Goal: Information Seeking & Learning: Learn about a topic

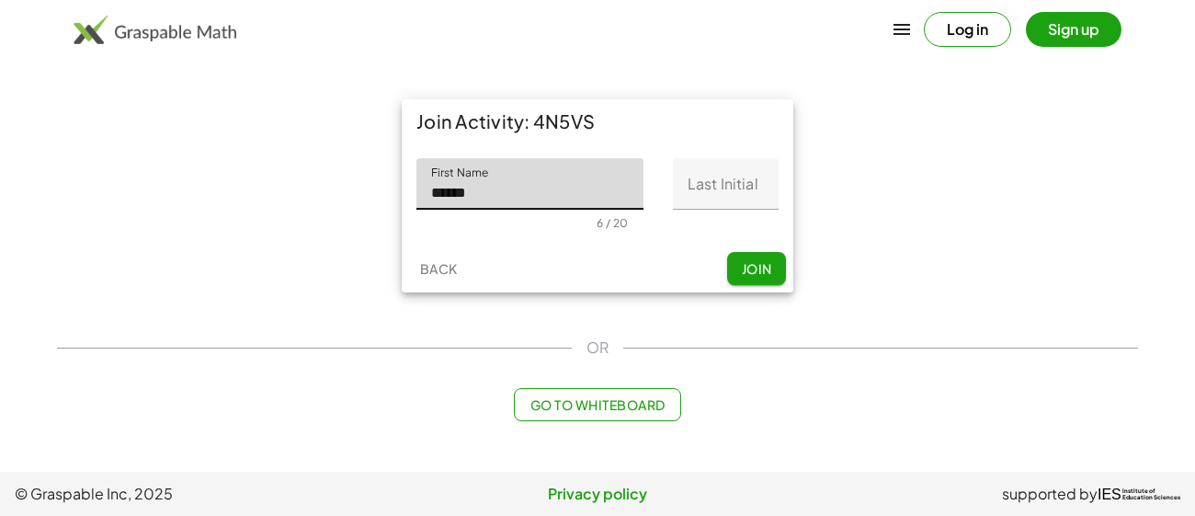
type input "******"
click at [740, 183] on input "Last Initial" at bounding box center [726, 183] width 106 height 51
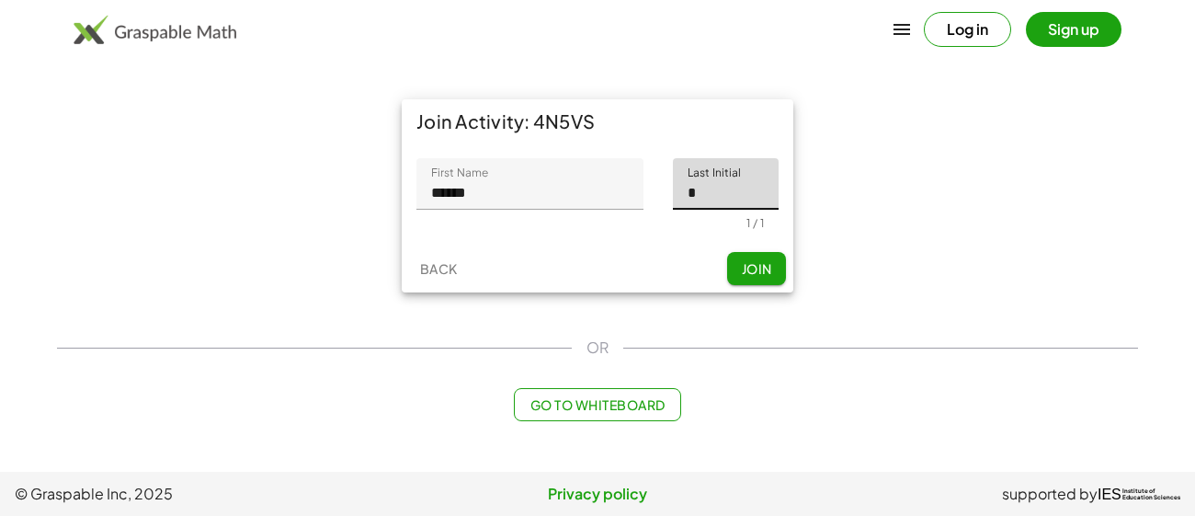
type input "*"
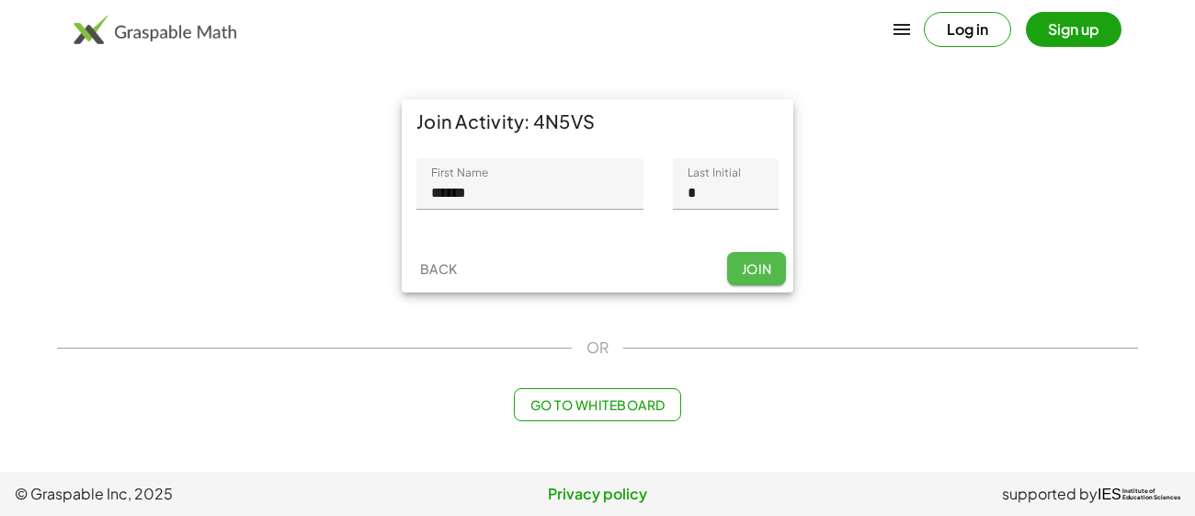
click at [773, 269] on button "Join" at bounding box center [756, 268] width 59 height 33
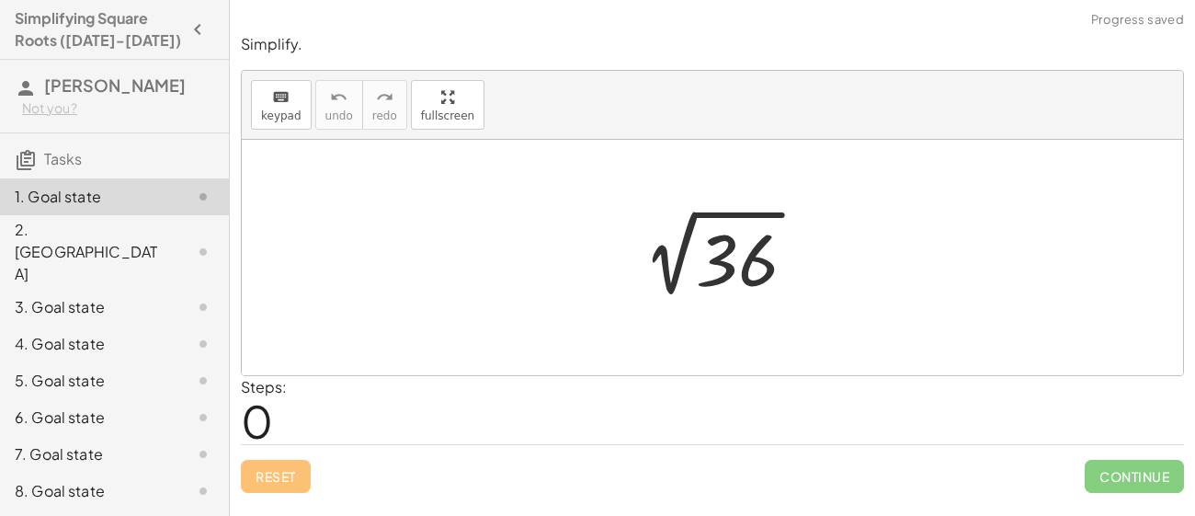
click at [677, 272] on div at bounding box center [718, 257] width 201 height 93
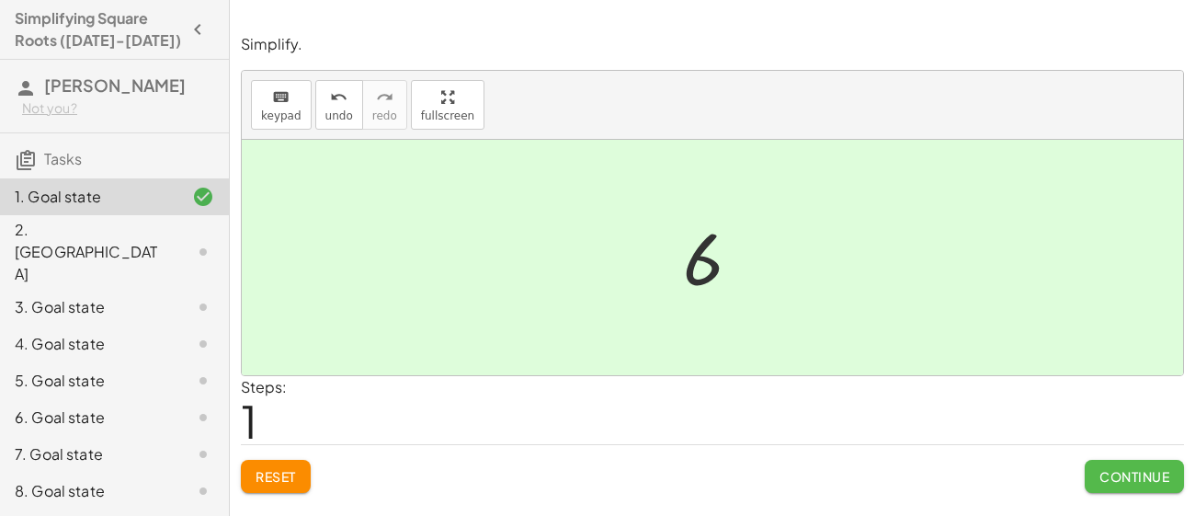
click at [1127, 489] on button "Continue" at bounding box center [1133, 475] width 99 height 33
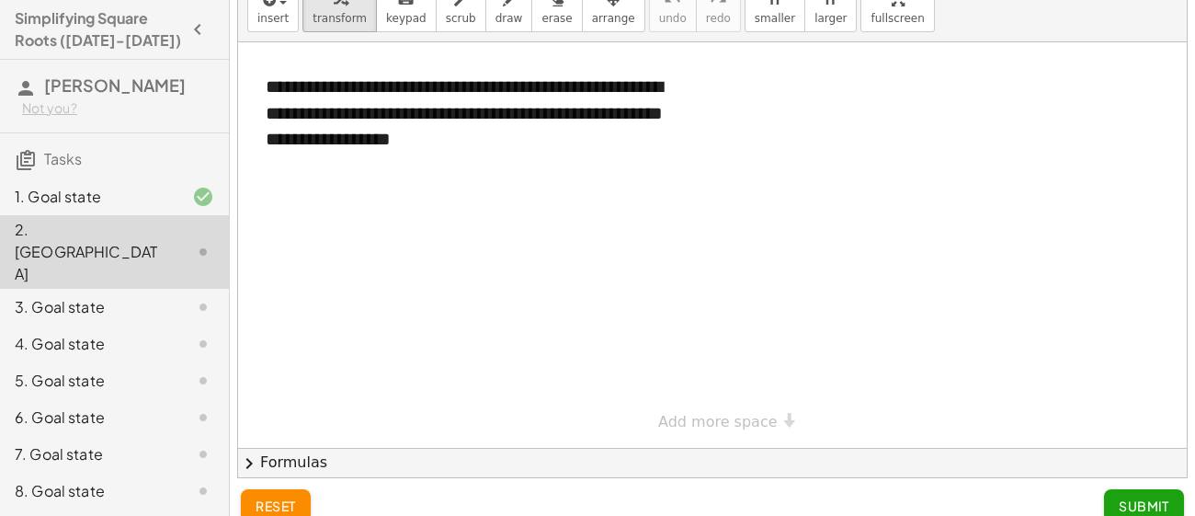
scroll to position [73, 0]
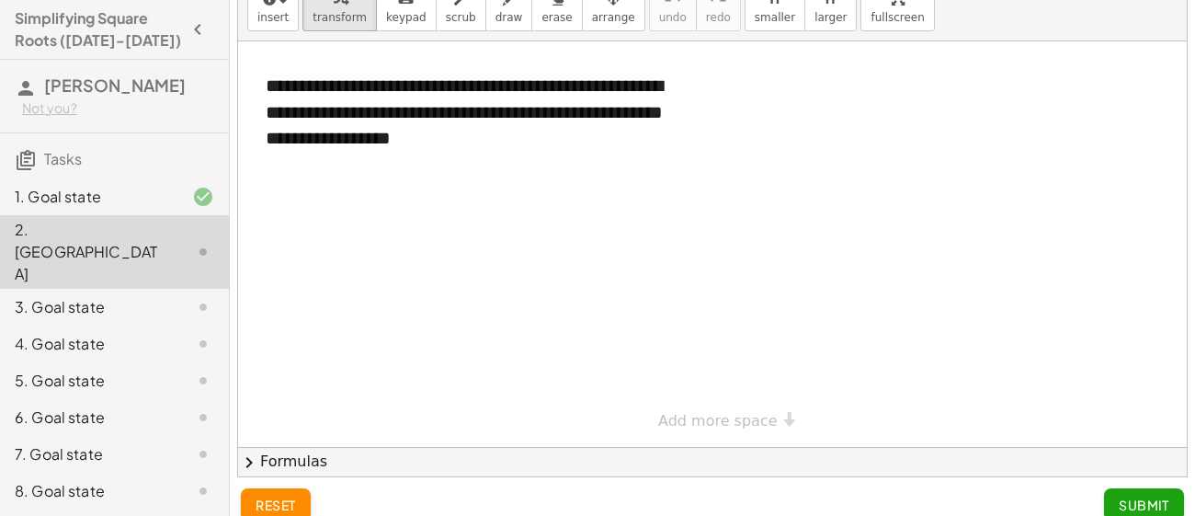
click at [686, 295] on div at bounding box center [712, 243] width 948 height 405
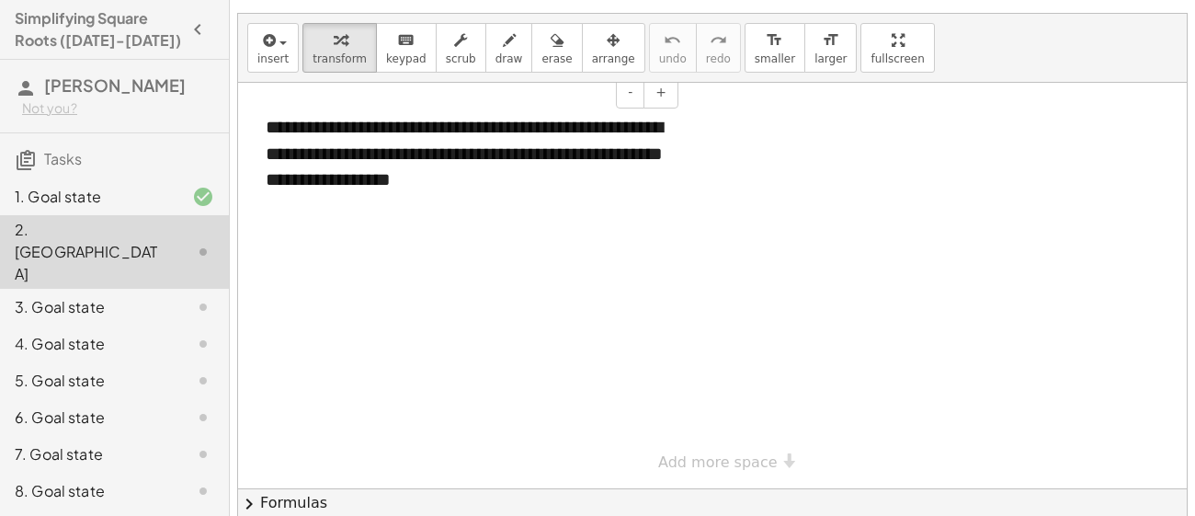
scroll to position [30, 0]
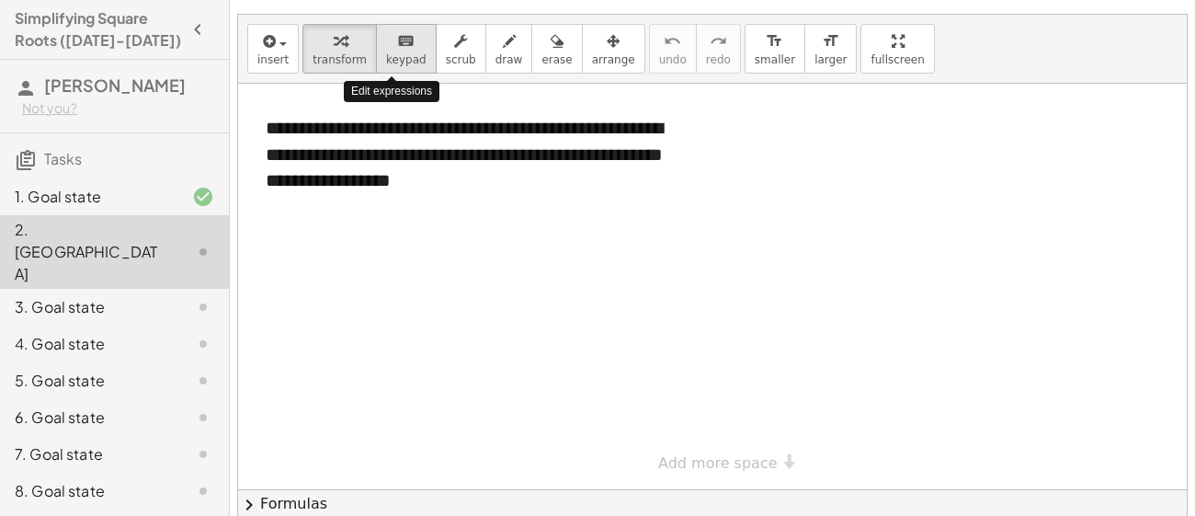
click at [392, 53] on span "keypad" at bounding box center [406, 59] width 40 height 13
click at [357, 241] on div at bounding box center [712, 286] width 948 height 405
click at [384, 262] on div at bounding box center [712, 286] width 948 height 405
click at [403, 262] on div at bounding box center [712, 286] width 948 height 405
drag, startPoint x: 403, startPoint y: 262, endPoint x: 561, endPoint y: 278, distance: 158.0
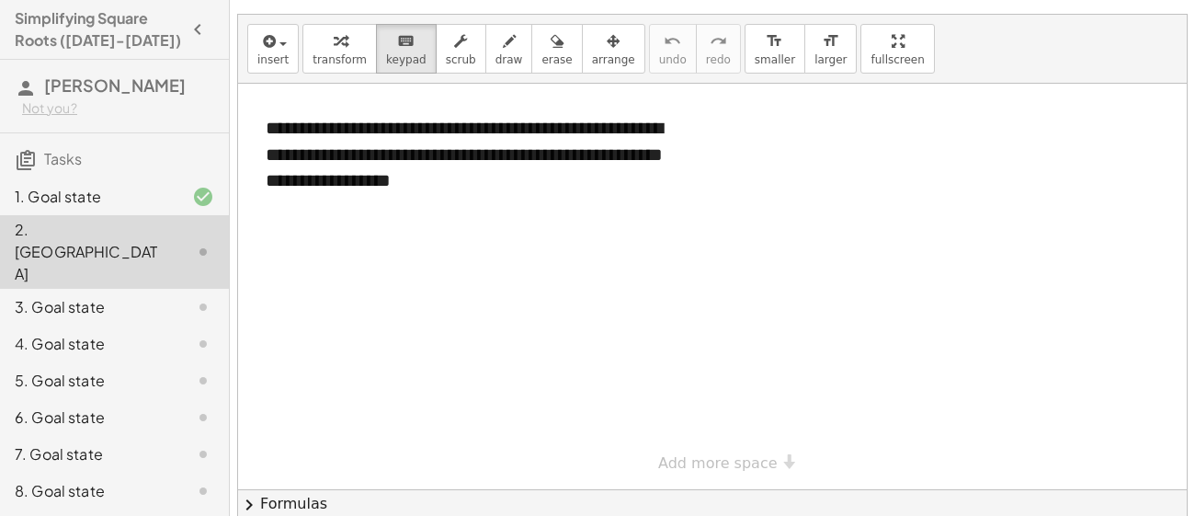
click at [561, 278] on div at bounding box center [712, 286] width 948 height 405
click at [531, 280] on div at bounding box center [712, 286] width 948 height 405
click at [397, 36] on icon "keyboard" at bounding box center [405, 41] width 17 height 22
drag, startPoint x: 392, startPoint y: 40, endPoint x: 504, endPoint y: 251, distance: 238.8
click at [504, 251] on div "**********" at bounding box center [712, 267] width 948 height 504
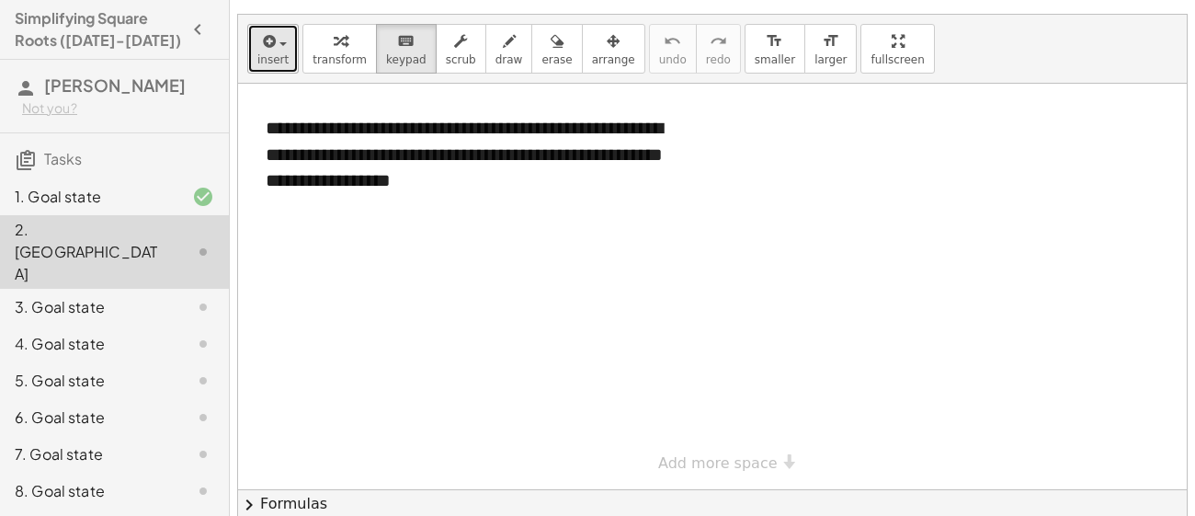
click at [267, 30] on icon "button" at bounding box center [267, 41] width 17 height 22
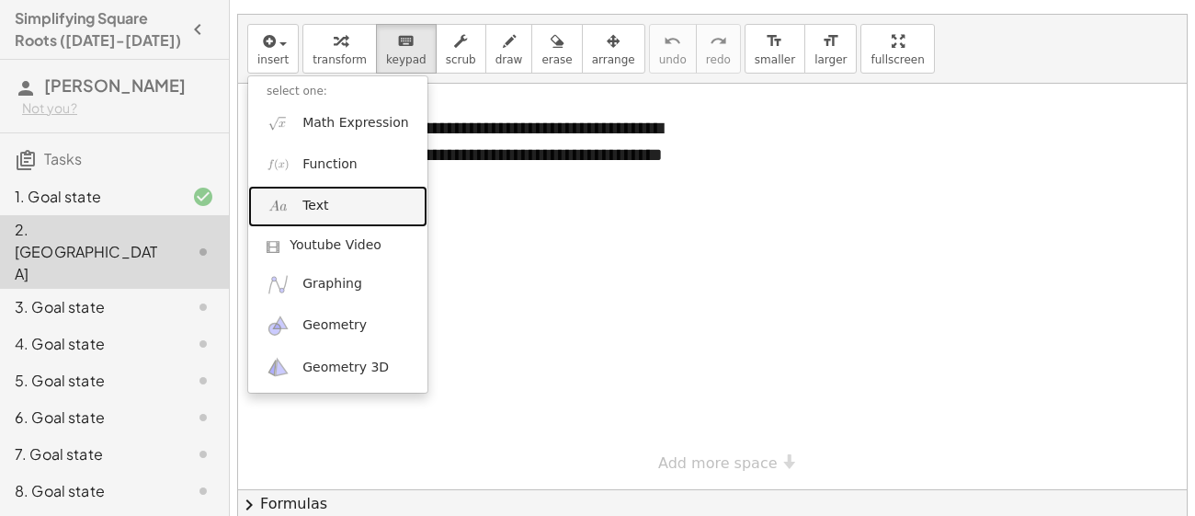
click at [335, 207] on link "Text" at bounding box center [337, 206] width 179 height 41
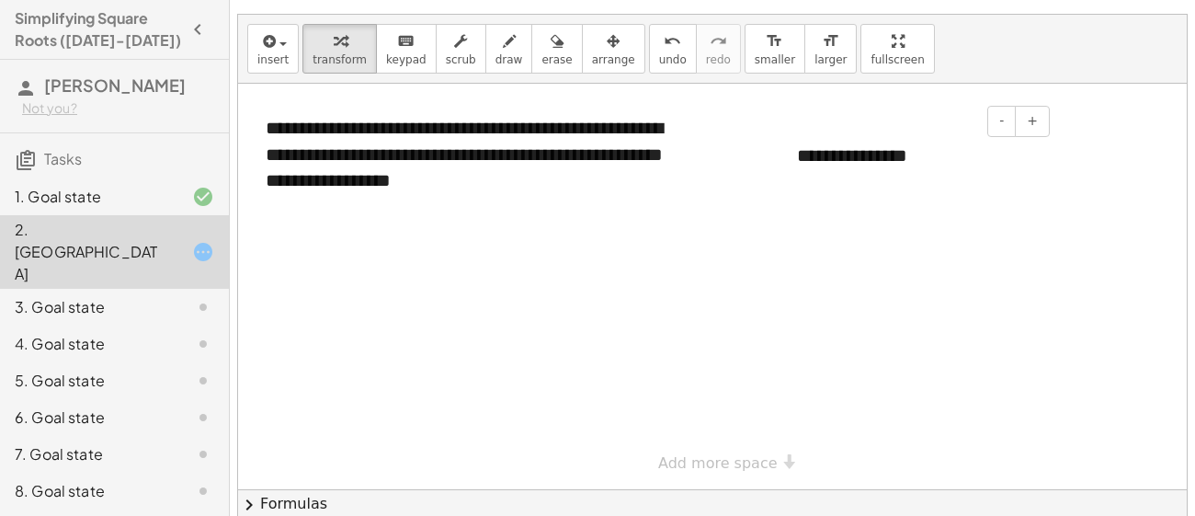
click at [867, 175] on div "**********" at bounding box center [916, 155] width 276 height 63
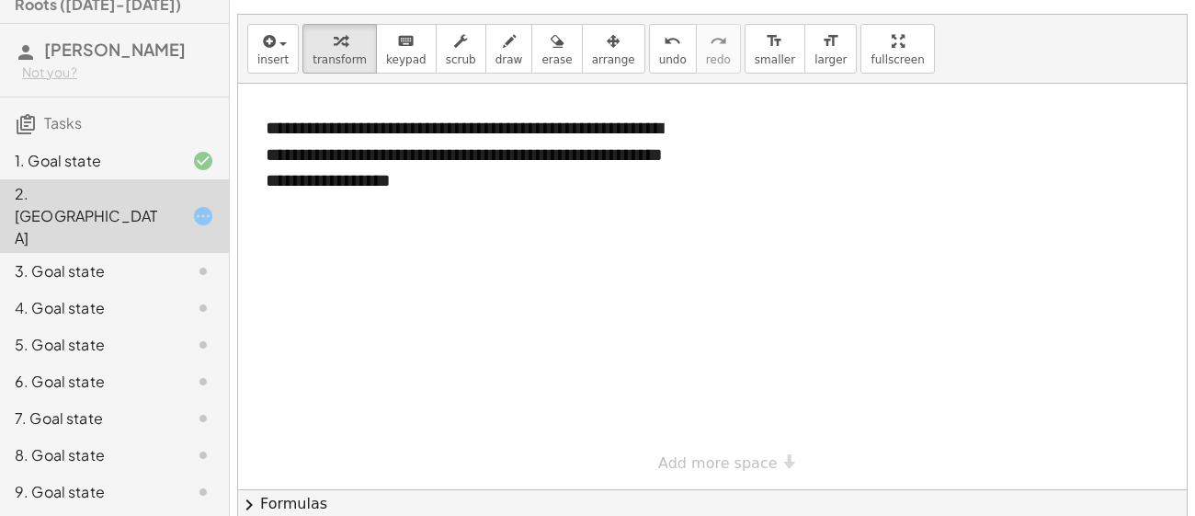
scroll to position [0, 0]
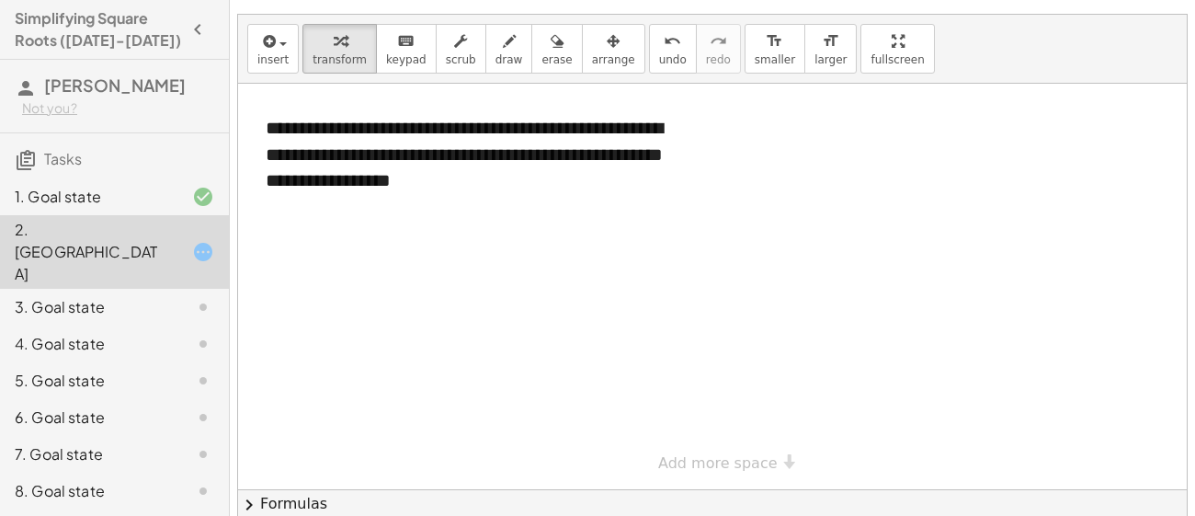
click at [124, 406] on div "6. Goal state" at bounding box center [89, 417] width 148 height 22
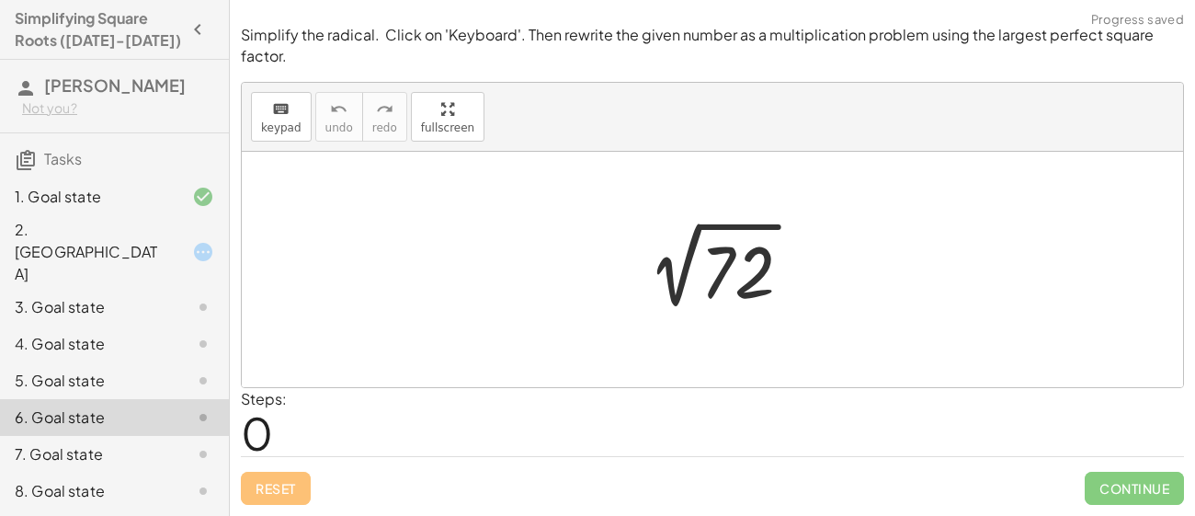
click at [90, 296] on div "3. Goal state" at bounding box center [89, 307] width 148 height 22
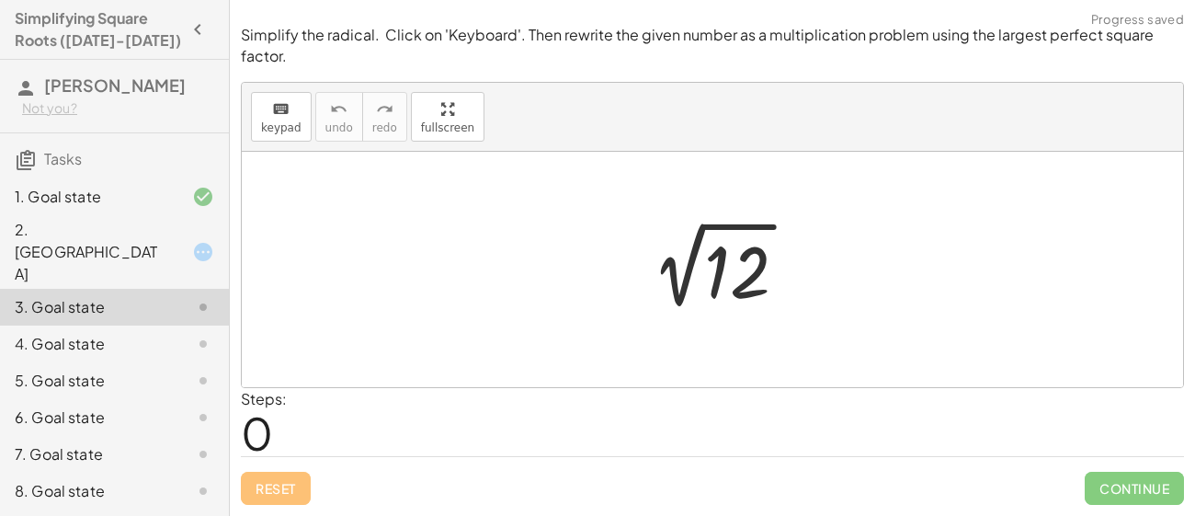
click at [732, 262] on div at bounding box center [719, 269] width 185 height 93
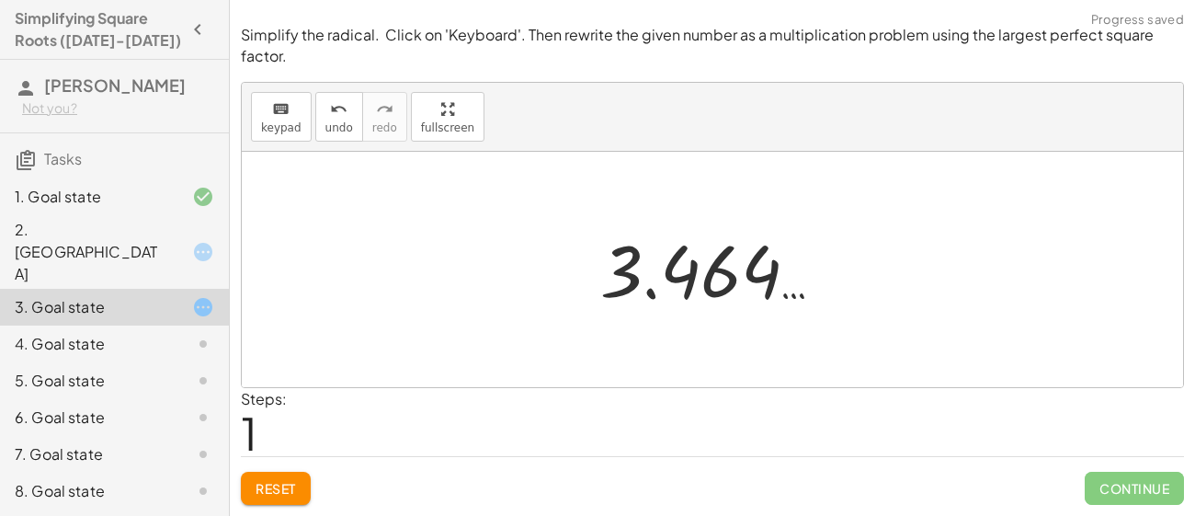
click at [654, 282] on div at bounding box center [719, 269] width 256 height 91
click at [282, 483] on span "Reset" at bounding box center [275, 488] width 40 height 17
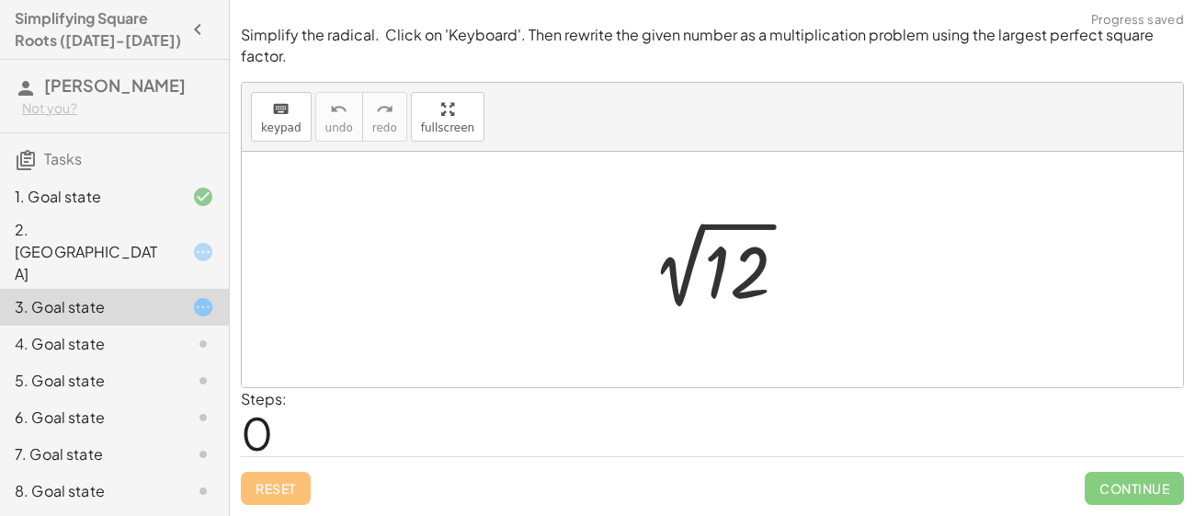
click at [720, 278] on div at bounding box center [719, 269] width 185 height 93
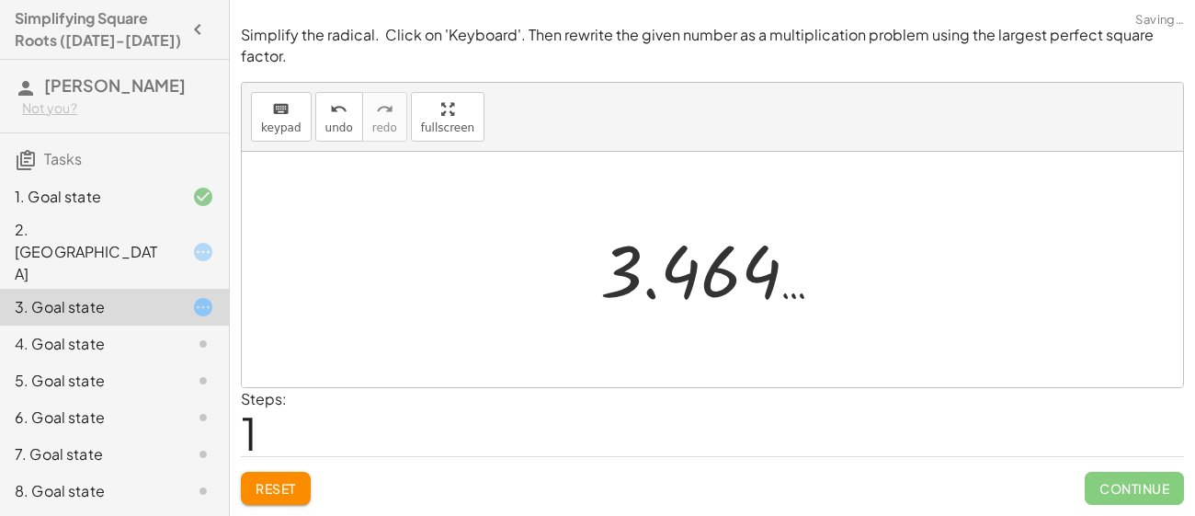
click at [283, 496] on button "Reset" at bounding box center [276, 487] width 70 height 33
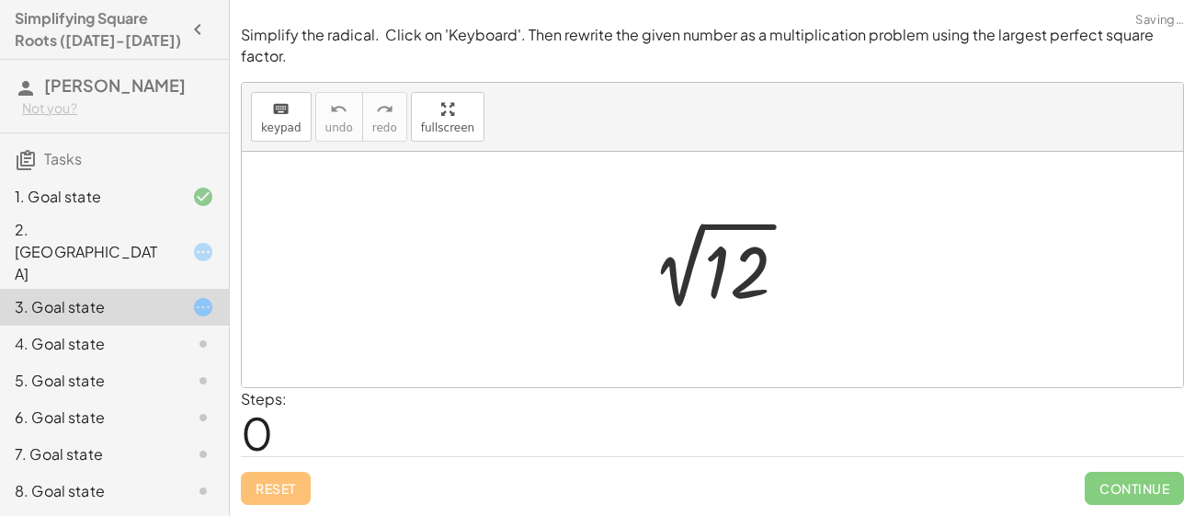
click at [753, 283] on div at bounding box center [719, 269] width 185 height 93
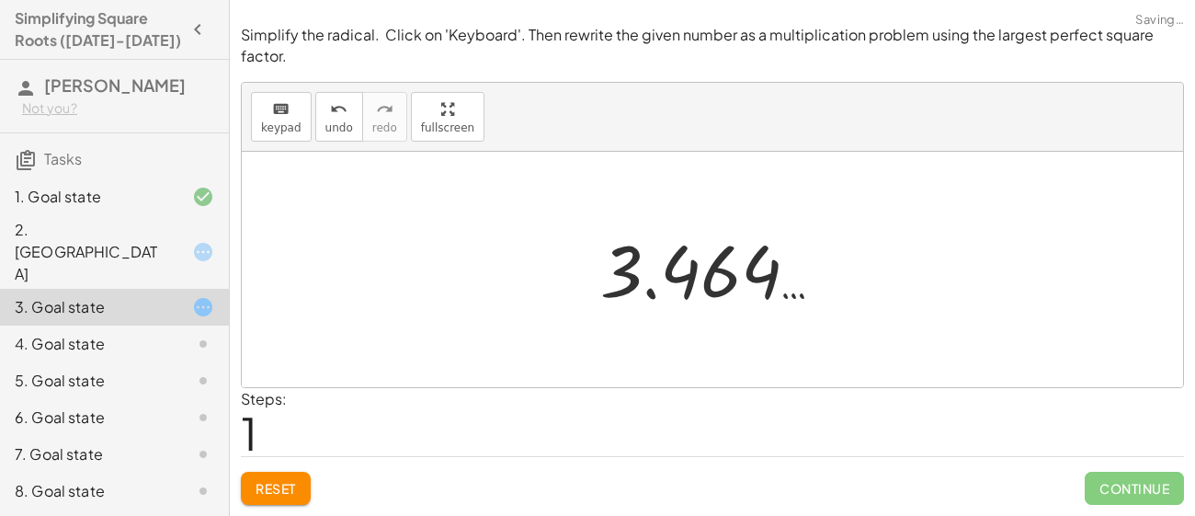
click at [274, 487] on span "Reset" at bounding box center [275, 488] width 40 height 17
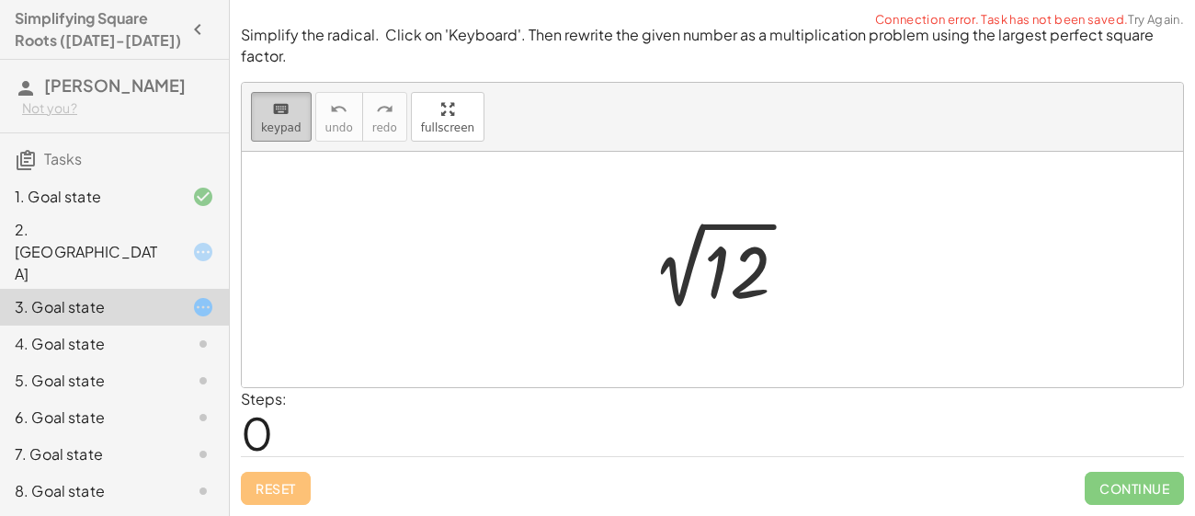
click at [284, 114] on icon "keyboard" at bounding box center [280, 109] width 17 height 22
click at [685, 280] on div at bounding box center [719, 269] width 185 height 93
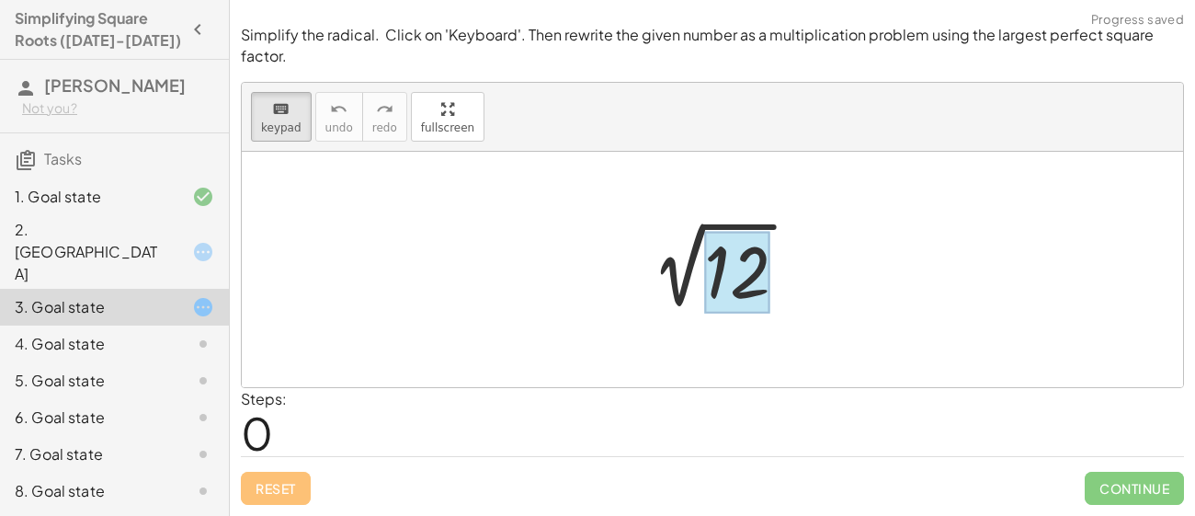
click at [726, 280] on div at bounding box center [737, 273] width 66 height 82
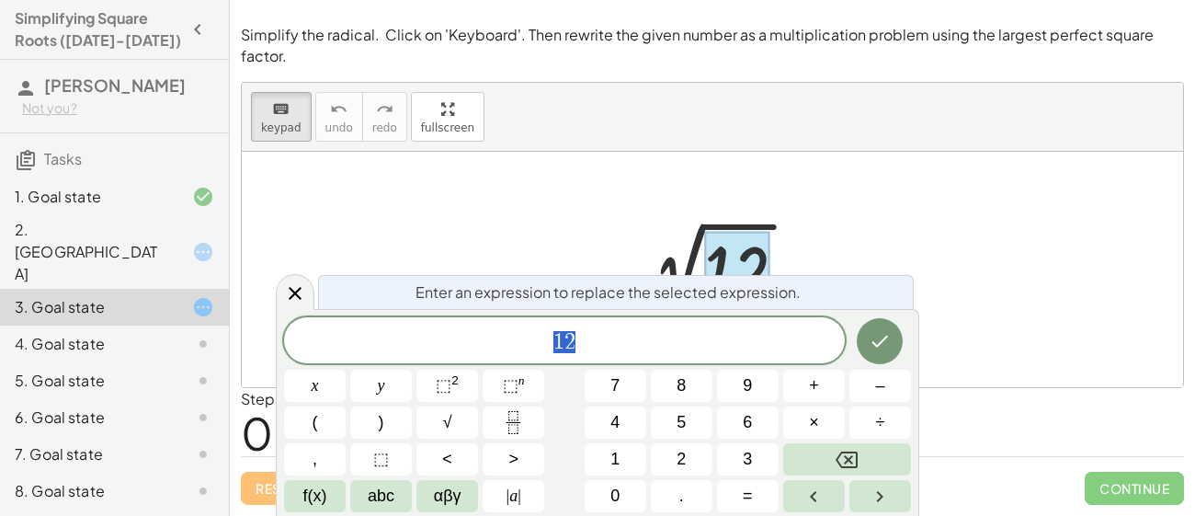
click at [967, 177] on div at bounding box center [712, 269] width 941 height 235
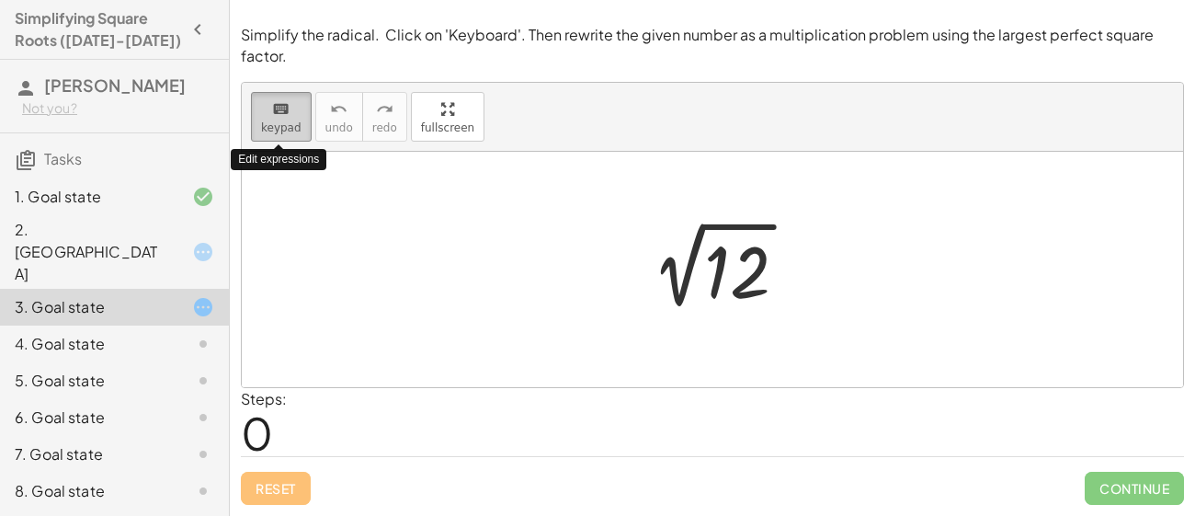
click at [289, 128] on span "keypad" at bounding box center [281, 127] width 40 height 13
click at [690, 292] on div at bounding box center [719, 269] width 185 height 93
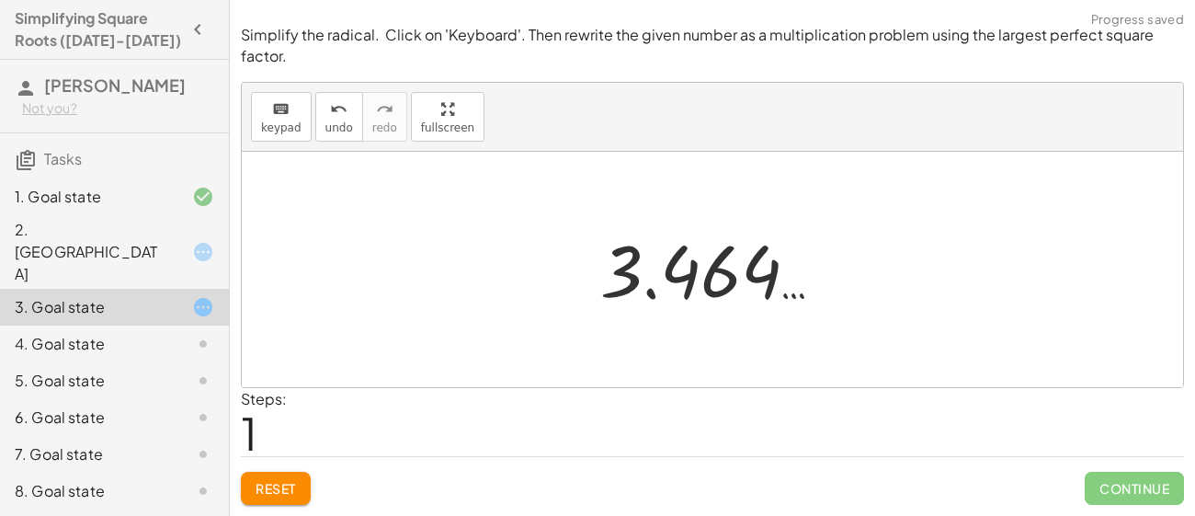
click at [286, 488] on span "Reset" at bounding box center [275, 488] width 40 height 17
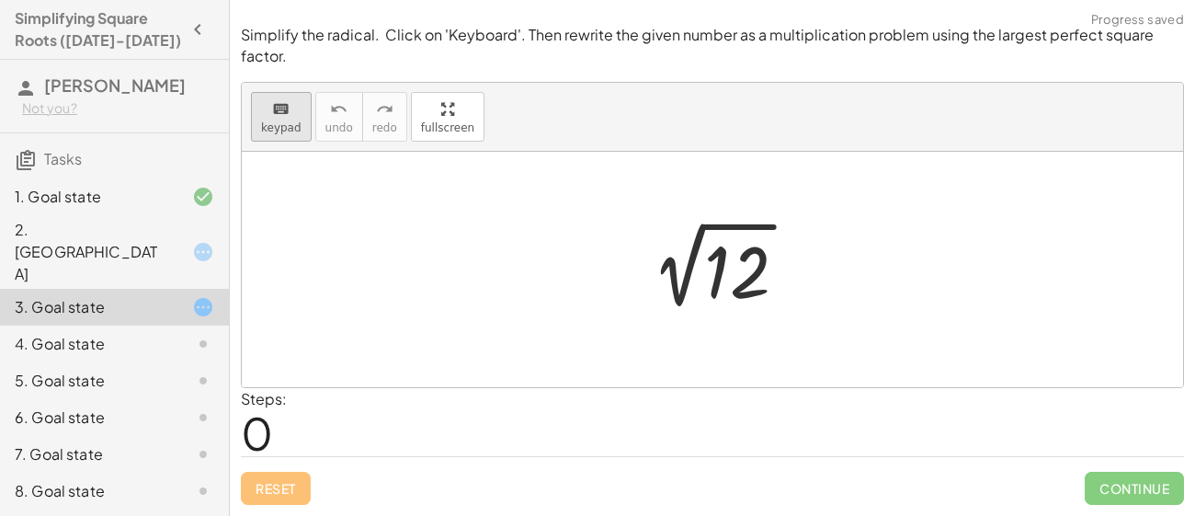
click at [284, 112] on icon "keyboard" at bounding box center [280, 109] width 17 height 22
click at [763, 266] on div at bounding box center [737, 273] width 66 height 82
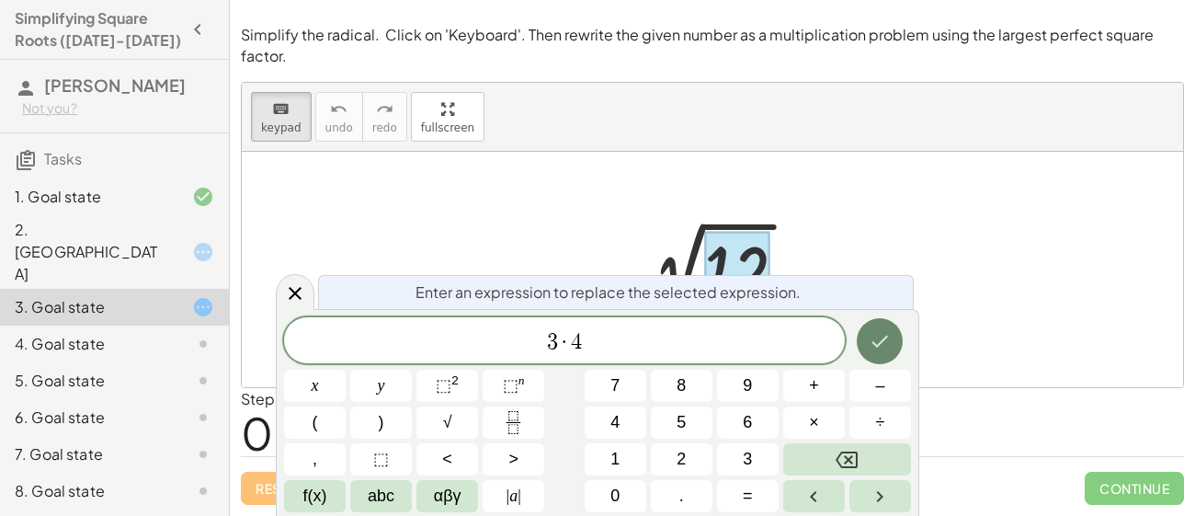
click at [880, 344] on icon "Done" at bounding box center [880, 341] width 17 height 12
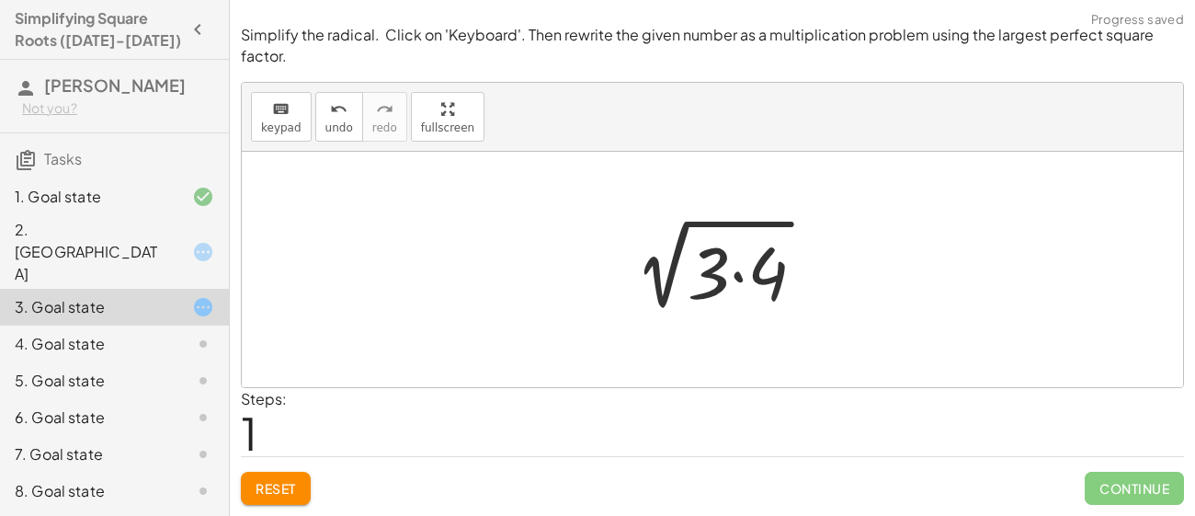
click at [738, 278] on div at bounding box center [719, 269] width 219 height 95
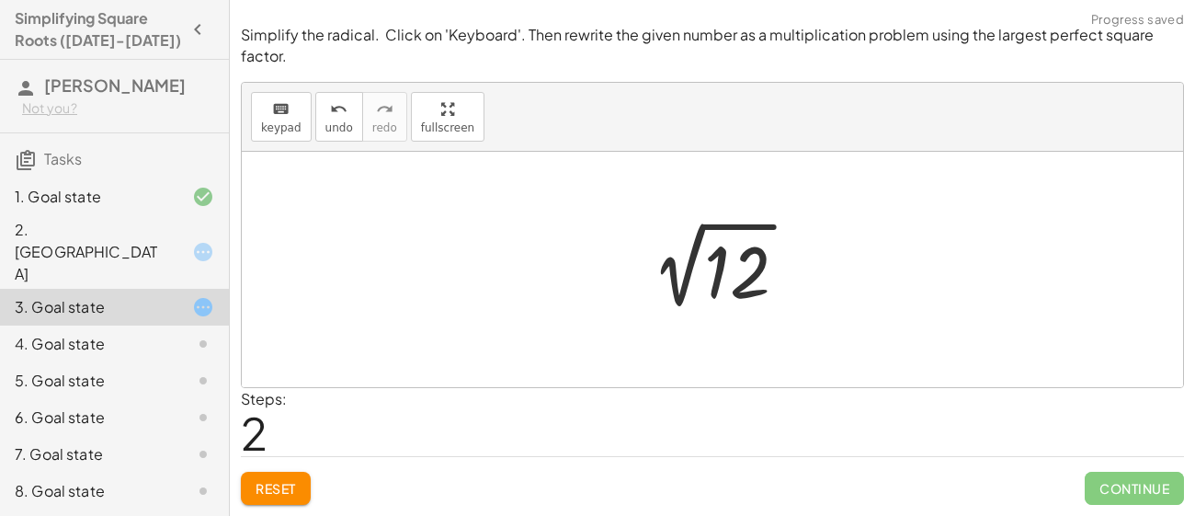
click at [688, 307] on div at bounding box center [719, 269] width 185 height 93
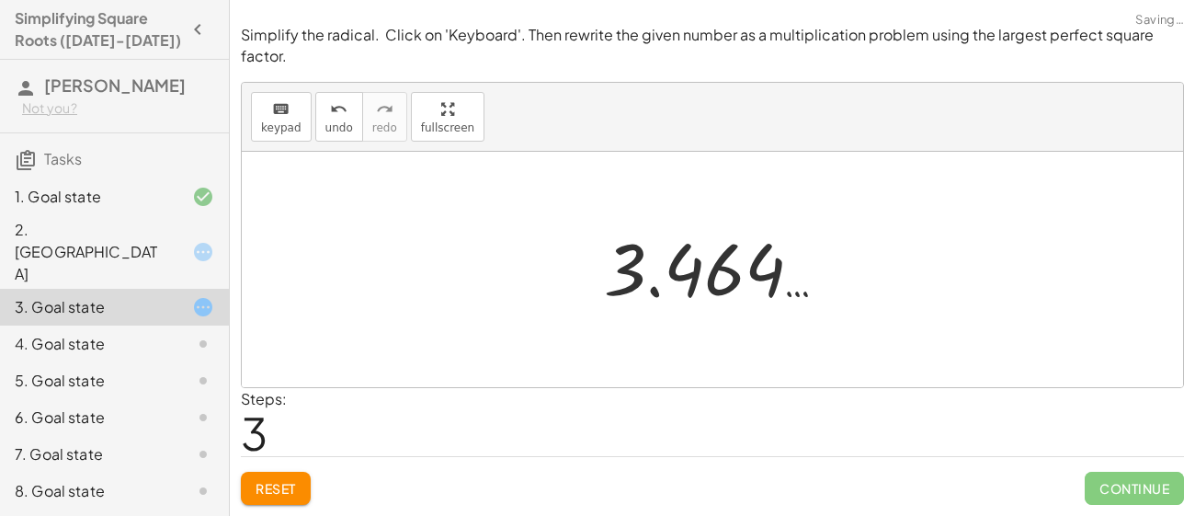
click at [260, 489] on span "Reset" at bounding box center [275, 488] width 40 height 17
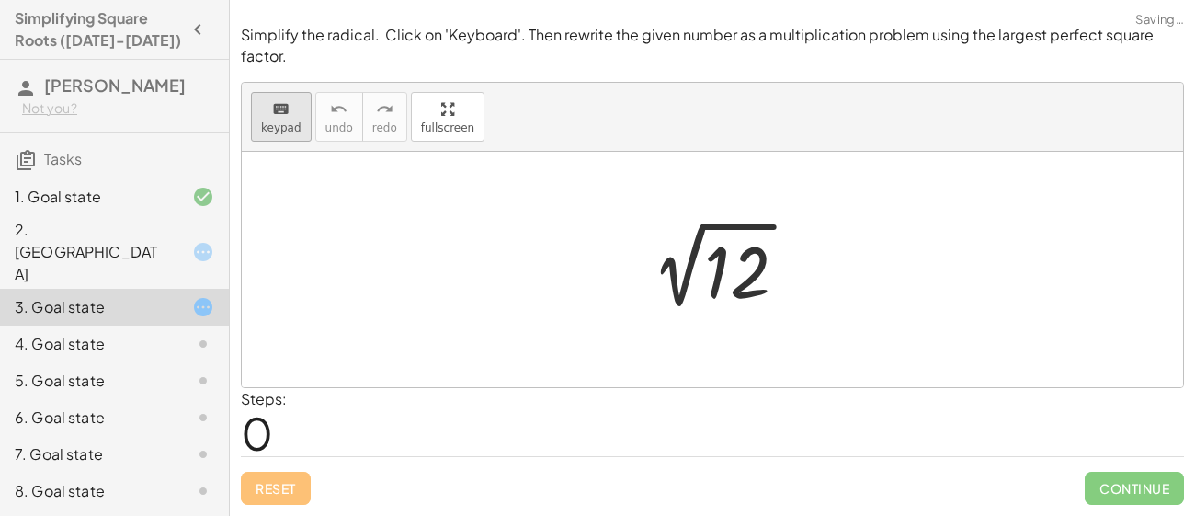
click at [281, 123] on span "keypad" at bounding box center [281, 127] width 40 height 13
drag, startPoint x: 738, startPoint y: 249, endPoint x: 812, endPoint y: 125, distance: 144.7
click at [558, 416] on div "Steps: 0" at bounding box center [712, 422] width 943 height 68
click at [423, 359] on div at bounding box center [712, 269] width 941 height 235
drag, startPoint x: 591, startPoint y: 365, endPoint x: 857, endPoint y: 415, distance: 271.3
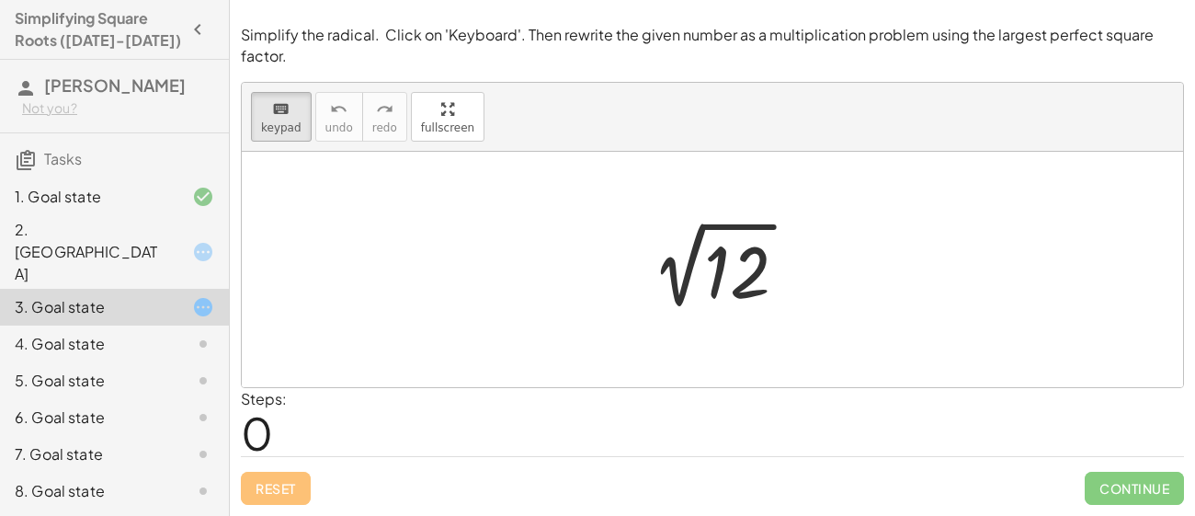
click at [0, 0] on div "Simplify the radical. Click on 'Keyboard'. Then rewrite the given number as a m…" at bounding box center [0, 0] width 0 height 0
click at [746, 347] on div at bounding box center [712, 269] width 941 height 235
click at [691, 255] on div at bounding box center [719, 269] width 185 height 93
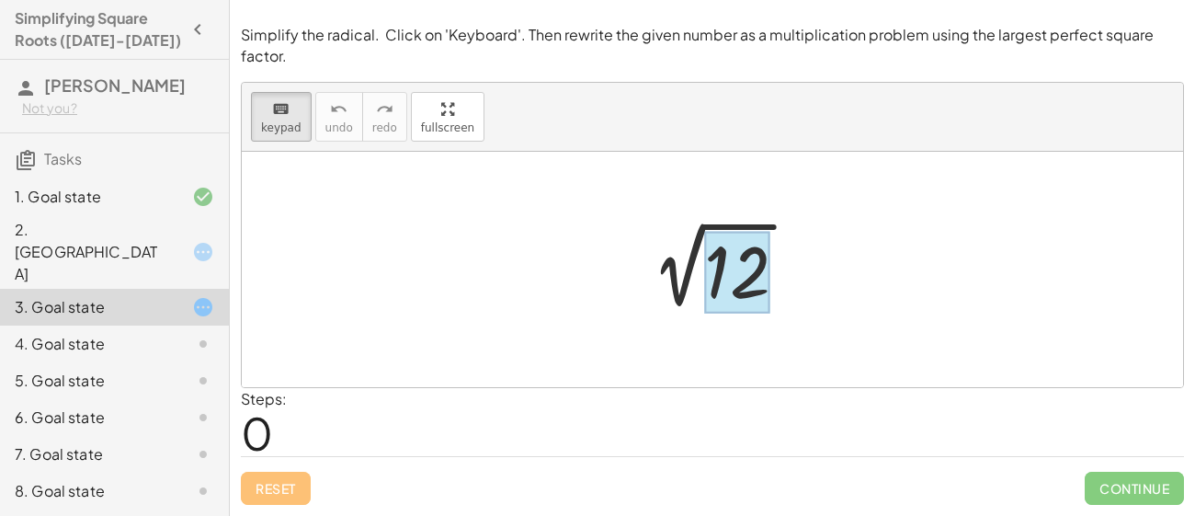
click at [755, 275] on div at bounding box center [737, 273] width 66 height 82
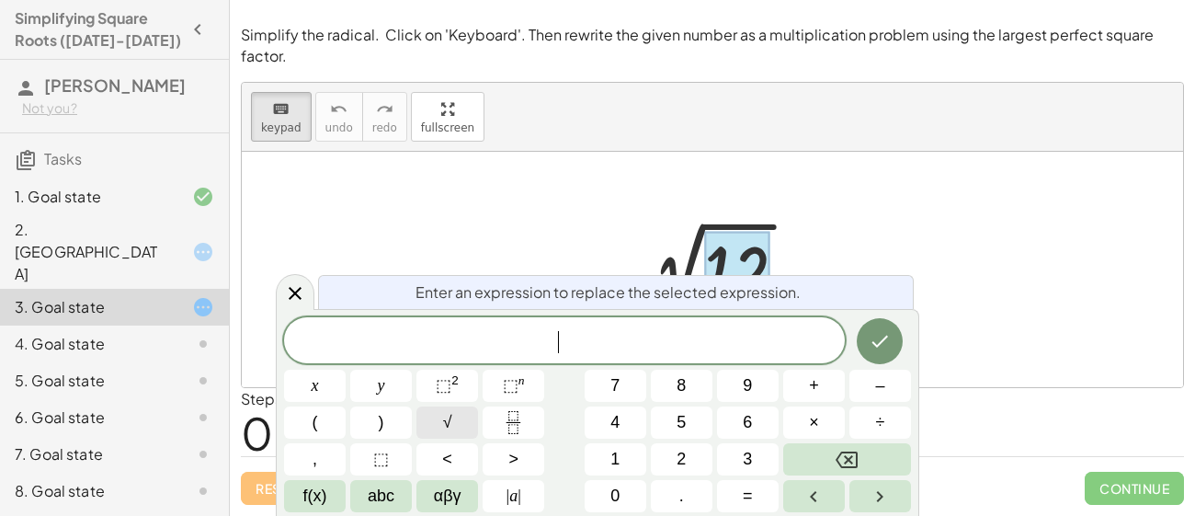
click at [463, 423] on button "√" at bounding box center [447, 422] width 62 height 32
click at [887, 335] on icon "Done" at bounding box center [880, 341] width 17 height 12
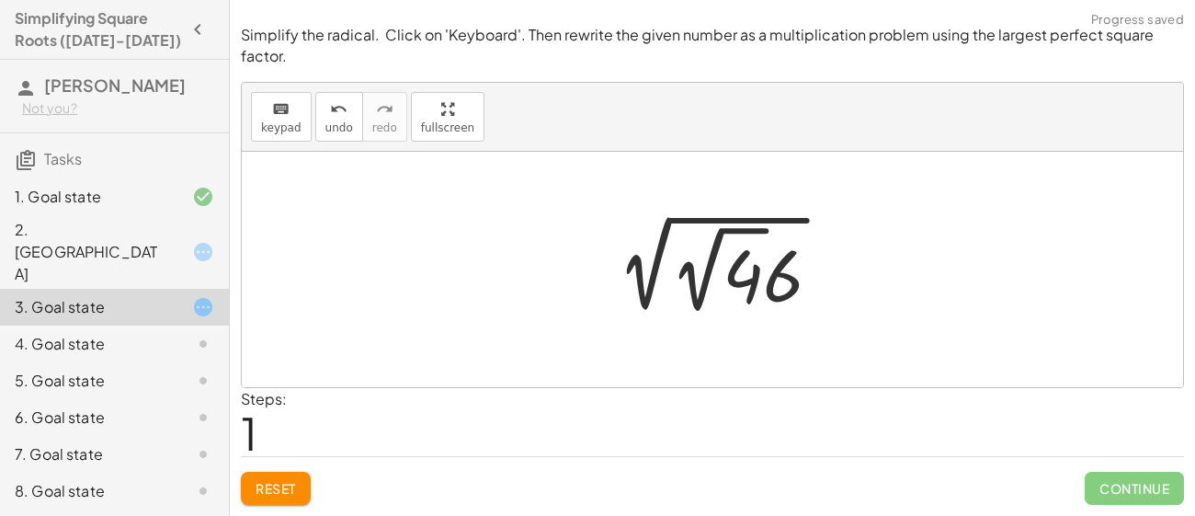
click at [681, 267] on div at bounding box center [719, 269] width 252 height 101
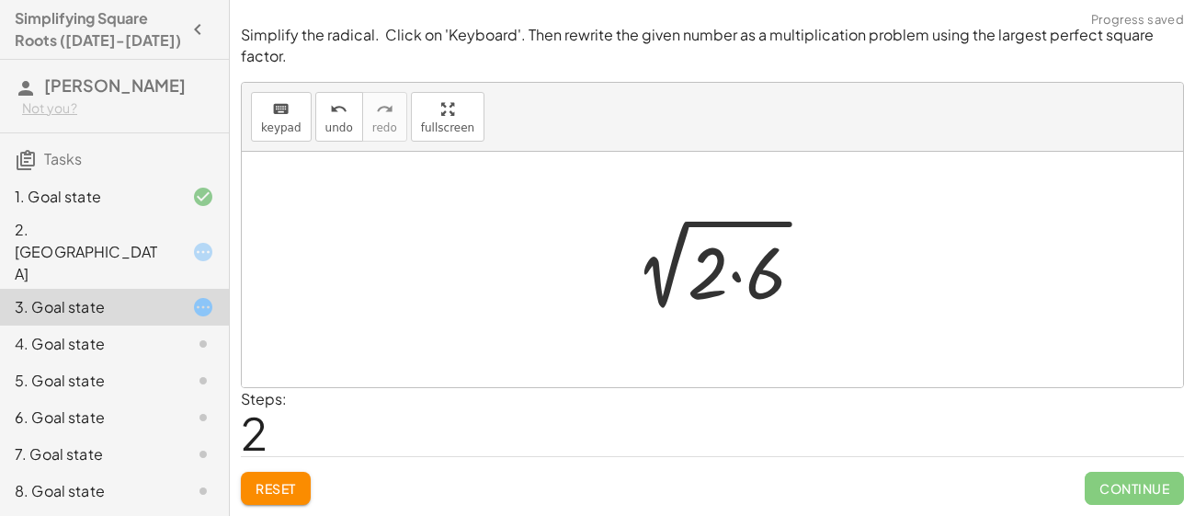
click at [711, 287] on div at bounding box center [718, 269] width 217 height 95
click at [820, 269] on div at bounding box center [718, 269] width 217 height 95
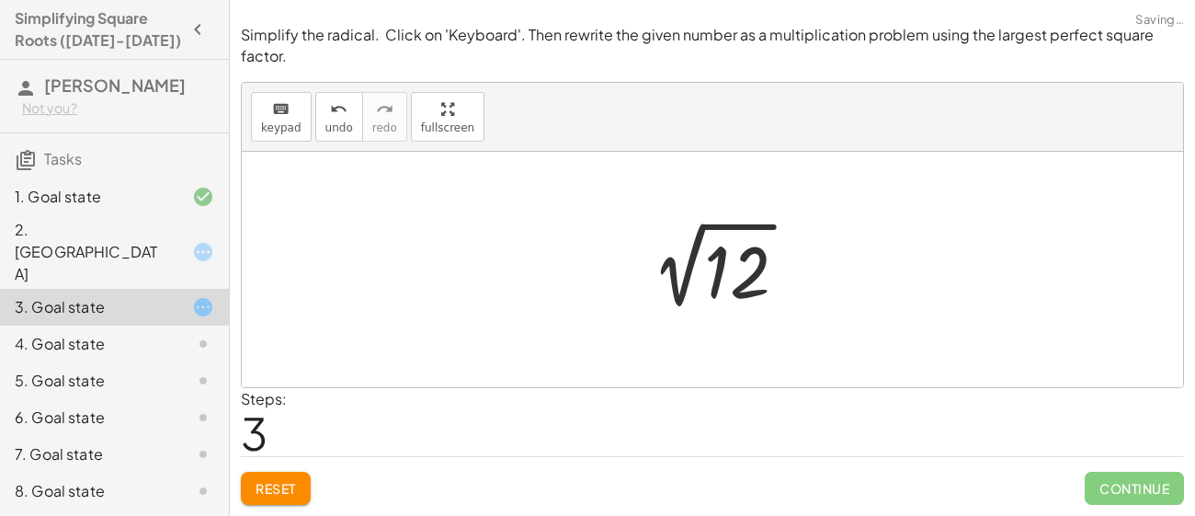
click at [287, 489] on span "Reset" at bounding box center [275, 488] width 40 height 17
click at [287, 489] on div "Reset Continue" at bounding box center [712, 480] width 943 height 49
click at [176, 241] on div at bounding box center [188, 252] width 51 height 22
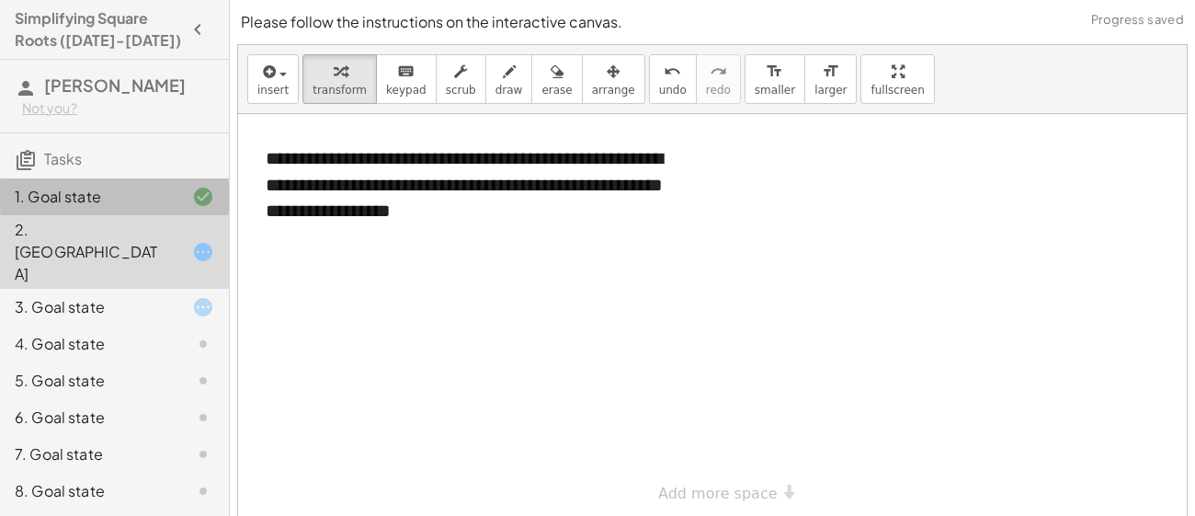
click at [101, 200] on div "1. Goal state" at bounding box center [89, 197] width 148 height 22
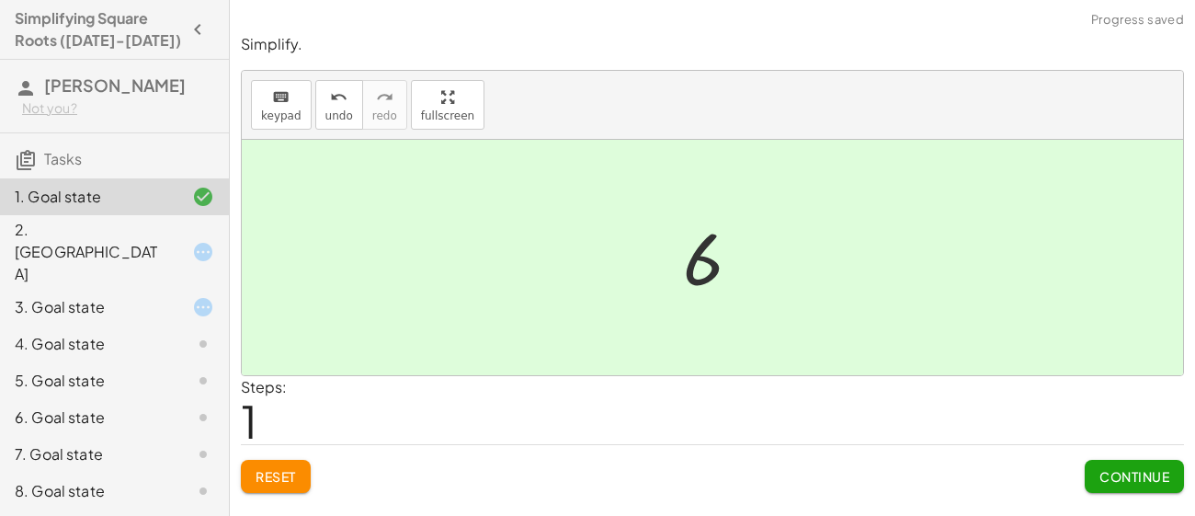
click at [1119, 465] on button "Continue" at bounding box center [1133, 475] width 99 height 33
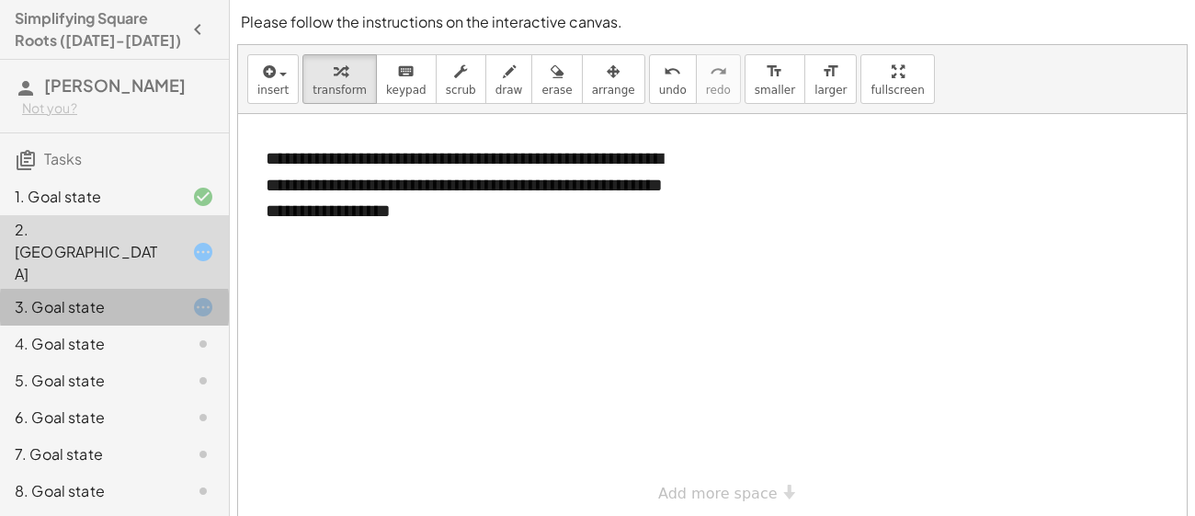
click at [195, 296] on icon at bounding box center [203, 307] width 22 height 22
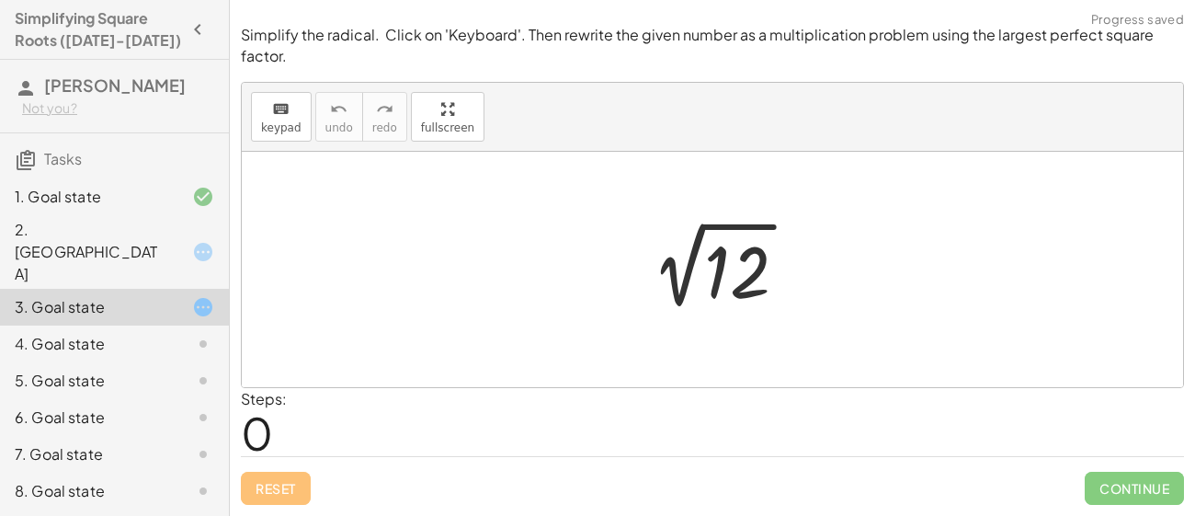
click at [707, 291] on div at bounding box center [719, 269] width 185 height 93
click at [279, 116] on icon "keyboard" at bounding box center [280, 109] width 17 height 22
click at [421, 236] on div "keyboard keypad undo undo redo redo fullscreen 2 √ 12 ×" at bounding box center [712, 235] width 941 height 304
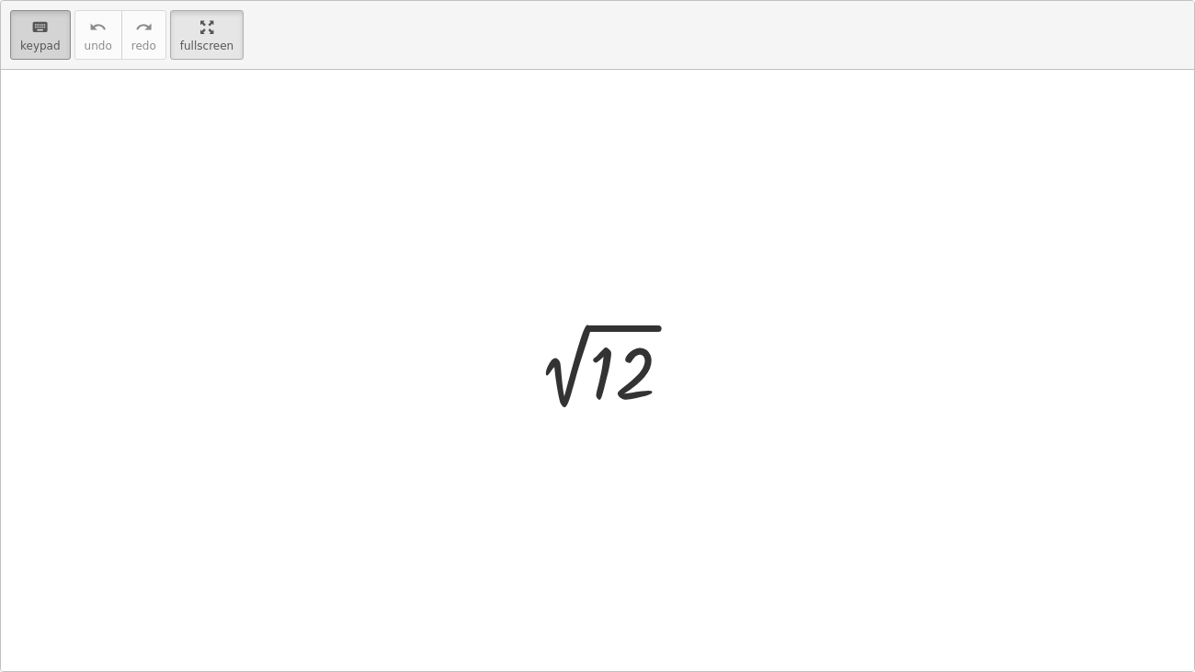
click at [32, 41] on span "keypad" at bounding box center [40, 46] width 40 height 13
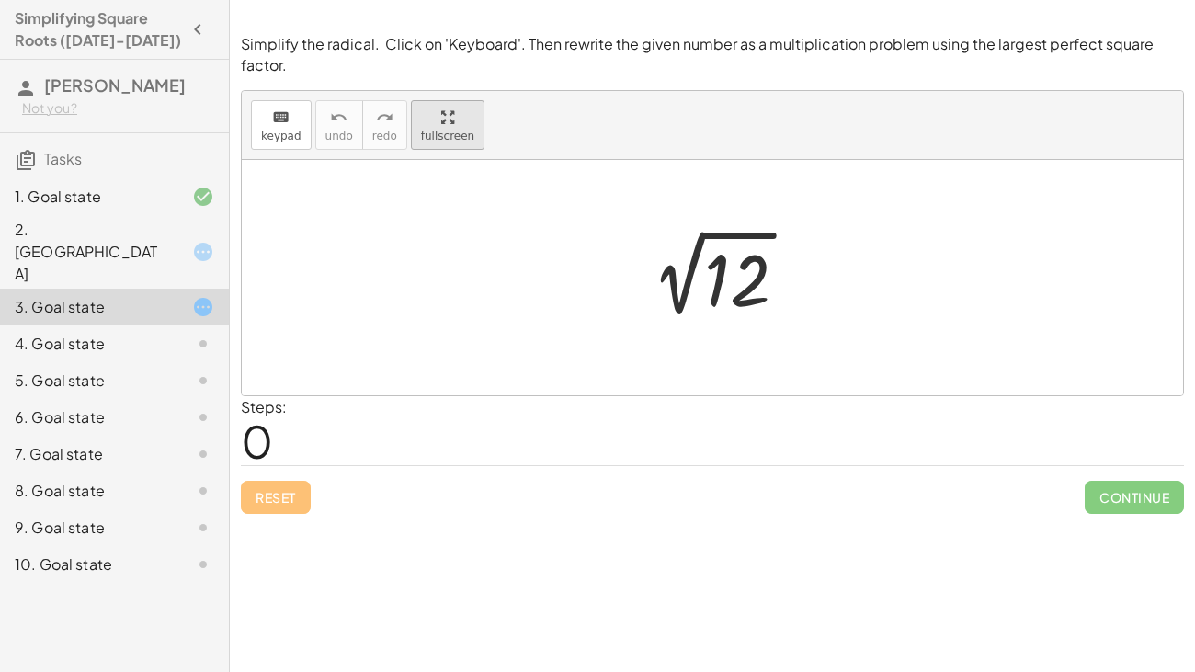
click at [194, 0] on html "**********" at bounding box center [597, 336] width 1195 height 672
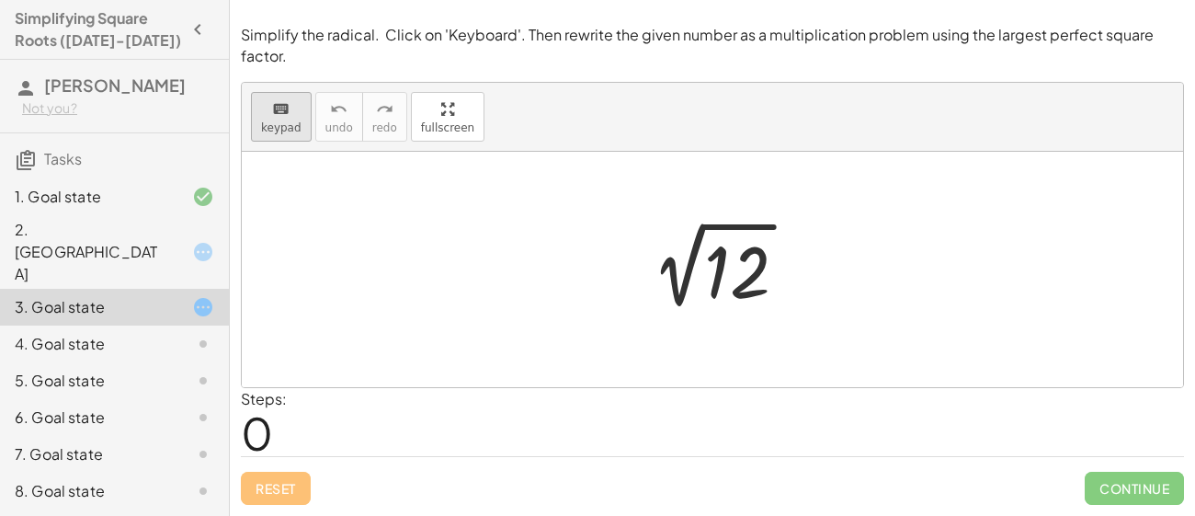
click at [286, 105] on icon "keyboard" at bounding box center [280, 109] width 17 height 22
drag, startPoint x: 498, startPoint y: 376, endPoint x: 836, endPoint y: 391, distance: 338.5
click at [0, 0] on div "Simplify the radical. Click on 'Keyboard'. Then rewrite the given number as a m…" at bounding box center [0, 0] width 0 height 0
click at [756, 311] on div at bounding box center [737, 273] width 66 height 82
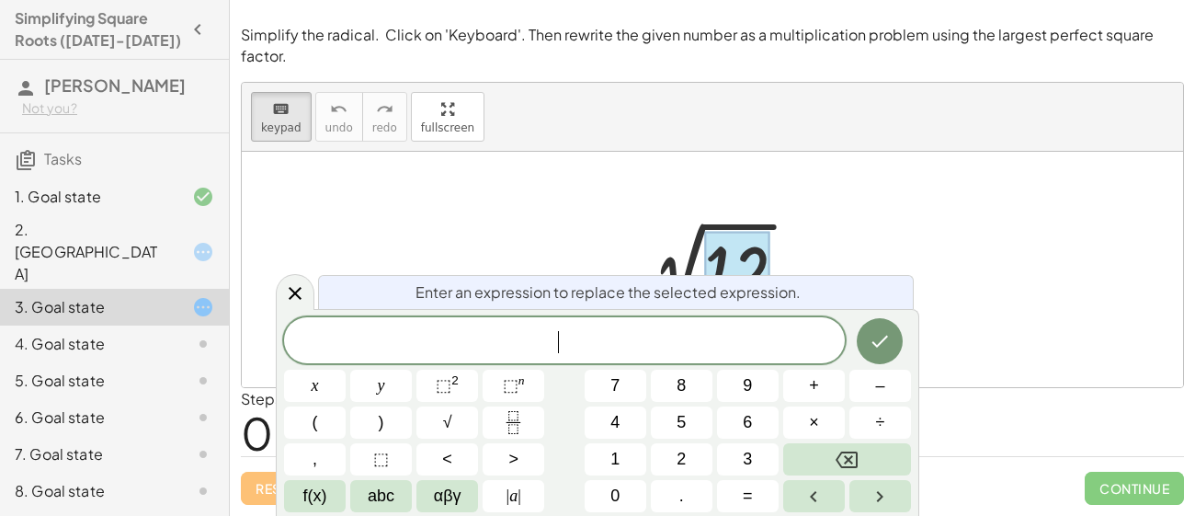
click at [664, 295] on span "Enter an expression to replace the selected expression." at bounding box center [607, 292] width 385 height 22
click at [664, 295] on span "Enter an expression to replace the selected expression." at bounding box center [607, 291] width 385 height 22
click at [578, 342] on span at bounding box center [564, 341] width 561 height 28
click at [578, 342] on span "​" at bounding box center [564, 342] width 561 height 26
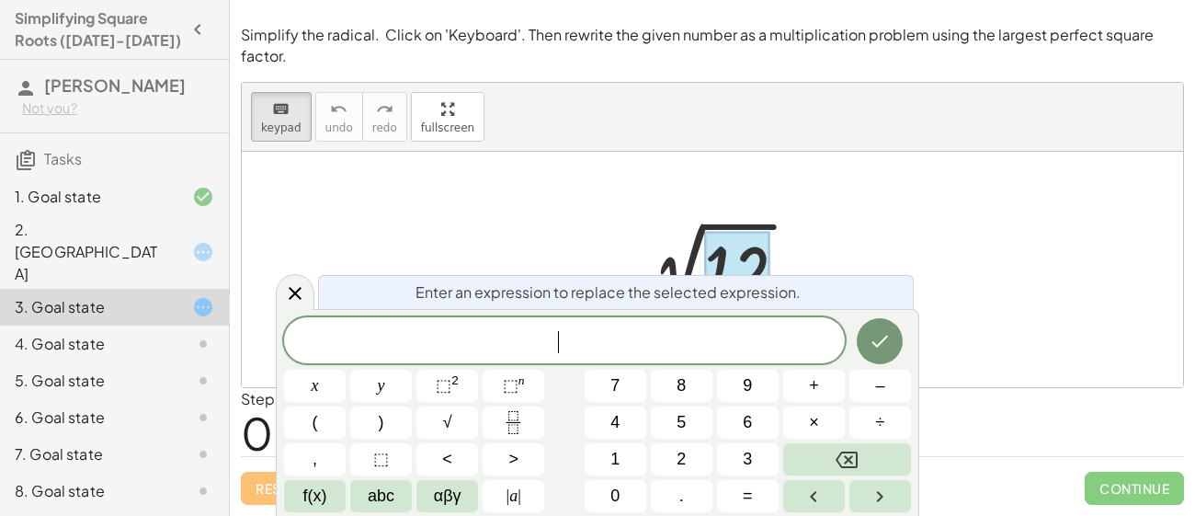
click at [578, 342] on span "​" at bounding box center [564, 342] width 561 height 26
click at [457, 425] on button "√" at bounding box center [447, 422] width 62 height 32
click at [860, 343] on button "Done" at bounding box center [879, 340] width 46 height 46
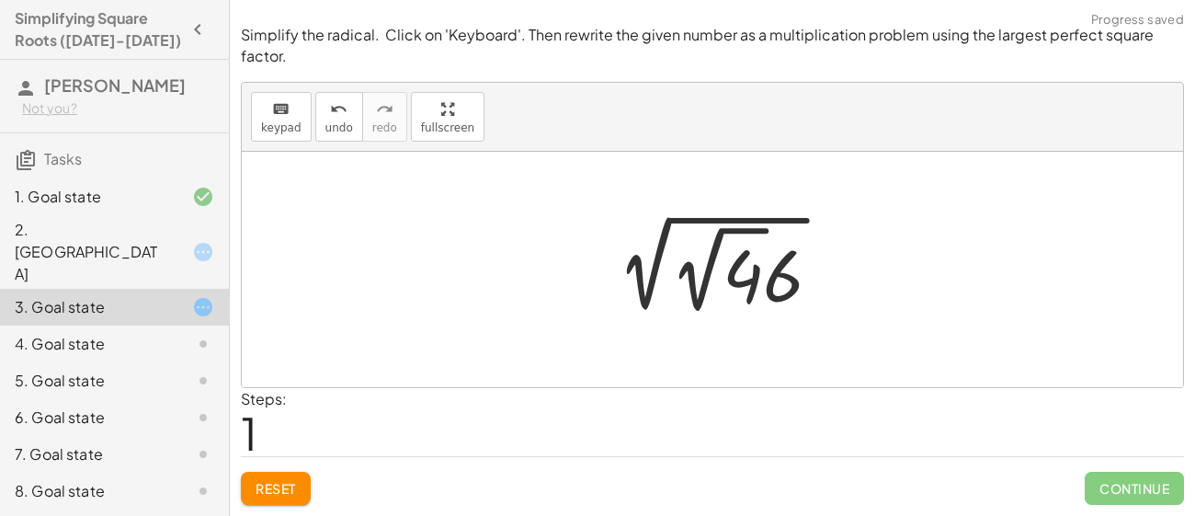
click at [714, 281] on div at bounding box center [719, 269] width 252 height 101
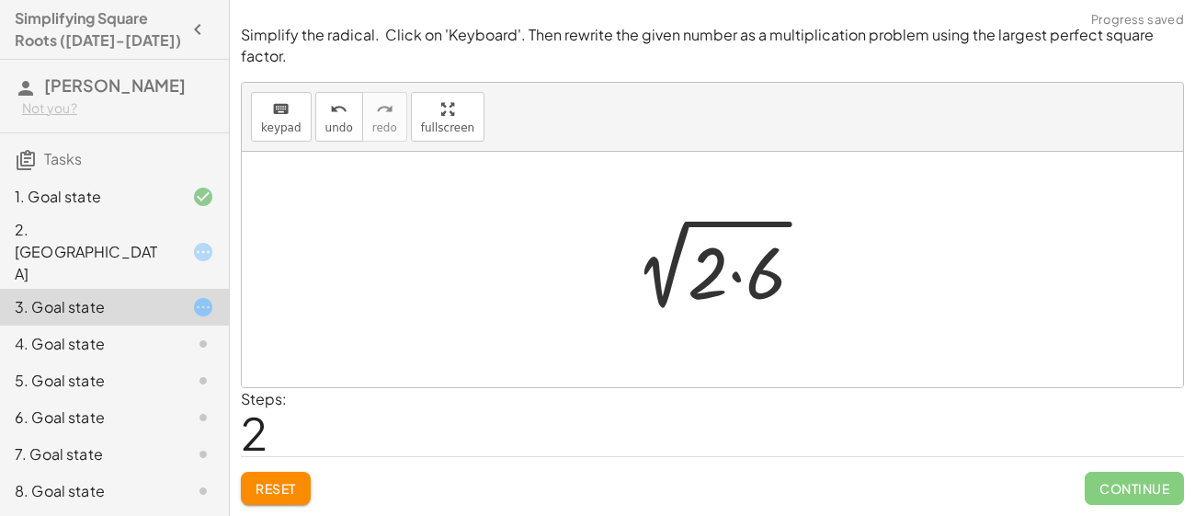
click at [714, 281] on div at bounding box center [718, 269] width 217 height 95
click at [781, 266] on div at bounding box center [718, 269] width 217 height 95
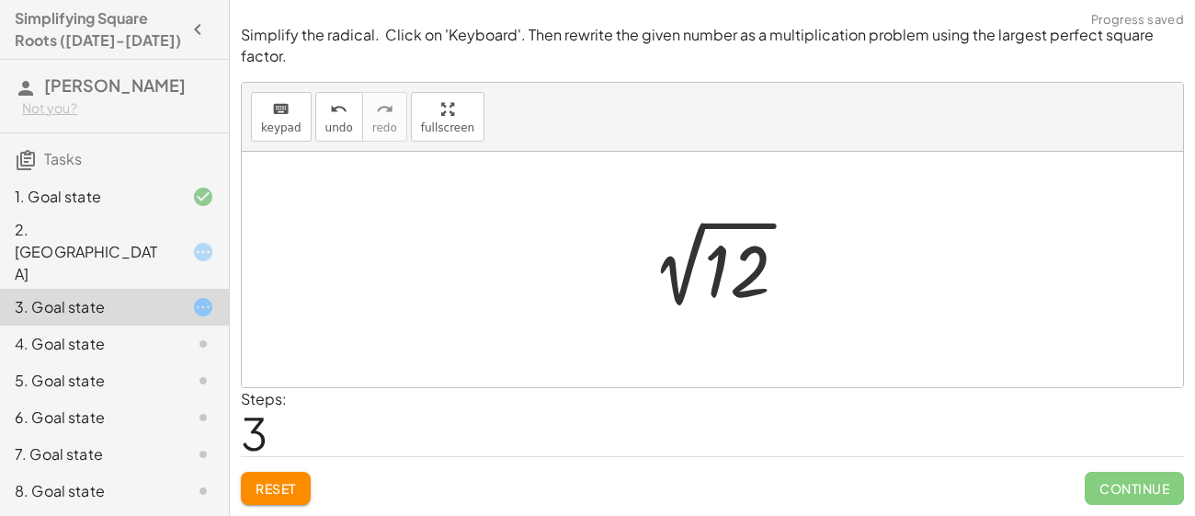
click at [718, 271] on div at bounding box center [719, 268] width 185 height 93
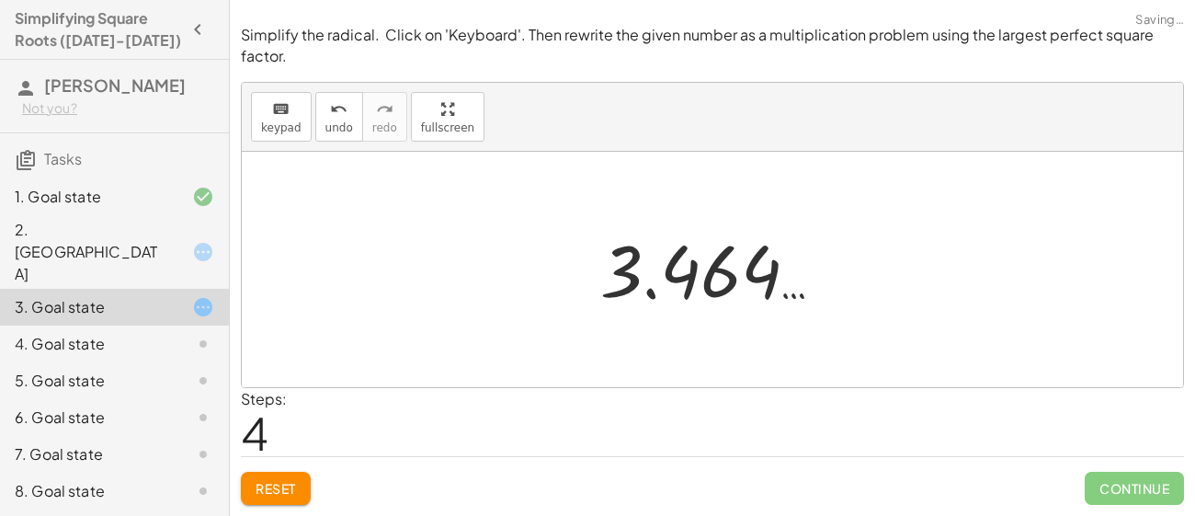
click at [674, 296] on div at bounding box center [719, 269] width 256 height 91
click at [679, 274] on div at bounding box center [719, 269] width 256 height 91
click at [679, 278] on div at bounding box center [719, 269] width 256 height 91
click at [263, 492] on span "Reset" at bounding box center [275, 488] width 40 height 17
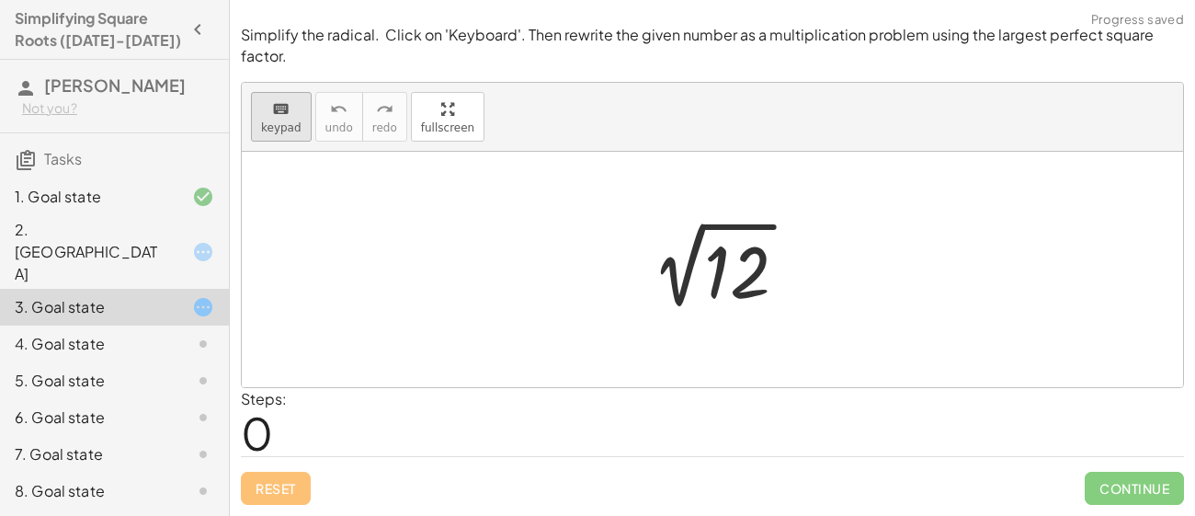
click at [267, 130] on span "keypad" at bounding box center [281, 127] width 40 height 13
click at [736, 260] on div at bounding box center [737, 273] width 66 height 82
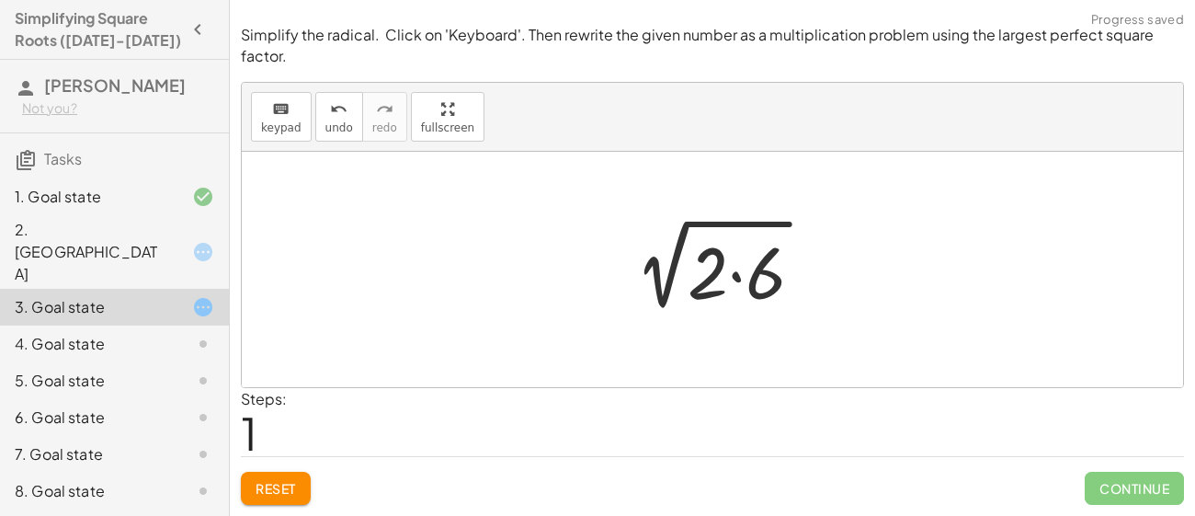
click at [696, 259] on div at bounding box center [718, 269] width 217 height 95
click at [753, 336] on div at bounding box center [712, 269] width 941 height 235
click at [732, 289] on div at bounding box center [718, 269] width 217 height 95
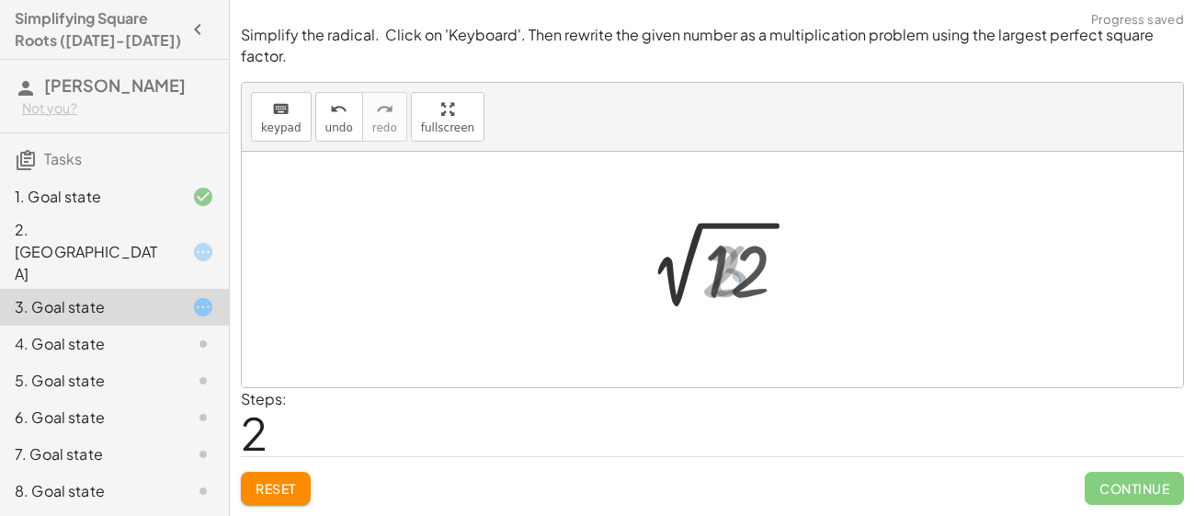
click at [732, 289] on div at bounding box center [719, 268] width 185 height 93
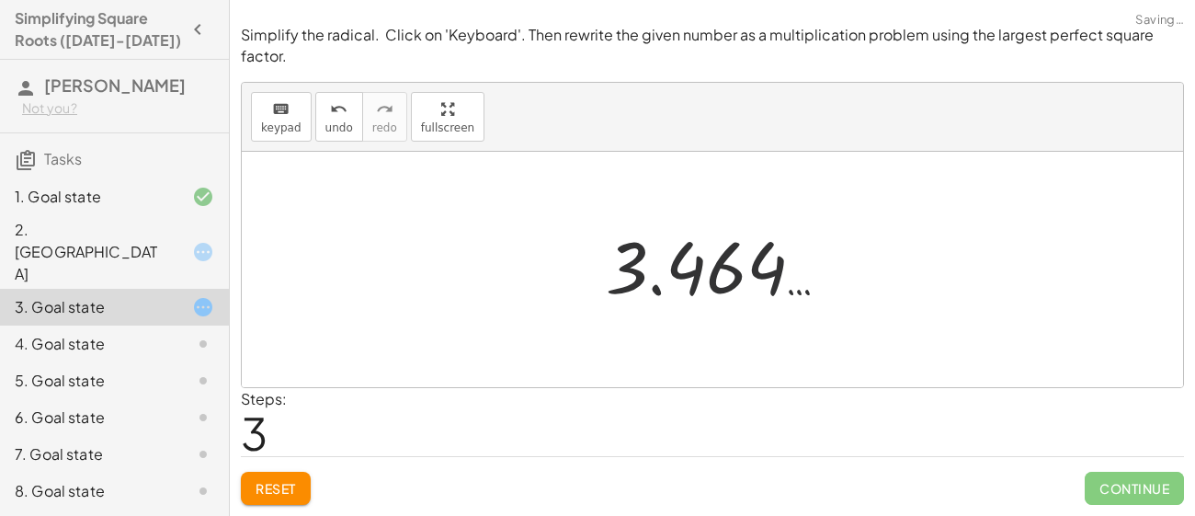
click at [732, 289] on div at bounding box center [724, 266] width 256 height 91
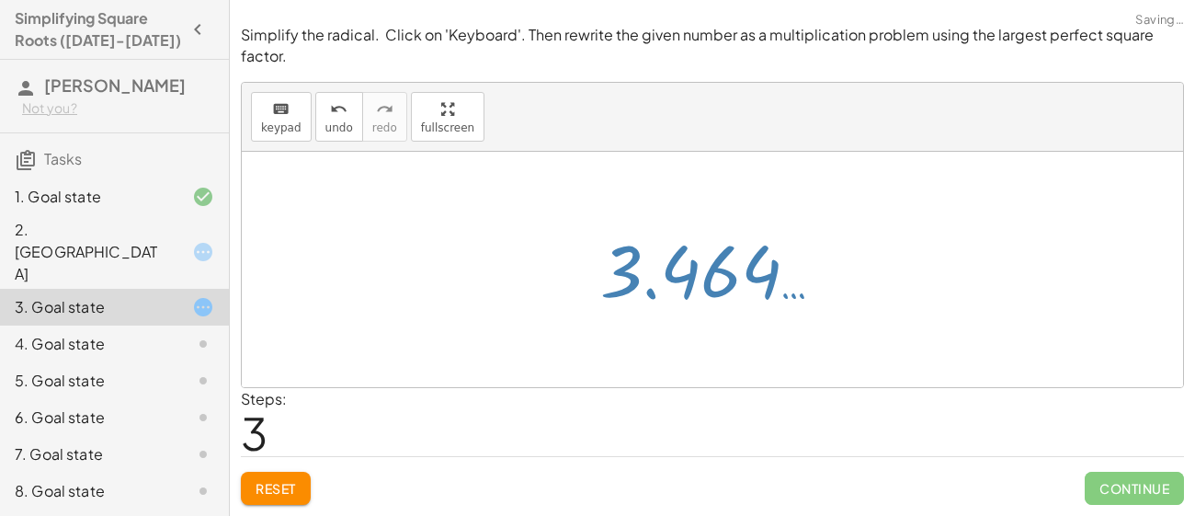
click at [732, 289] on div at bounding box center [719, 269] width 256 height 91
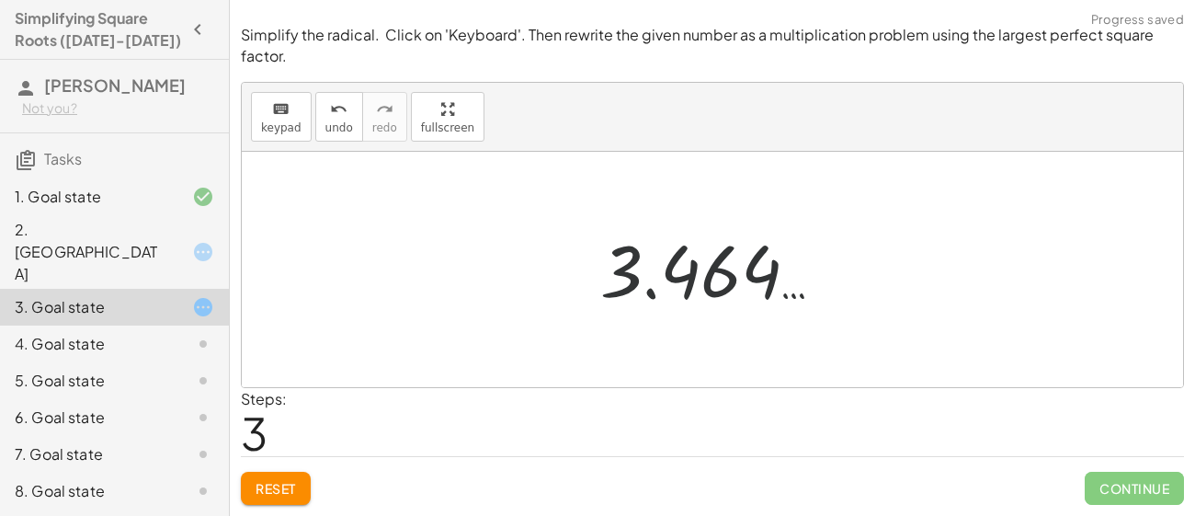
click at [732, 289] on div at bounding box center [719, 269] width 256 height 91
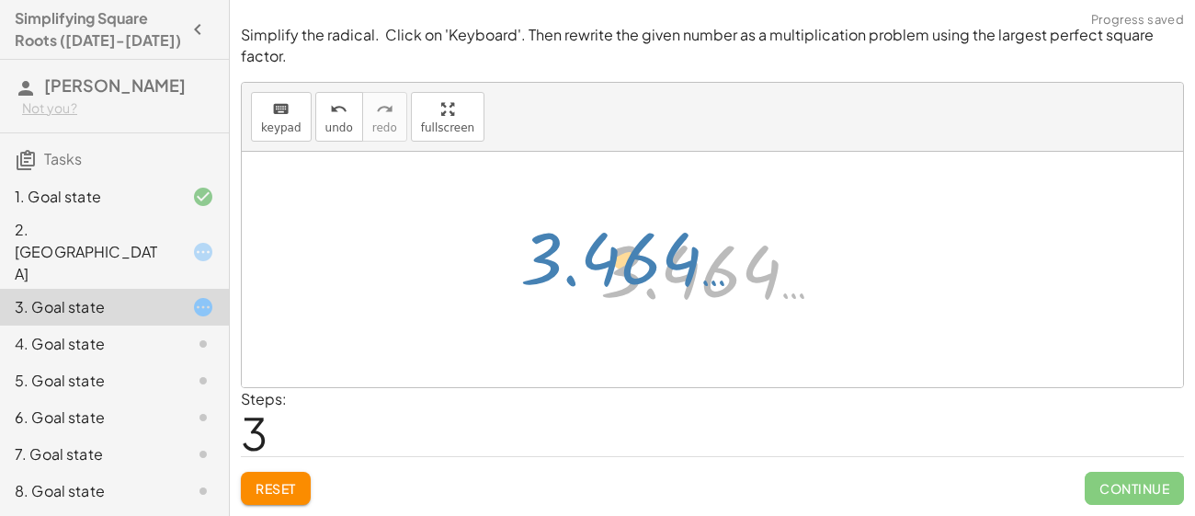
drag, startPoint x: 732, startPoint y: 289, endPoint x: 650, endPoint y: 277, distance: 82.8
click at [650, 277] on div at bounding box center [719, 269] width 256 height 91
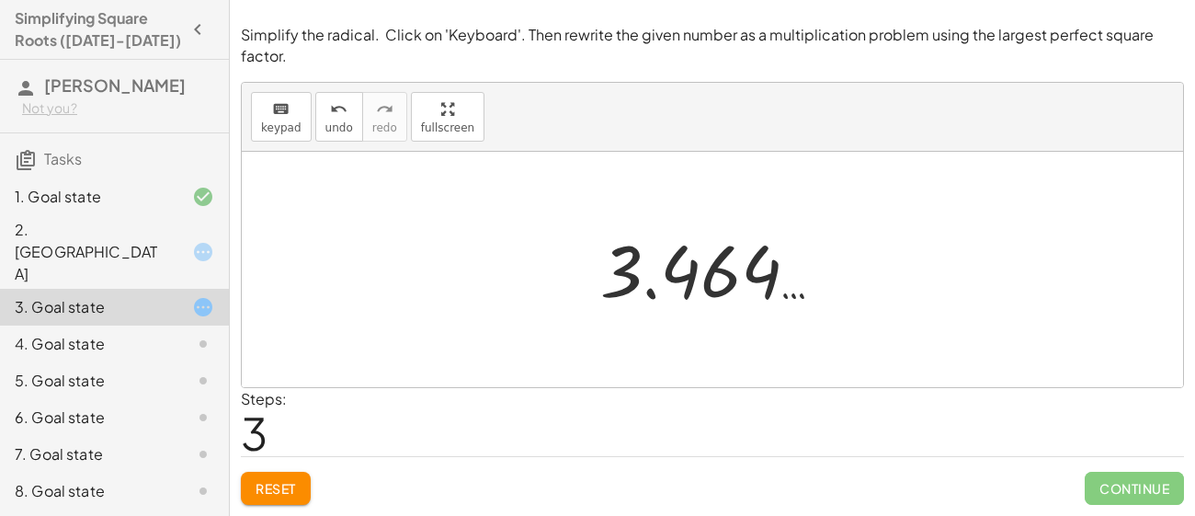
click at [650, 277] on div at bounding box center [719, 269] width 256 height 91
click at [257, 490] on span "Reset" at bounding box center [275, 488] width 40 height 17
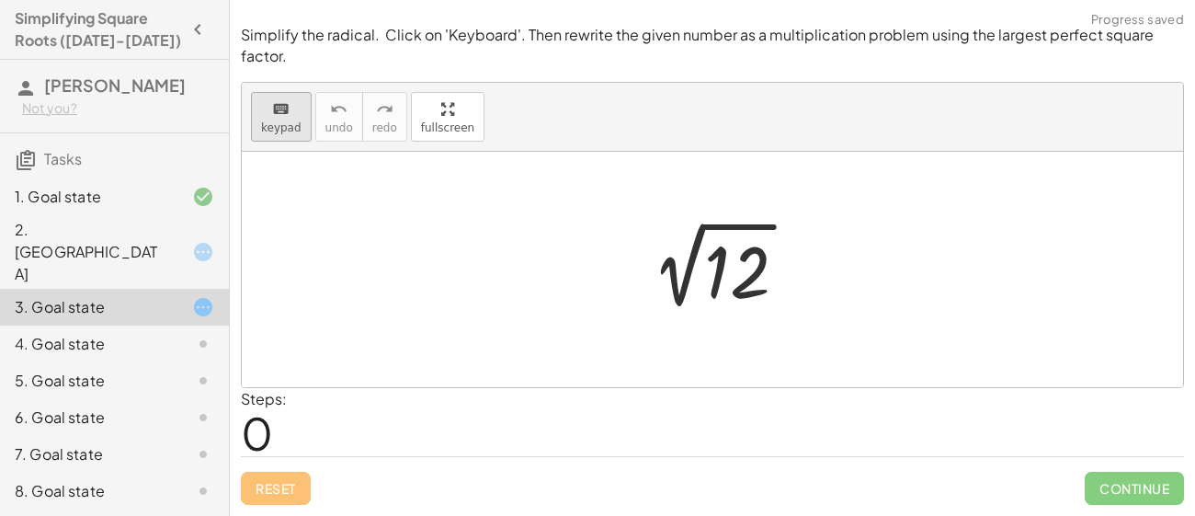
click at [277, 125] on span "keypad" at bounding box center [281, 127] width 40 height 13
click at [747, 270] on div at bounding box center [737, 273] width 66 height 82
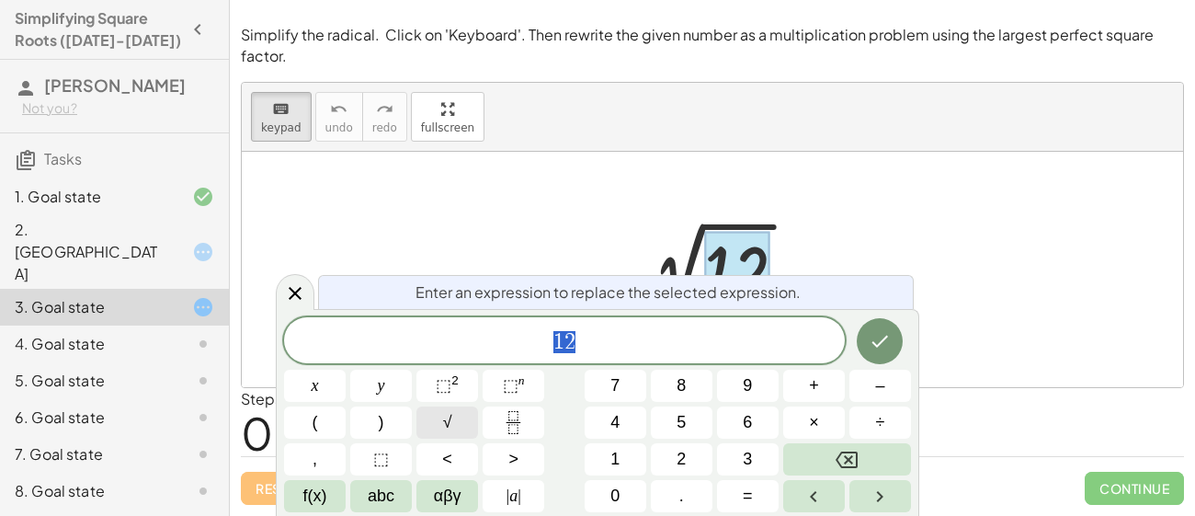
click at [443, 430] on span "√" at bounding box center [447, 422] width 9 height 25
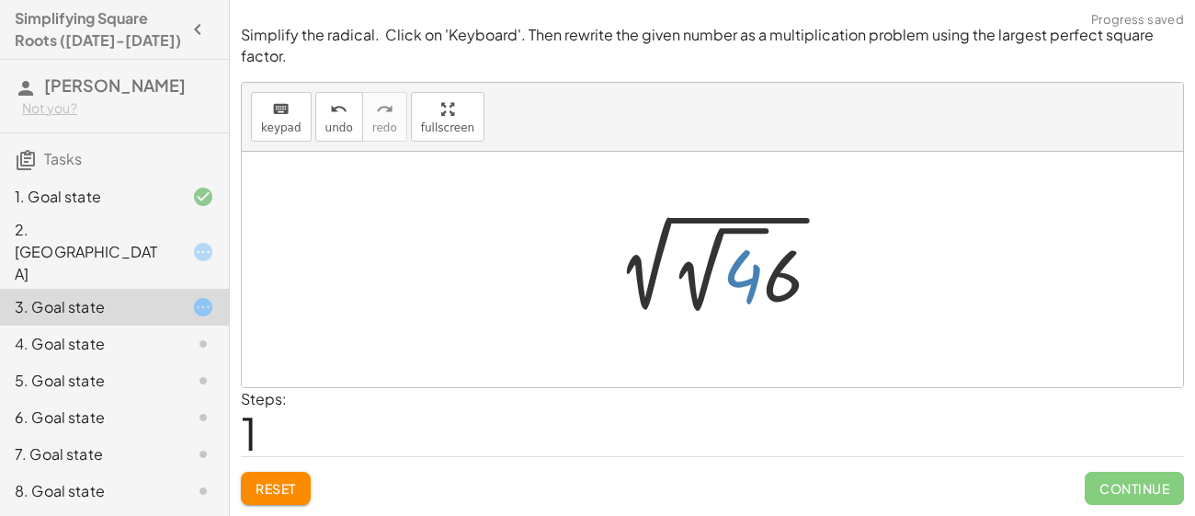
click at [759, 273] on div at bounding box center [719, 269] width 252 height 101
click at [272, 473] on button "Reset" at bounding box center [276, 487] width 70 height 33
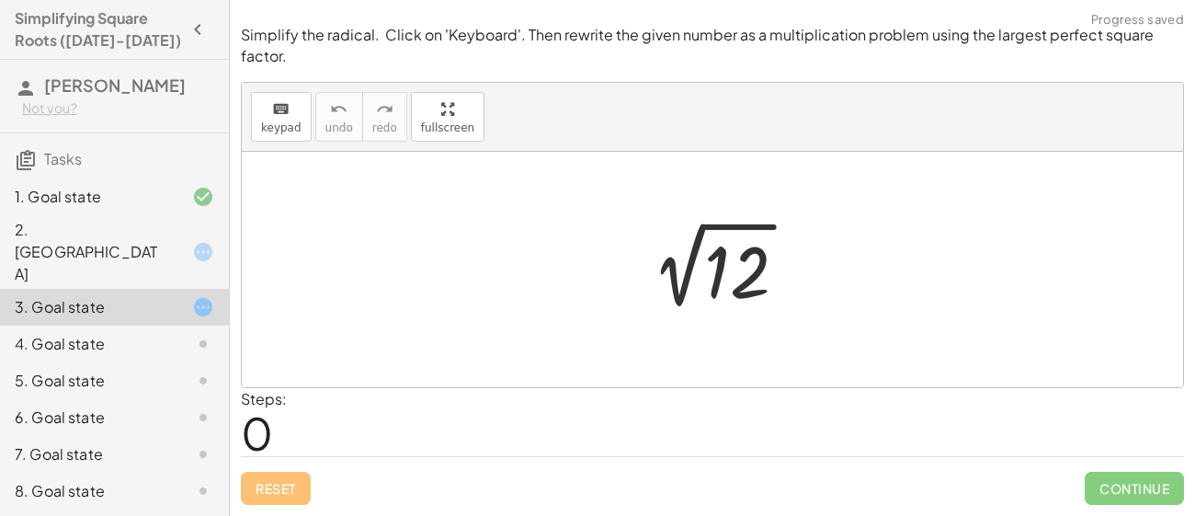
click at [768, 257] on div at bounding box center [719, 269] width 185 height 93
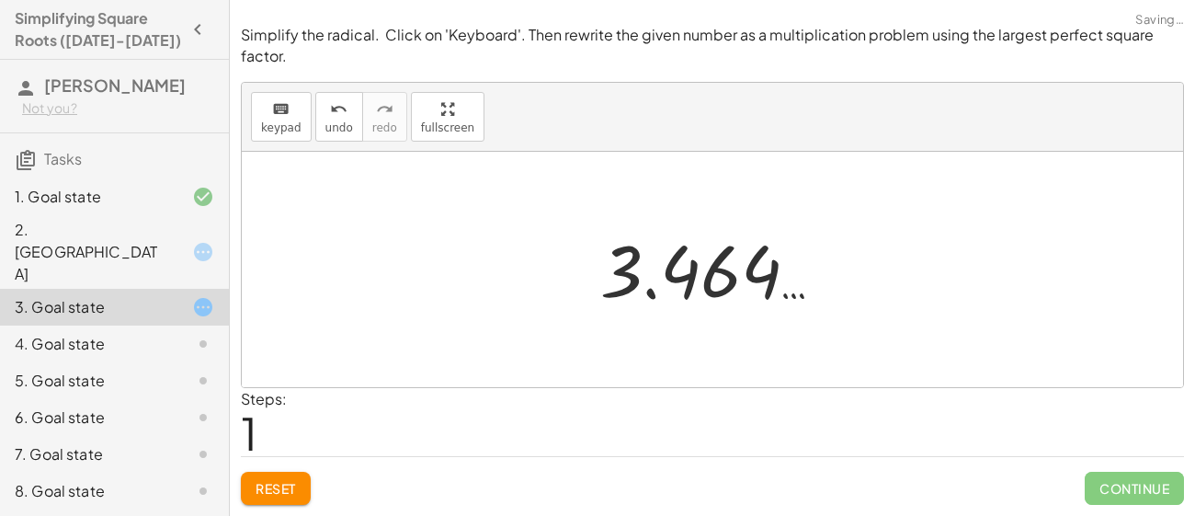
click at [284, 483] on span "Reset" at bounding box center [275, 488] width 40 height 17
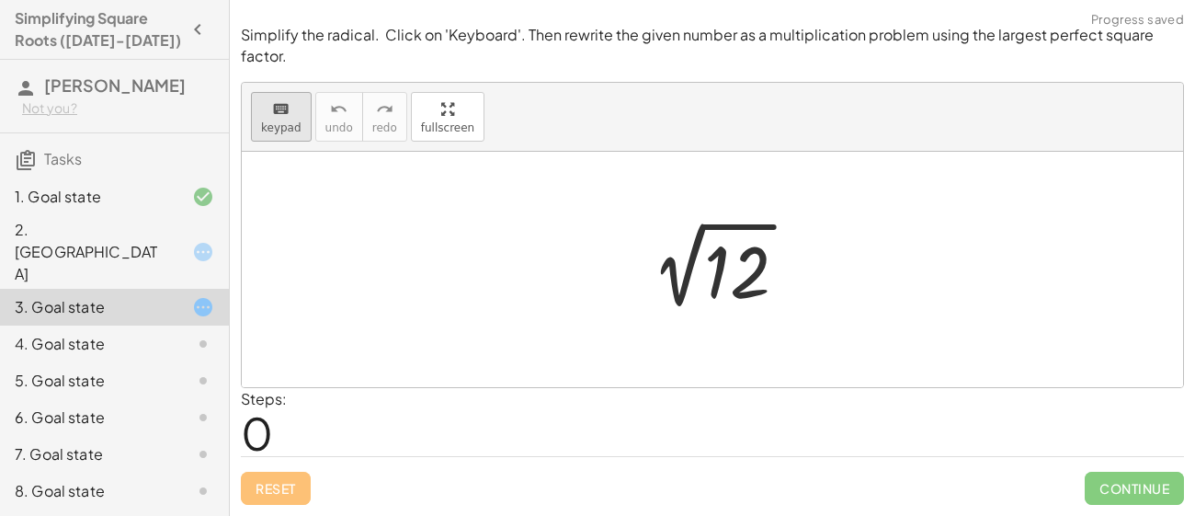
click at [292, 114] on div "keyboard" at bounding box center [281, 108] width 40 height 22
click at [764, 292] on div at bounding box center [737, 273] width 66 height 82
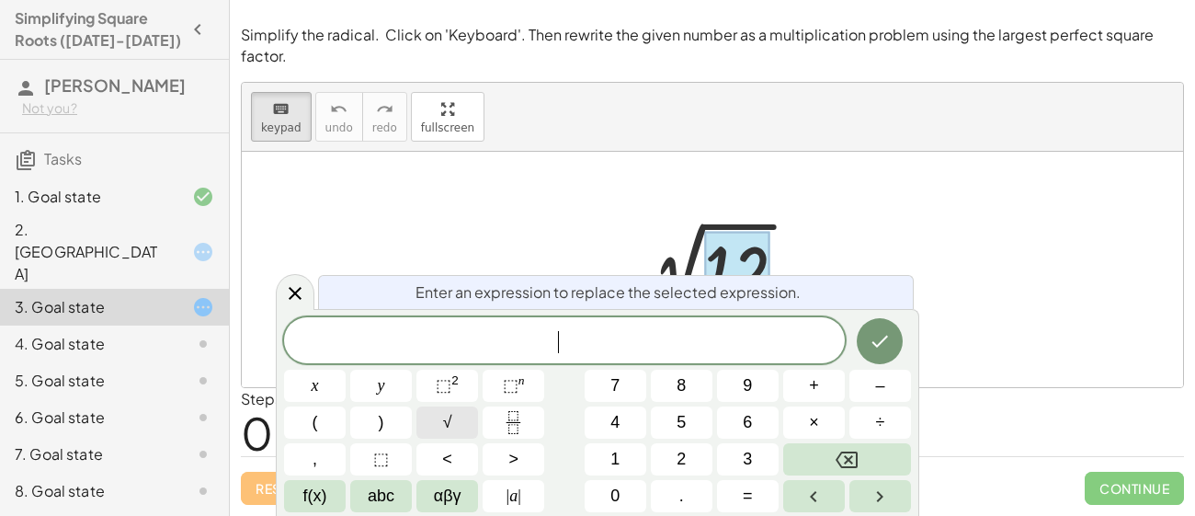
click at [458, 419] on button "√" at bounding box center [447, 422] width 62 height 32
click at [880, 345] on icon "Done" at bounding box center [879, 340] width 22 height 22
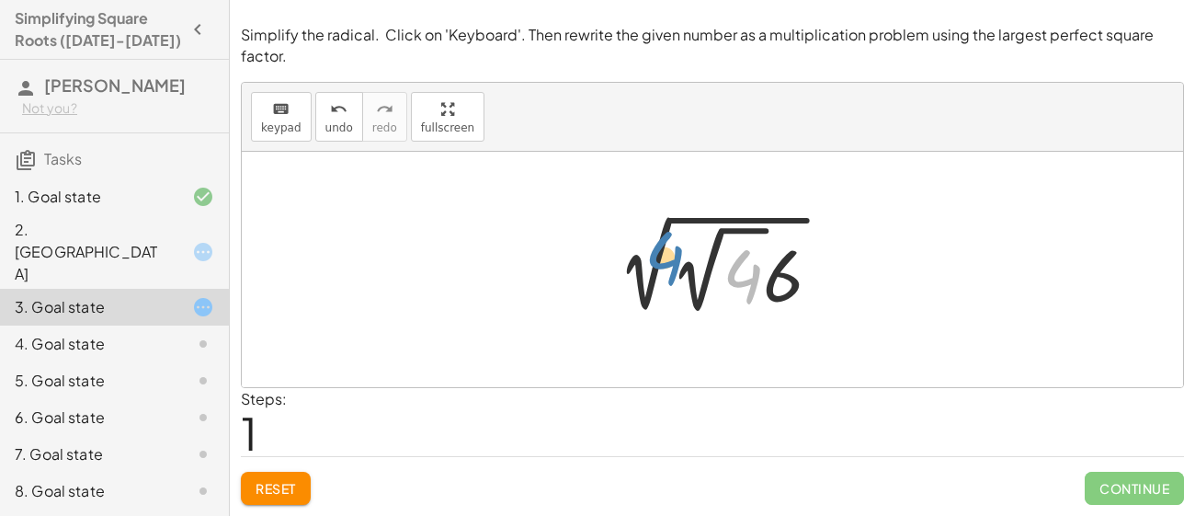
drag, startPoint x: 733, startPoint y: 278, endPoint x: 655, endPoint y: 260, distance: 80.2
click at [655, 260] on div at bounding box center [719, 269] width 252 height 101
drag, startPoint x: 748, startPoint y: 279, endPoint x: 535, endPoint y: 271, distance: 213.4
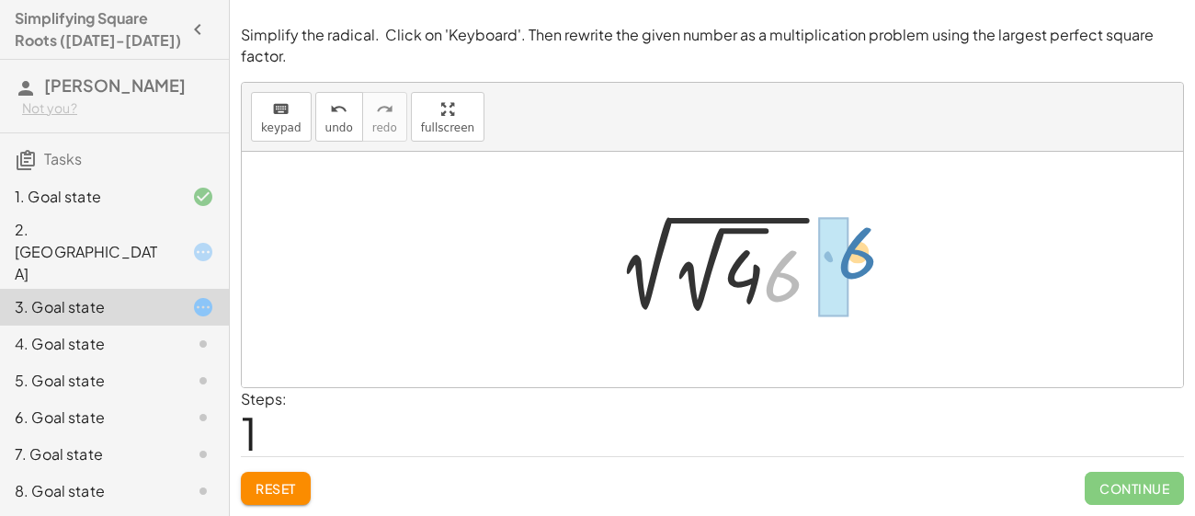
drag, startPoint x: 771, startPoint y: 285, endPoint x: 841, endPoint y: 263, distance: 73.2
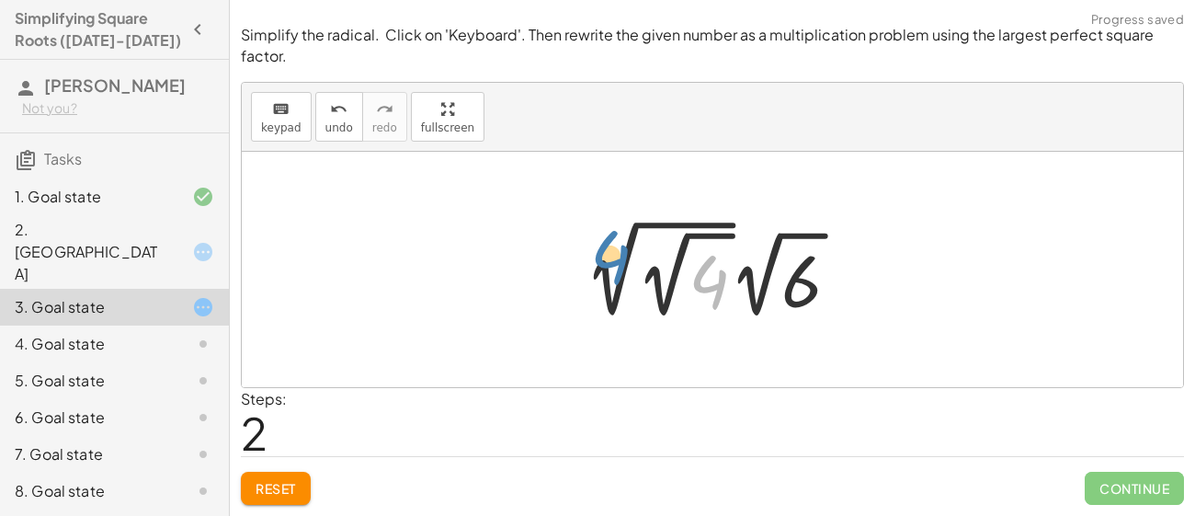
drag, startPoint x: 725, startPoint y: 269, endPoint x: 720, endPoint y: 261, distance: 9.5
click at [720, 261] on div at bounding box center [719, 268] width 288 height 111
click at [262, 482] on span "Reset" at bounding box center [275, 488] width 40 height 17
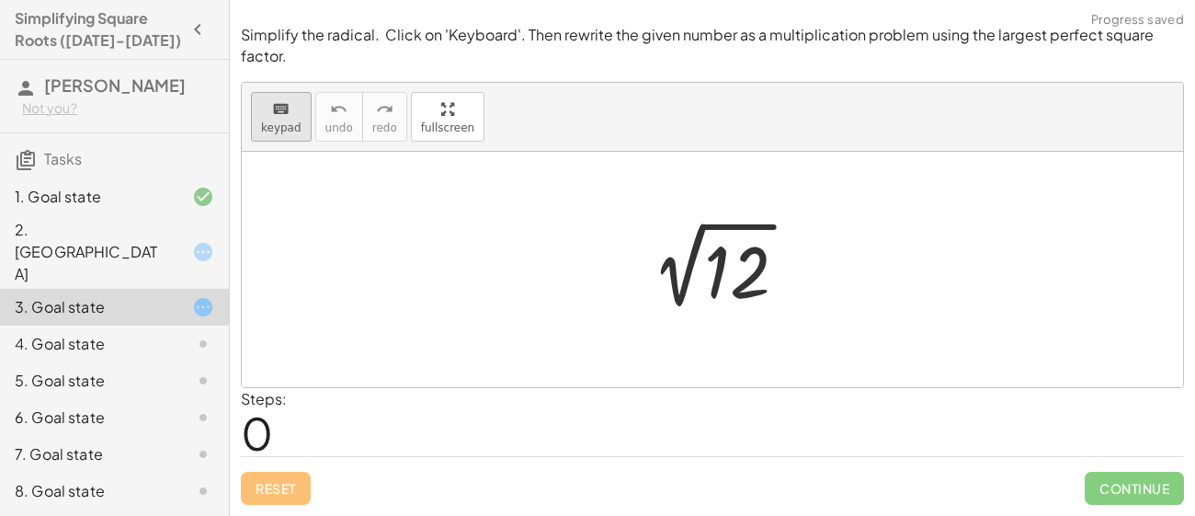
click at [278, 114] on icon "keyboard" at bounding box center [280, 109] width 17 height 22
click at [745, 262] on div at bounding box center [737, 273] width 66 height 82
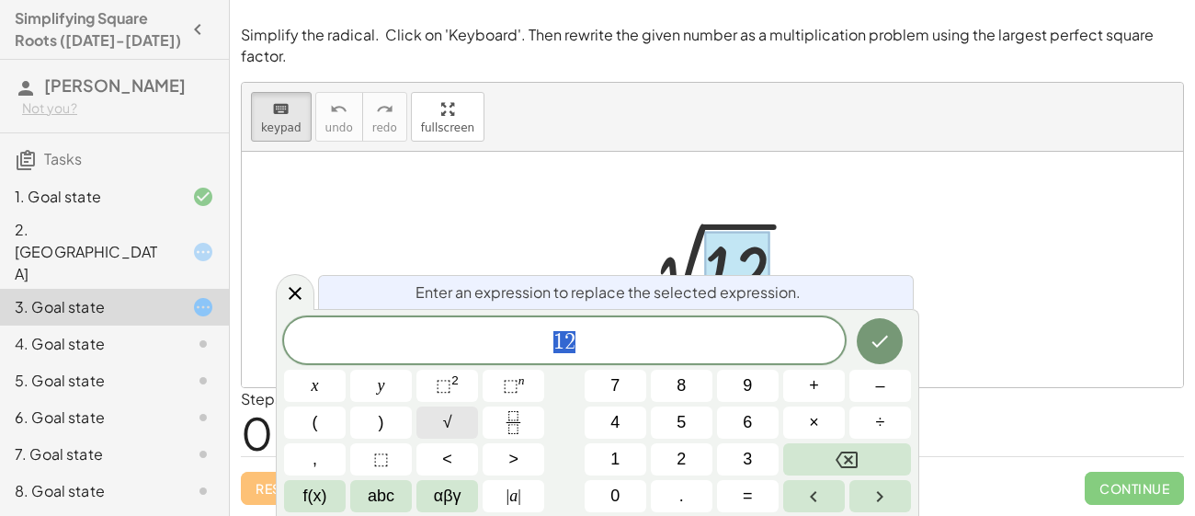
click at [448, 415] on span "√" at bounding box center [447, 422] width 9 height 25
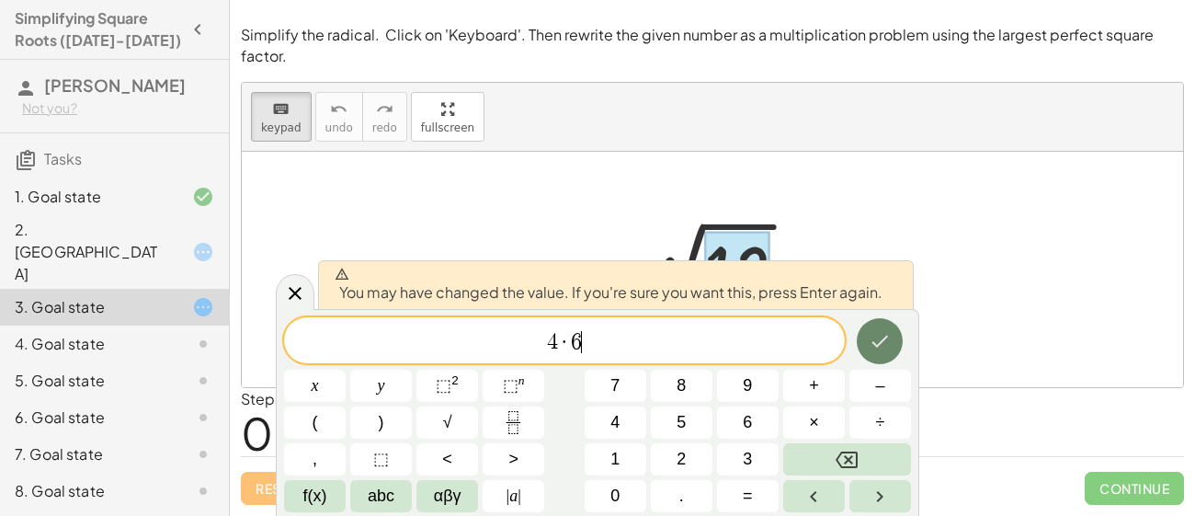
click at [879, 343] on icon "Done" at bounding box center [880, 341] width 17 height 12
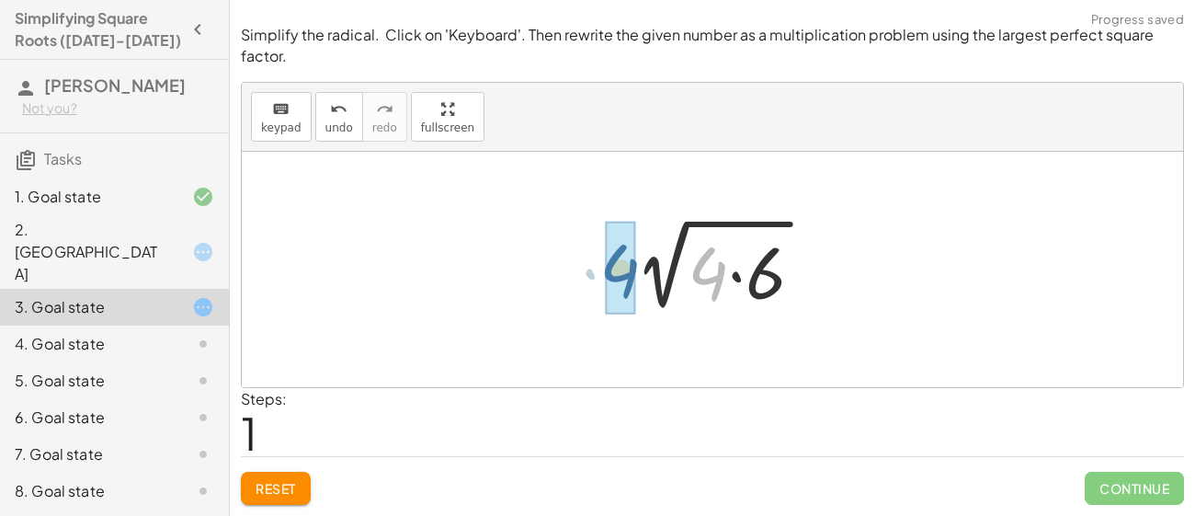
drag, startPoint x: 704, startPoint y: 269, endPoint x: 608, endPoint y: 266, distance: 95.6
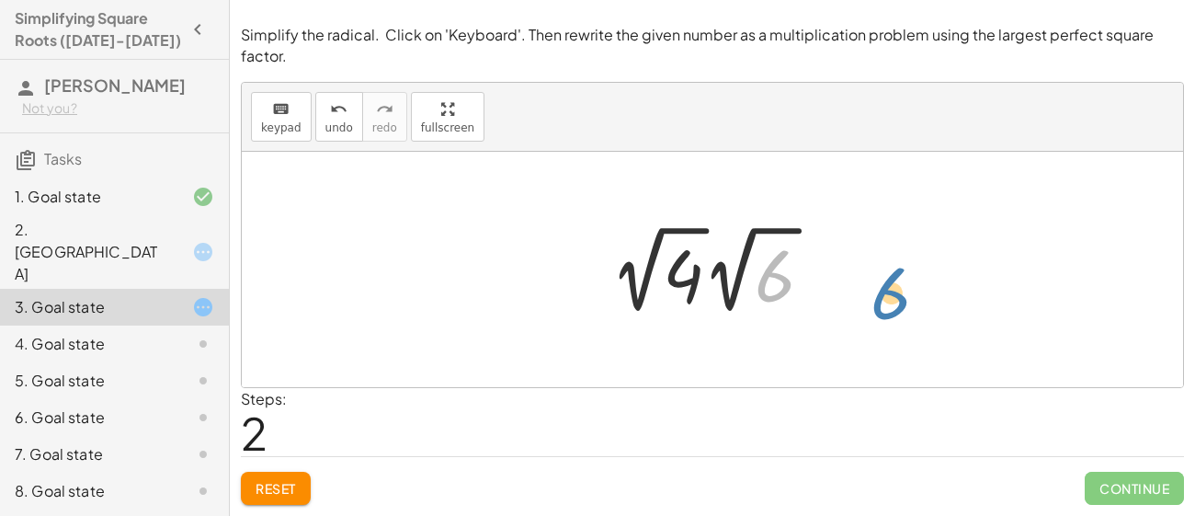
drag, startPoint x: 779, startPoint y: 279, endPoint x: 807, endPoint y: 285, distance: 28.1
click at [807, 285] on div at bounding box center [719, 269] width 236 height 101
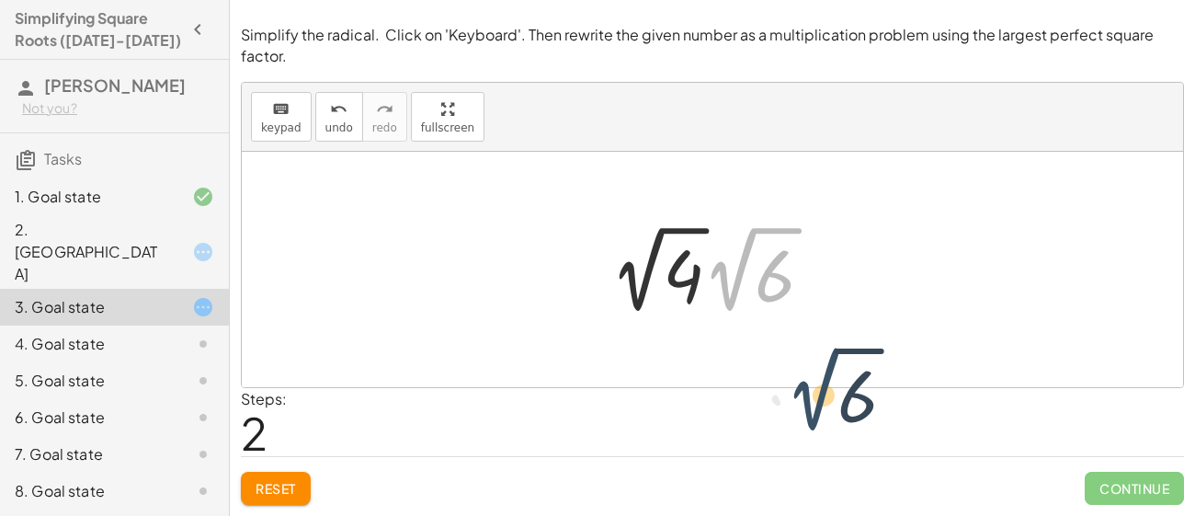
drag, startPoint x: 738, startPoint y: 271, endPoint x: 822, endPoint y: 393, distance: 148.1
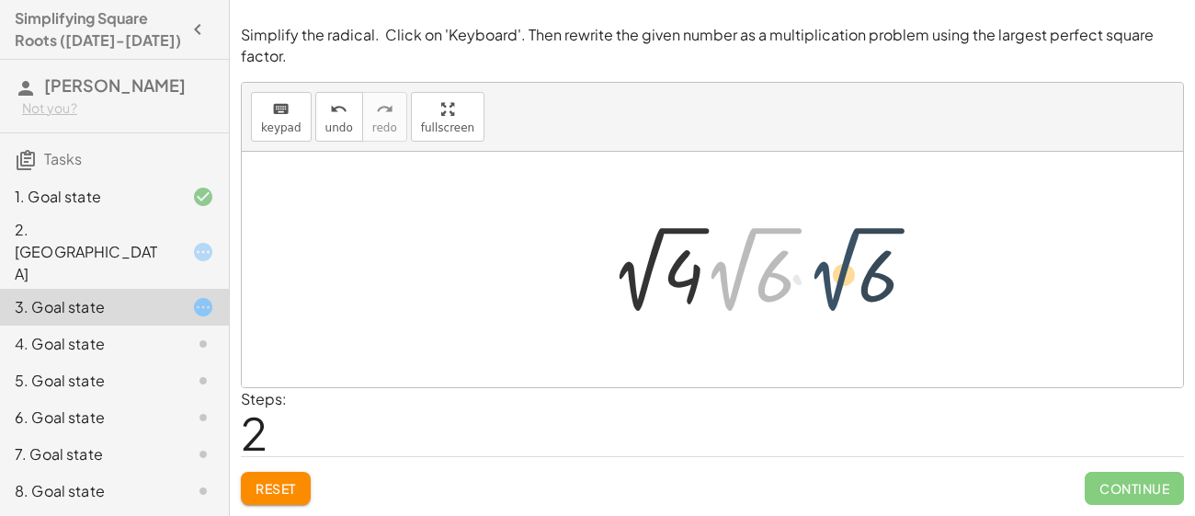
drag, startPoint x: 745, startPoint y: 278, endPoint x: 853, endPoint y: 280, distance: 107.5
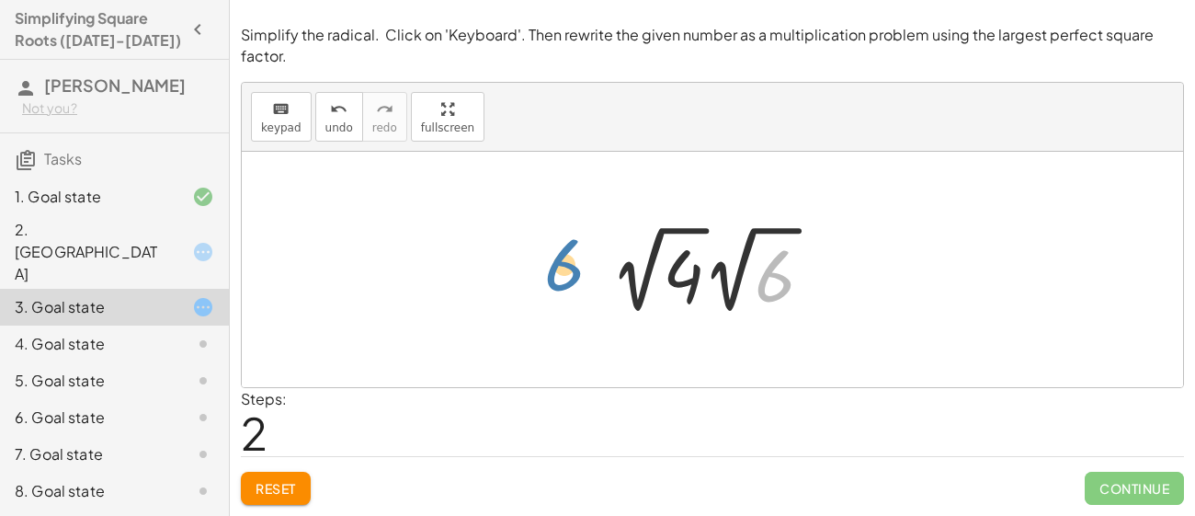
drag, startPoint x: 784, startPoint y: 279, endPoint x: 572, endPoint y: 271, distance: 212.4
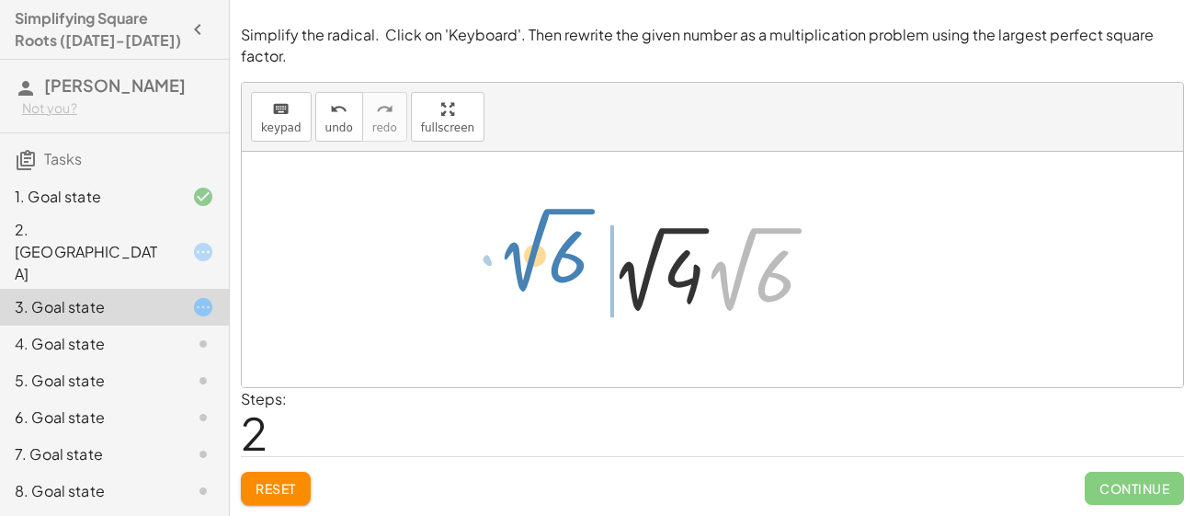
drag, startPoint x: 747, startPoint y: 244, endPoint x: 540, endPoint y: 215, distance: 208.7
click at [540, 215] on div "2 √ 12 2 √ ( · 4 · 6 ) · 2 √ 6 √ 4 6 · 2 √ · 2" at bounding box center [712, 269] width 941 height 235
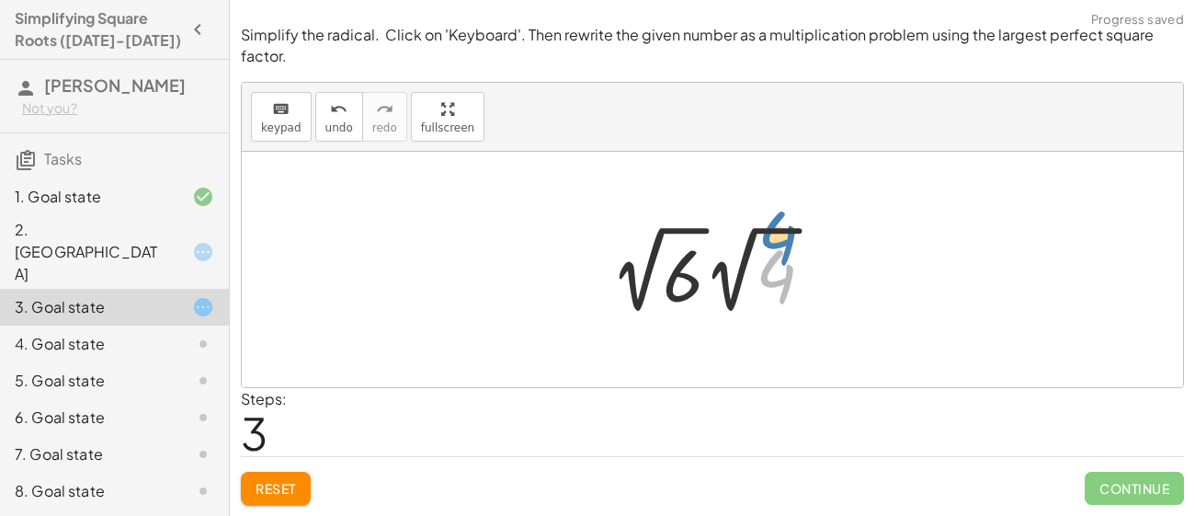
drag, startPoint x: 759, startPoint y: 267, endPoint x: 773, endPoint y: 242, distance: 28.4
click at [773, 242] on div at bounding box center [719, 269] width 236 height 101
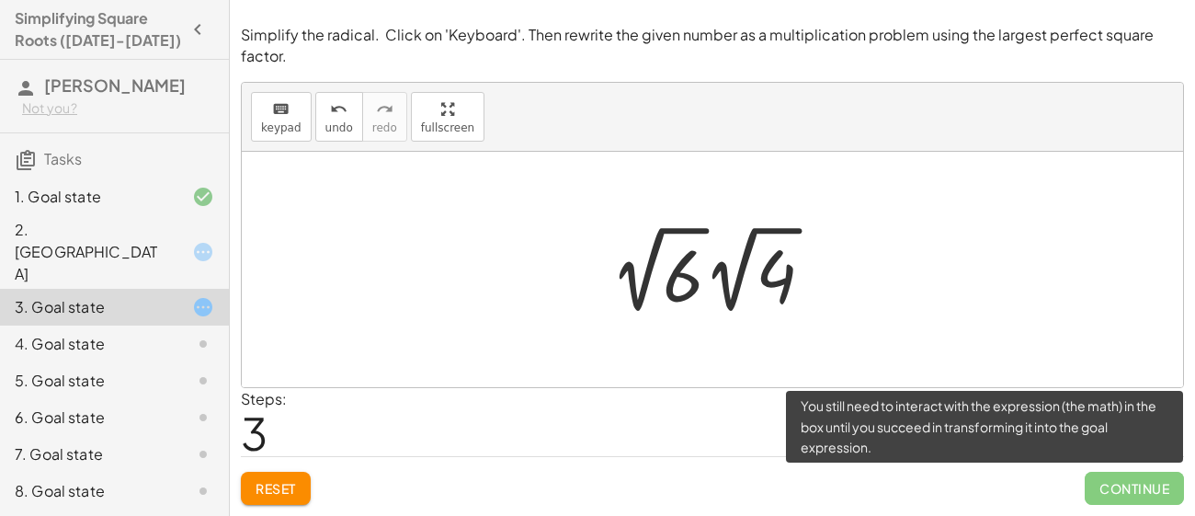
click at [1119, 498] on span "Continue" at bounding box center [1133, 487] width 99 height 33
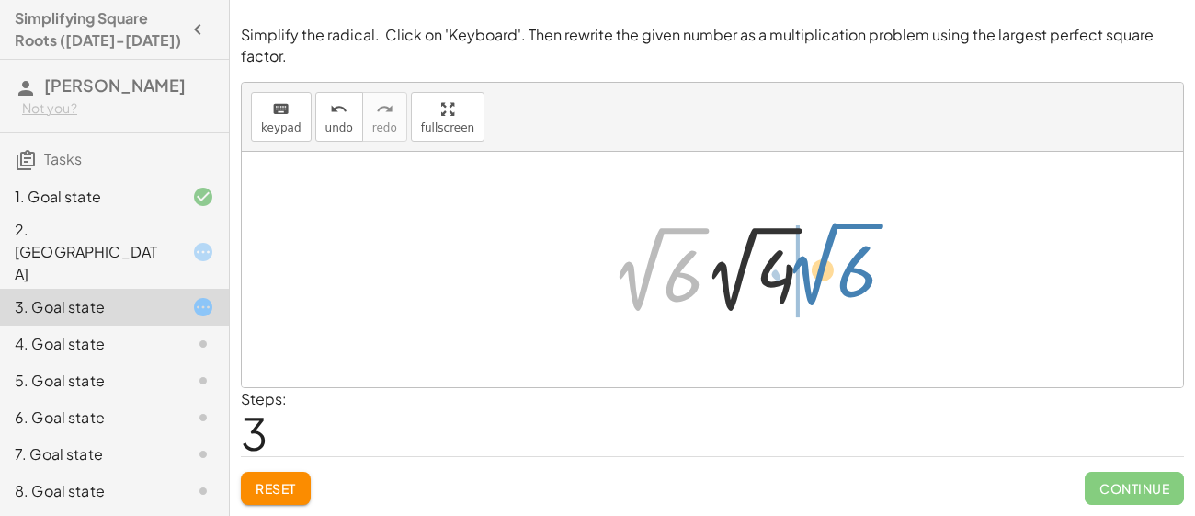
drag, startPoint x: 638, startPoint y: 287, endPoint x: 811, endPoint y: 284, distance: 173.7
click at [811, 284] on div at bounding box center [719, 269] width 236 height 101
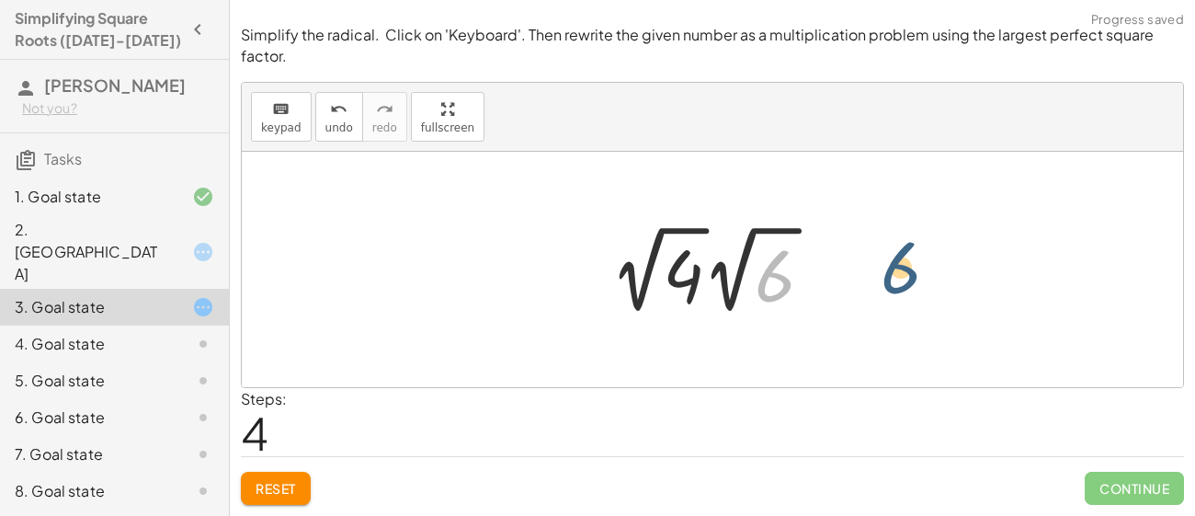
drag, startPoint x: 789, startPoint y: 287, endPoint x: 921, endPoint y: 279, distance: 131.6
click at [921, 279] on div "2 √ 12 2 √ ( · 4 · 6 ) · 2 √ 4 · 2 √ 6 · 2 √ 6 · 2 √ 4 6 √ 4 6 · 2 √ · 2" at bounding box center [712, 269] width 941 height 235
click at [737, 275] on div at bounding box center [719, 269] width 236 height 101
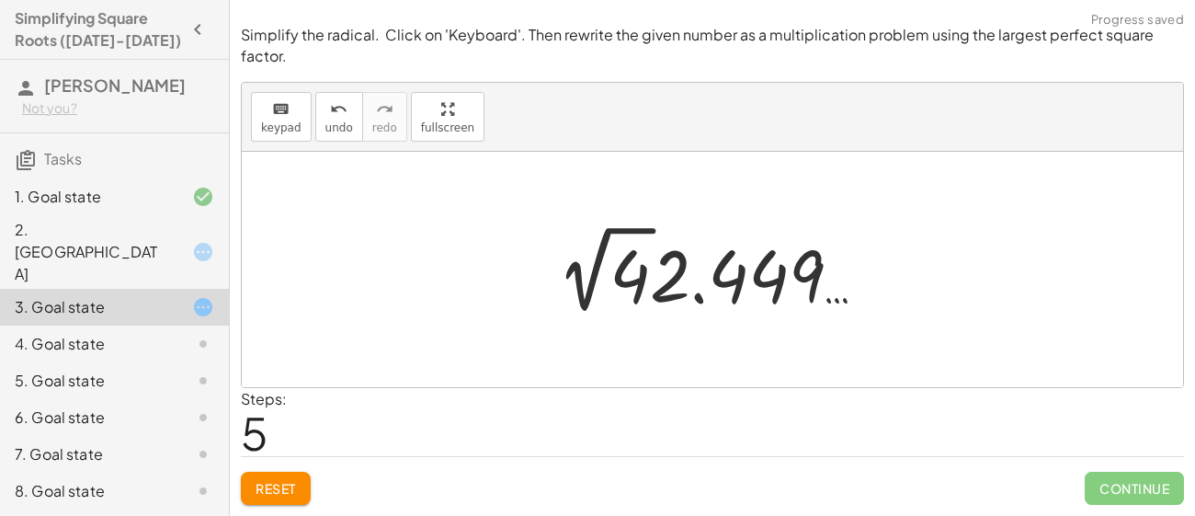
click at [699, 324] on div at bounding box center [712, 269] width 941 height 235
click at [699, 296] on div at bounding box center [719, 269] width 342 height 101
click at [278, 480] on span "Reset" at bounding box center [275, 488] width 40 height 17
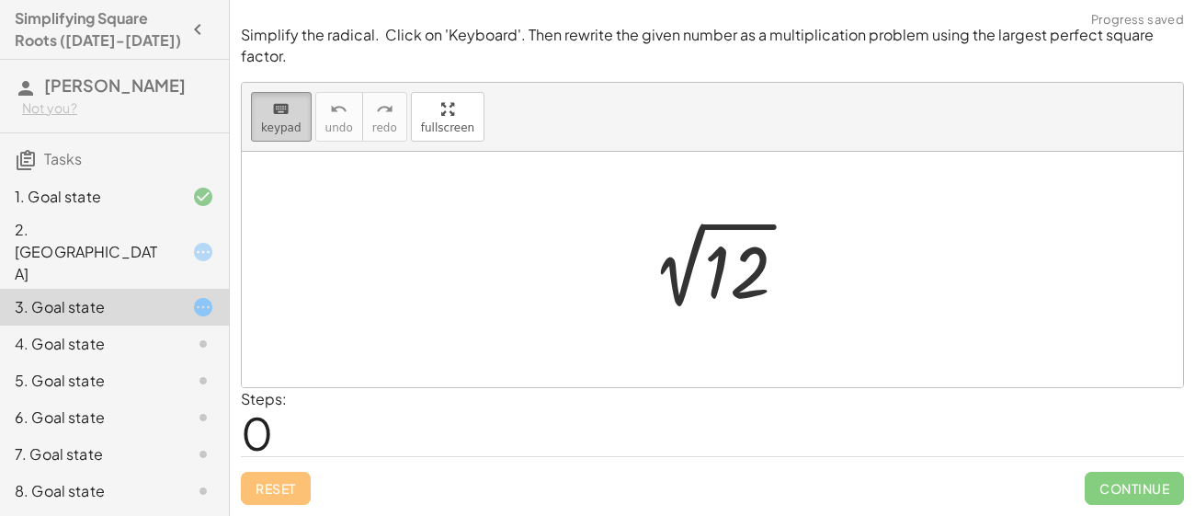
click at [278, 109] on icon "keyboard" at bounding box center [280, 109] width 17 height 22
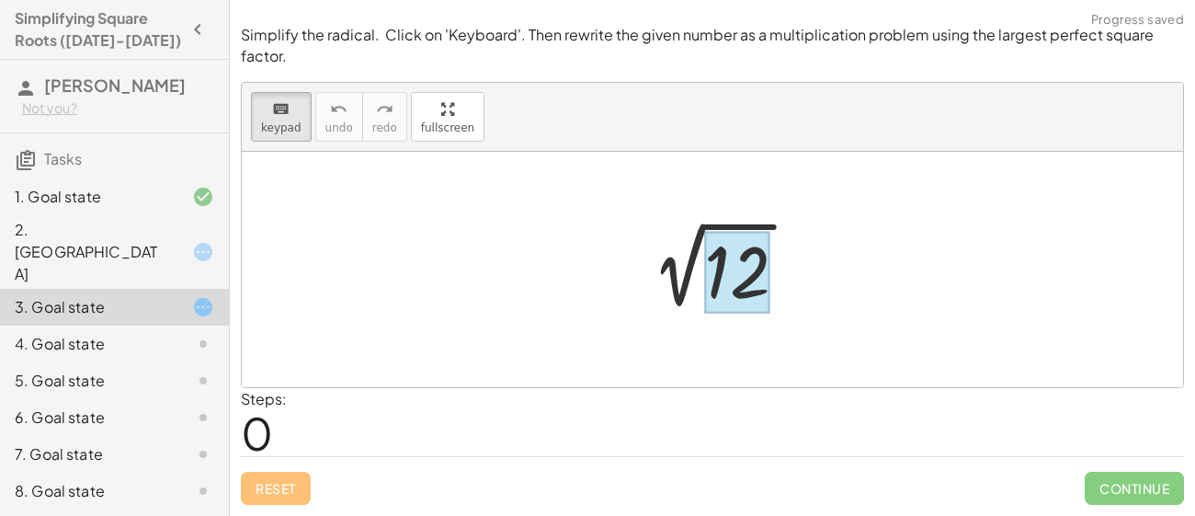
click at [732, 270] on div at bounding box center [737, 273] width 66 height 82
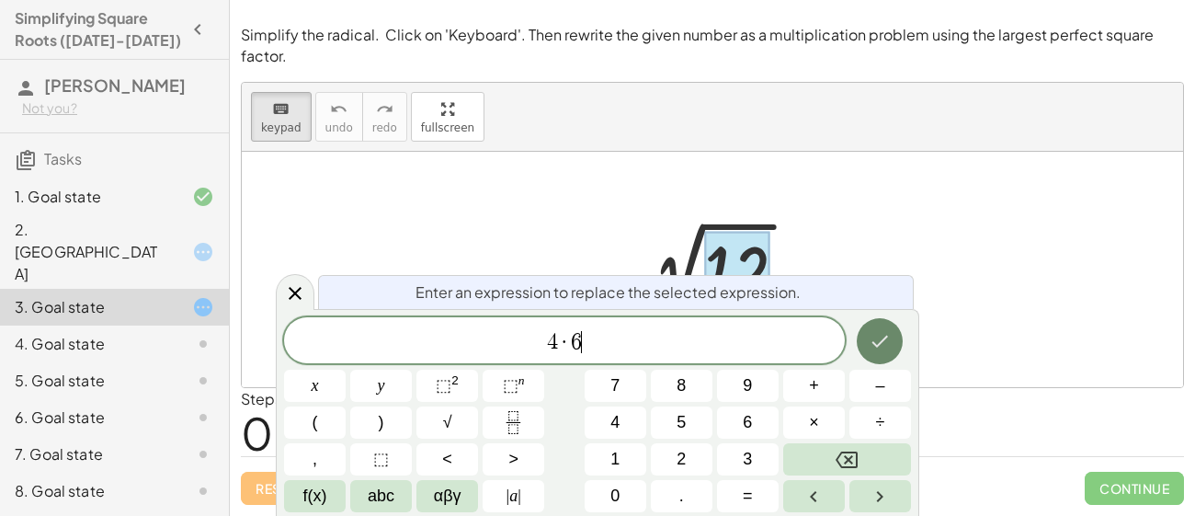
click at [886, 344] on icon "Done" at bounding box center [879, 341] width 22 height 22
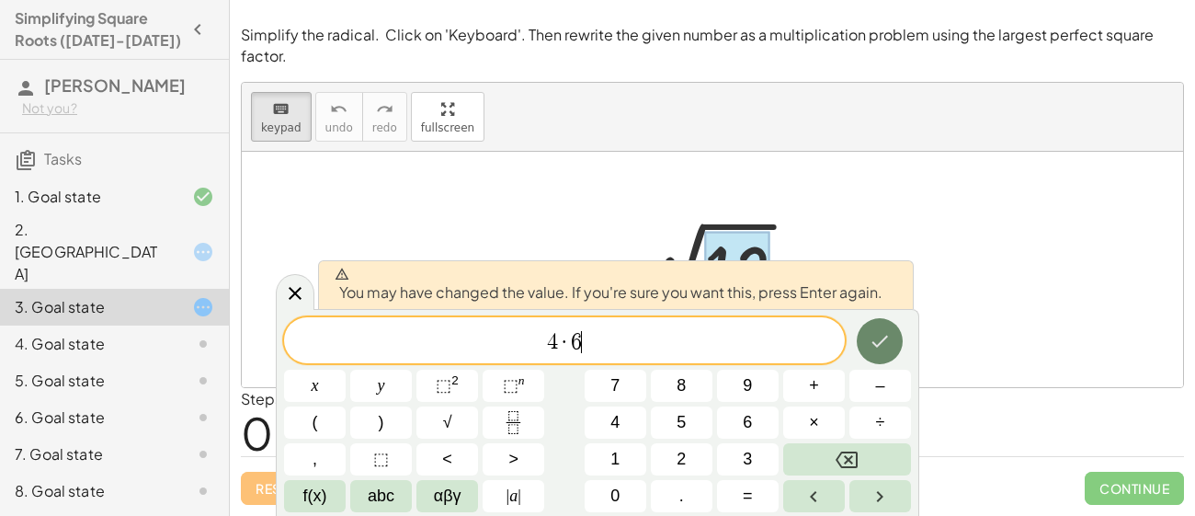
click at [868, 353] on button "Done" at bounding box center [879, 341] width 46 height 46
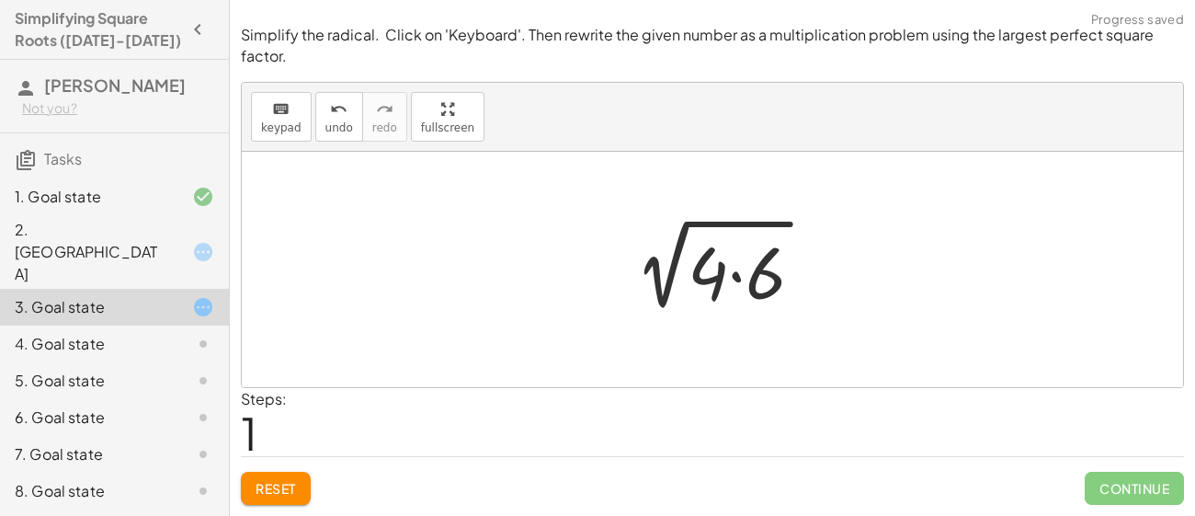
click at [805, 274] on div at bounding box center [718, 269] width 217 height 95
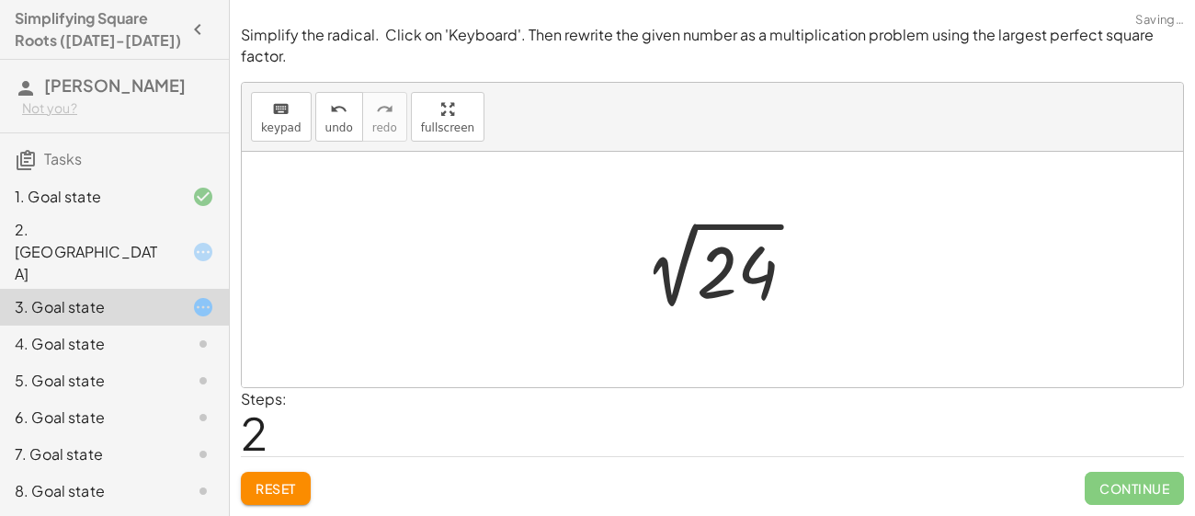
click at [273, 496] on button "Reset" at bounding box center [276, 487] width 70 height 33
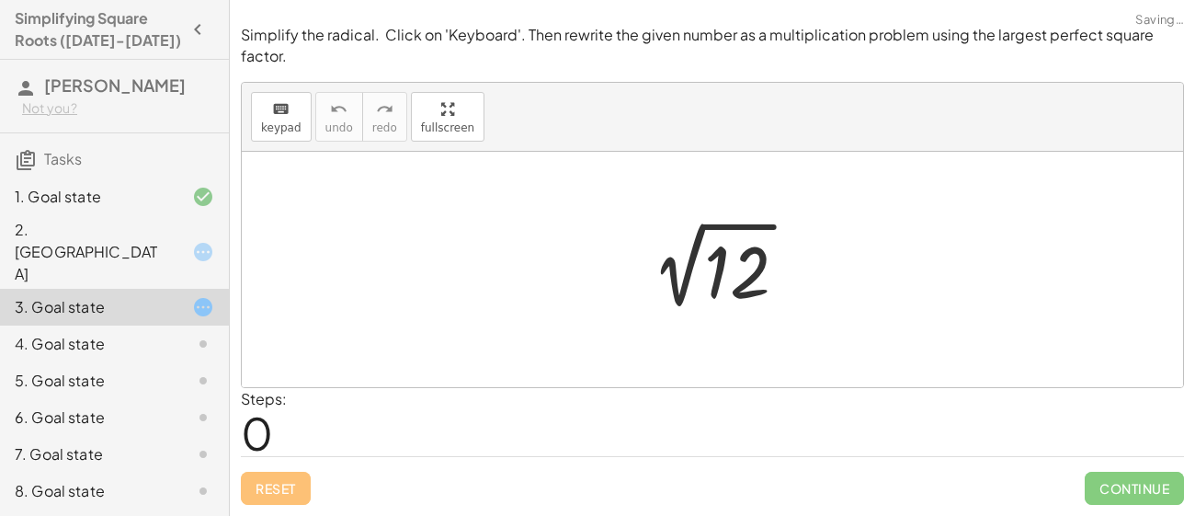
click at [740, 247] on div at bounding box center [719, 269] width 185 height 93
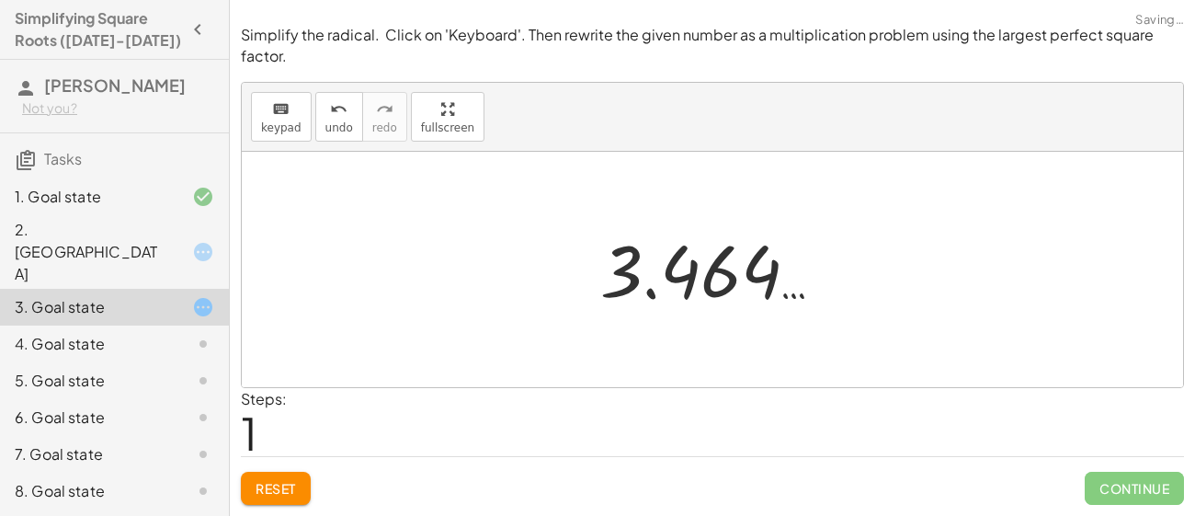
click at [298, 479] on button "Reset" at bounding box center [276, 487] width 70 height 33
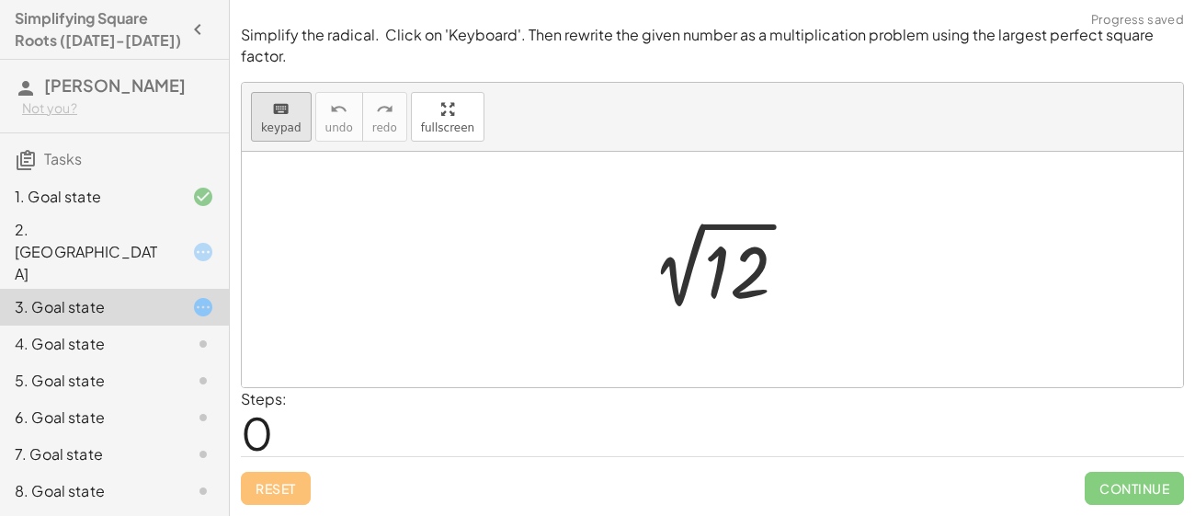
click at [276, 115] on icon "keyboard" at bounding box center [280, 109] width 17 height 22
click at [733, 263] on div at bounding box center [737, 273] width 66 height 82
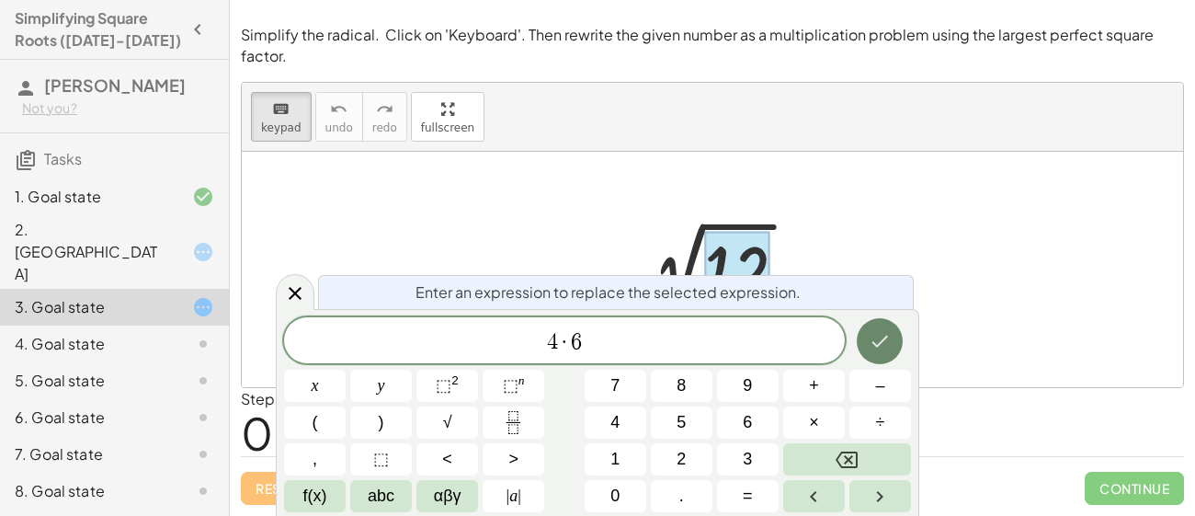
click at [878, 332] on icon "Done" at bounding box center [879, 341] width 22 height 22
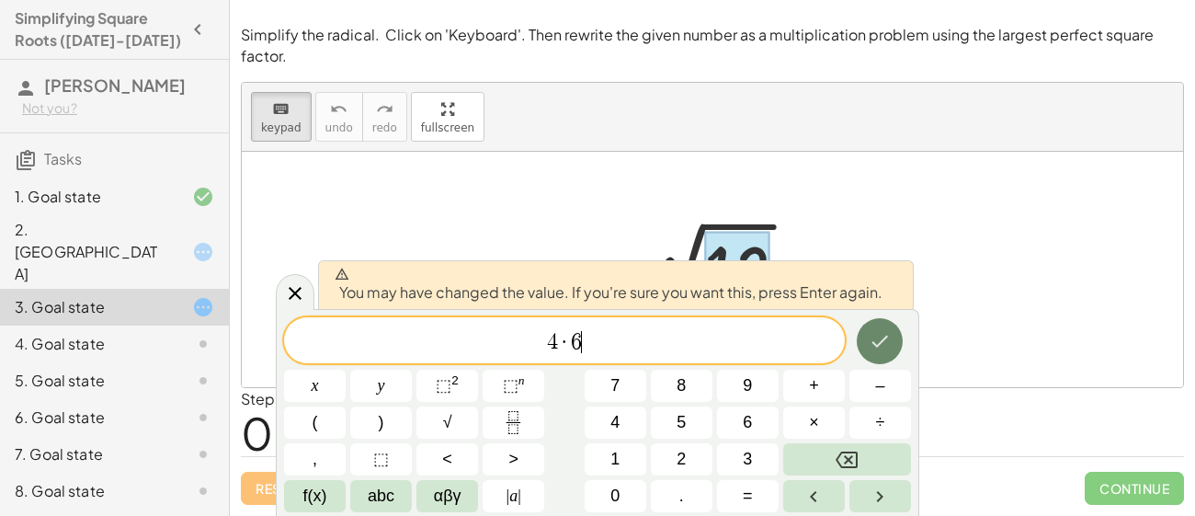
click at [878, 332] on icon "Done" at bounding box center [879, 341] width 22 height 22
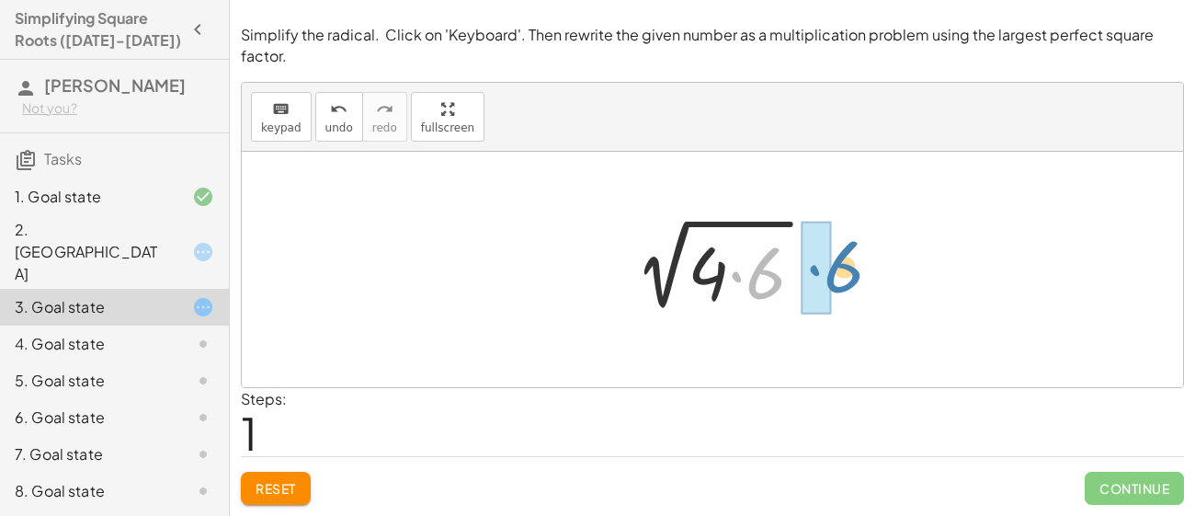
drag, startPoint x: 761, startPoint y: 276, endPoint x: 834, endPoint y: 269, distance: 73.8
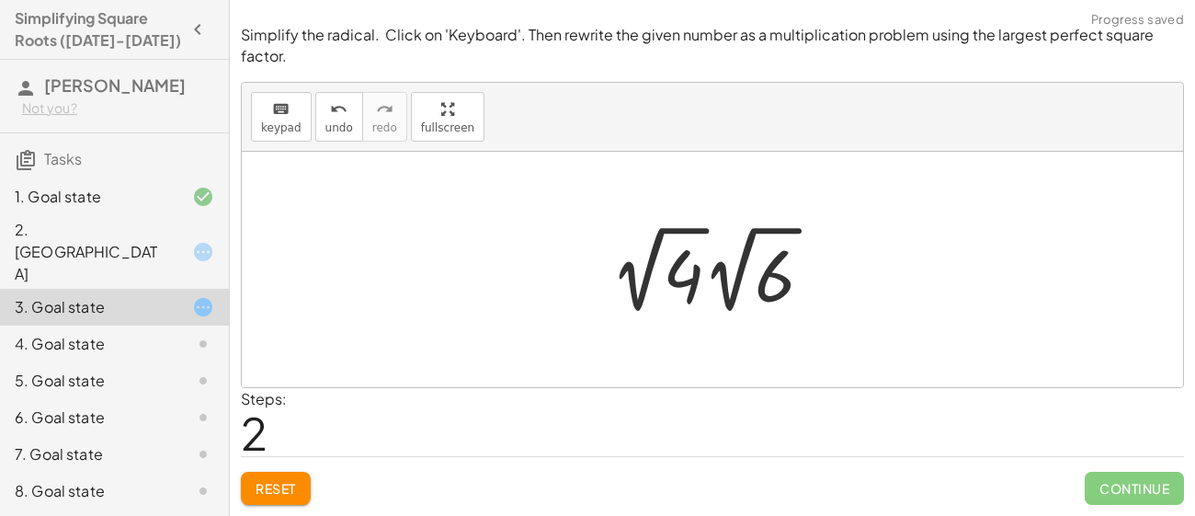
click at [280, 486] on span "Reset" at bounding box center [275, 488] width 40 height 17
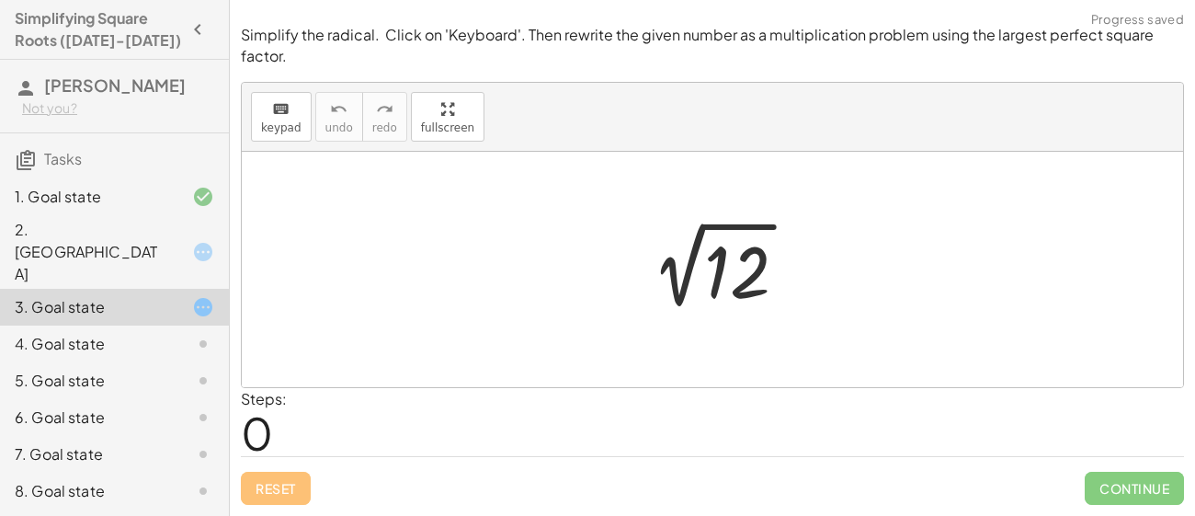
click at [724, 252] on div at bounding box center [719, 269] width 185 height 93
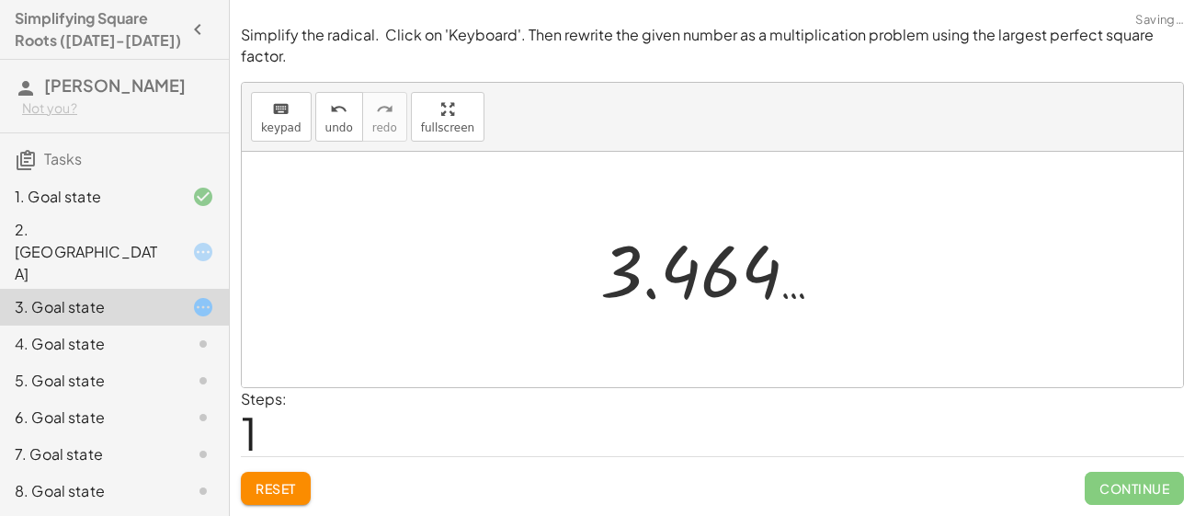
click at [293, 482] on span "Reset" at bounding box center [275, 488] width 40 height 17
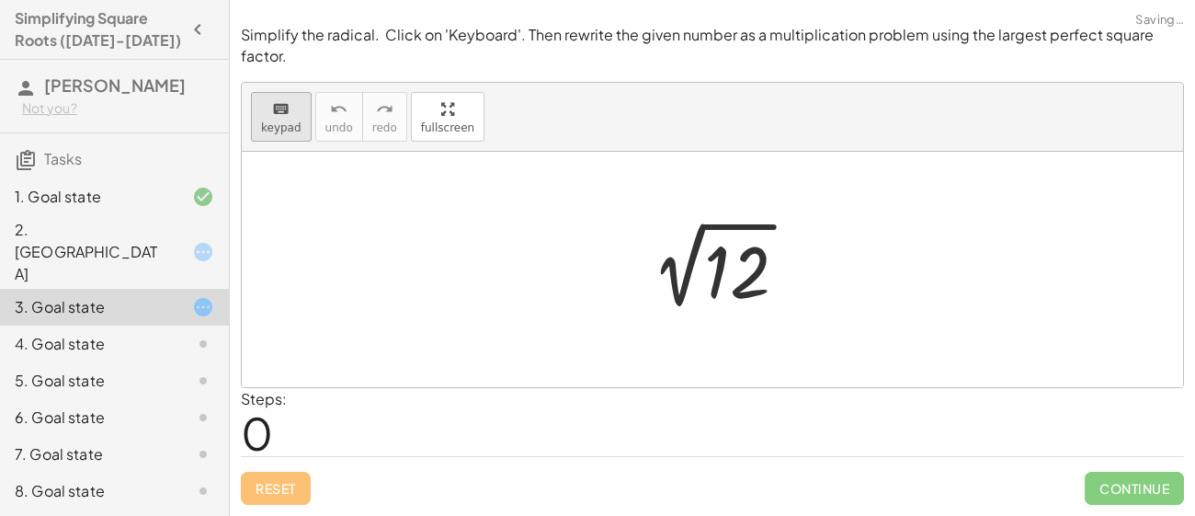
click at [258, 130] on button "keyboard keypad" at bounding box center [281, 117] width 61 height 50
click at [743, 243] on div at bounding box center [737, 273] width 66 height 82
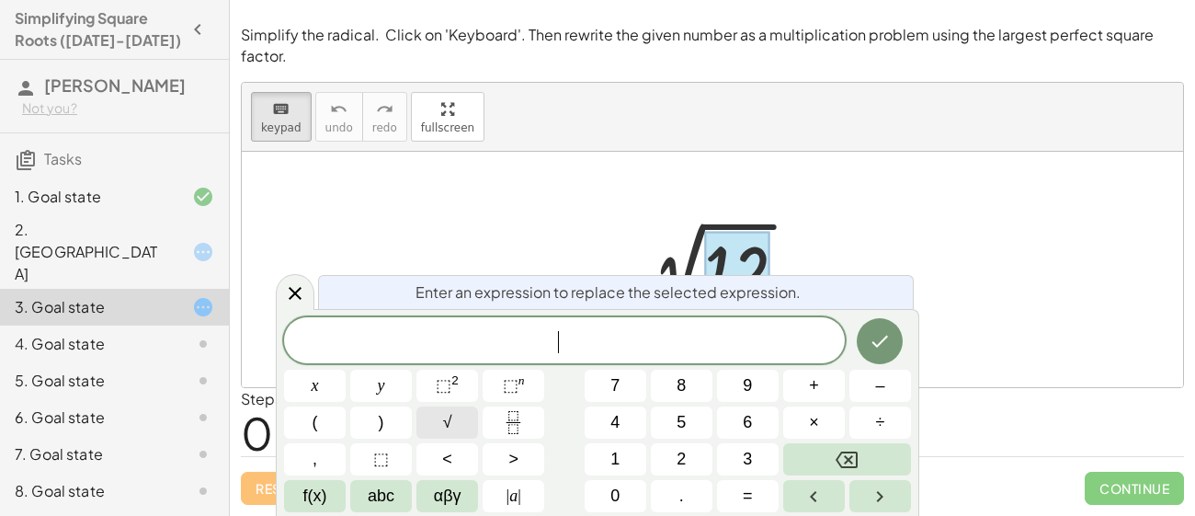
click at [438, 426] on button "√" at bounding box center [447, 422] width 62 height 32
click at [876, 351] on icon "Done" at bounding box center [879, 340] width 22 height 22
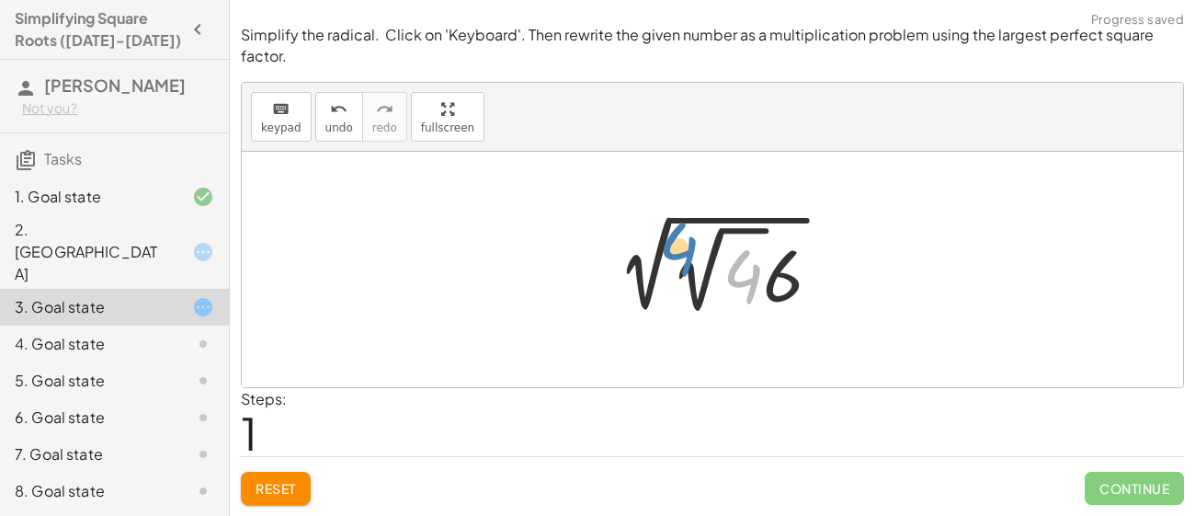
drag, startPoint x: 748, startPoint y: 272, endPoint x: 677, endPoint y: 248, distance: 74.7
click at [677, 248] on div at bounding box center [719, 269] width 252 height 101
drag, startPoint x: 752, startPoint y: 295, endPoint x: 608, endPoint y: 269, distance: 145.7
click at [608, 269] on div at bounding box center [719, 269] width 252 height 101
drag, startPoint x: 755, startPoint y: 281, endPoint x: 674, endPoint y: 278, distance: 81.8
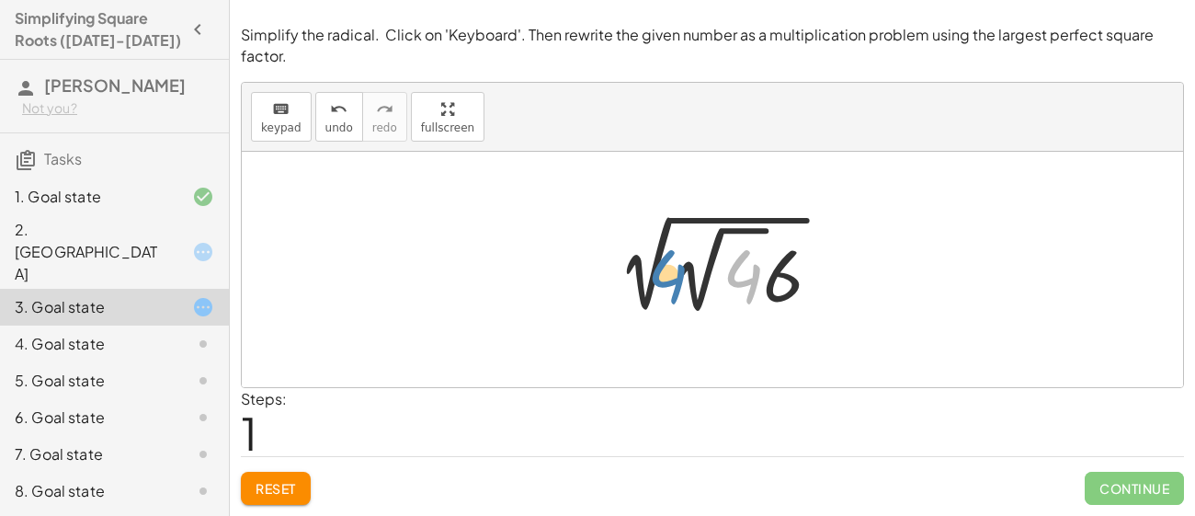
click at [674, 278] on div at bounding box center [719, 269] width 252 height 101
drag, startPoint x: 741, startPoint y: 279, endPoint x: 560, endPoint y: 265, distance: 181.6
drag, startPoint x: 789, startPoint y: 269, endPoint x: 993, endPoint y: 306, distance: 206.4
click at [683, 277] on div at bounding box center [719, 269] width 252 height 101
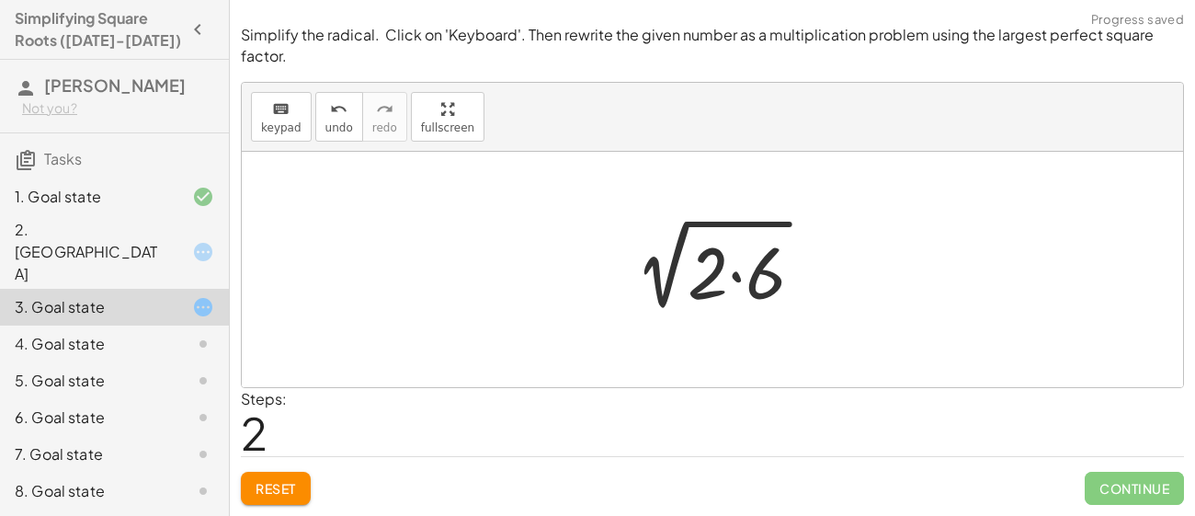
click at [711, 297] on div at bounding box center [718, 269] width 217 height 95
click at [715, 278] on div at bounding box center [718, 269] width 217 height 95
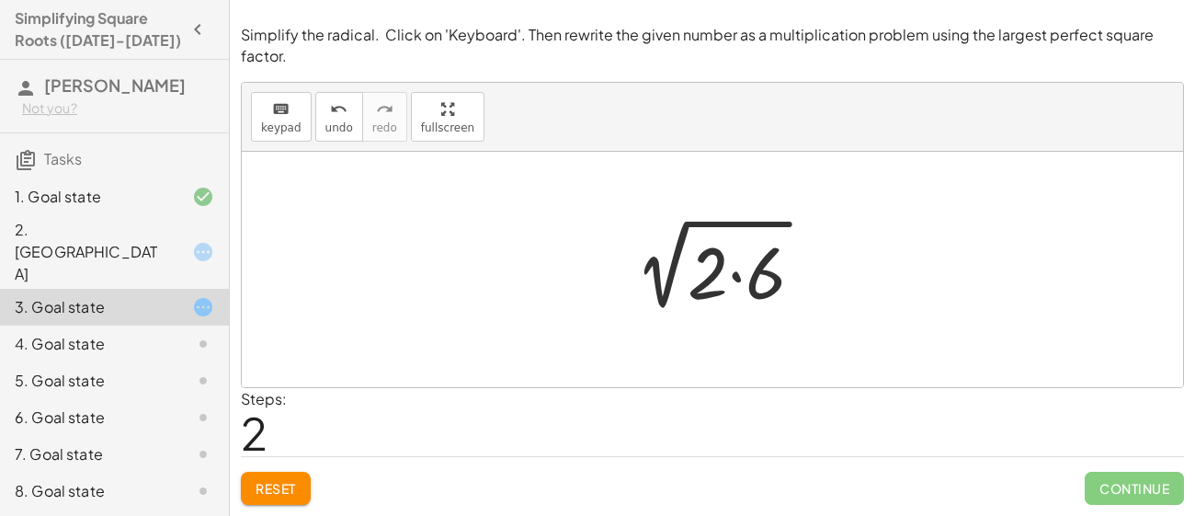
click at [715, 278] on div at bounding box center [718, 269] width 217 height 95
click at [968, 222] on div at bounding box center [712, 269] width 941 height 235
click at [739, 244] on div at bounding box center [718, 269] width 217 height 95
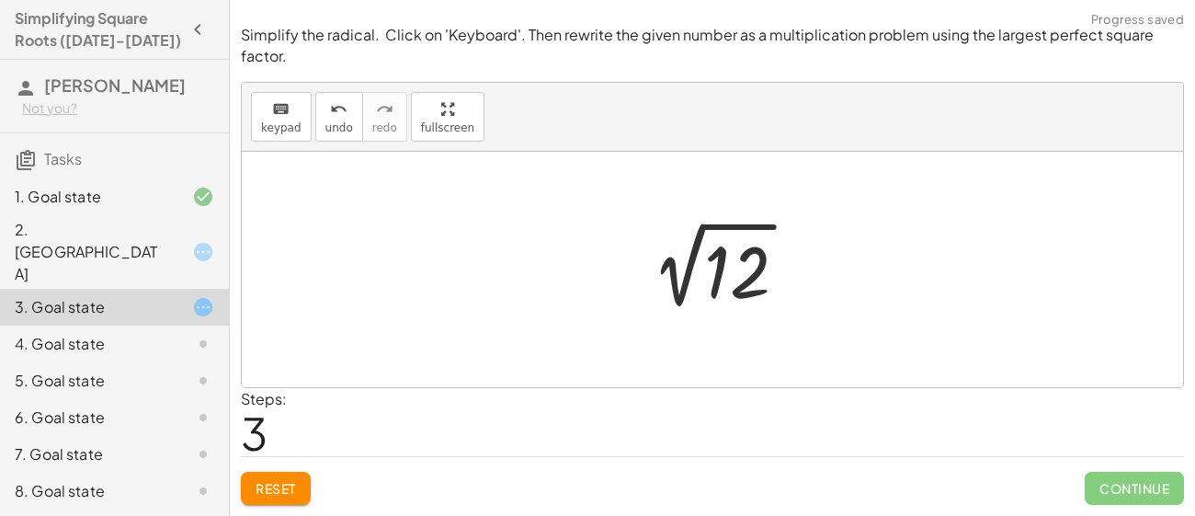
click at [824, 330] on div at bounding box center [712, 269] width 941 height 235
click at [759, 292] on div at bounding box center [719, 269] width 185 height 93
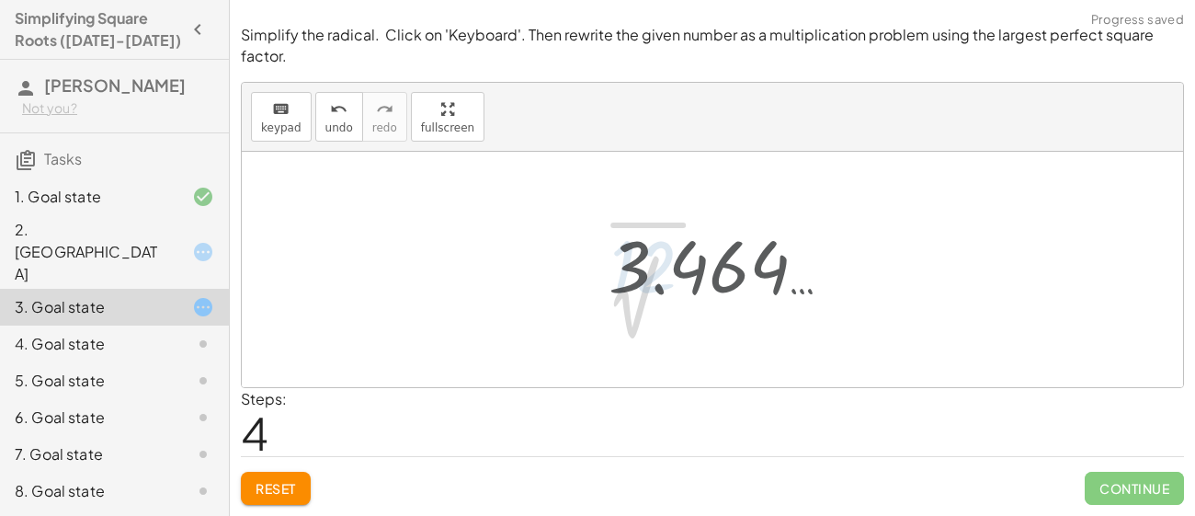
click at [758, 292] on div at bounding box center [727, 265] width 256 height 91
click at [271, 482] on span "Reset" at bounding box center [275, 488] width 40 height 17
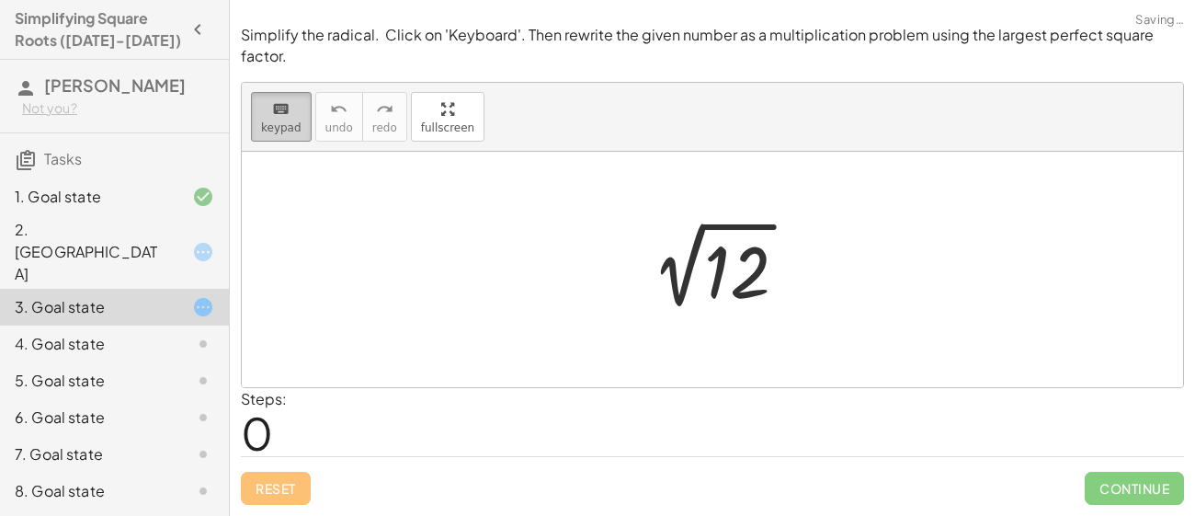
click at [275, 126] on span "keypad" at bounding box center [281, 127] width 40 height 13
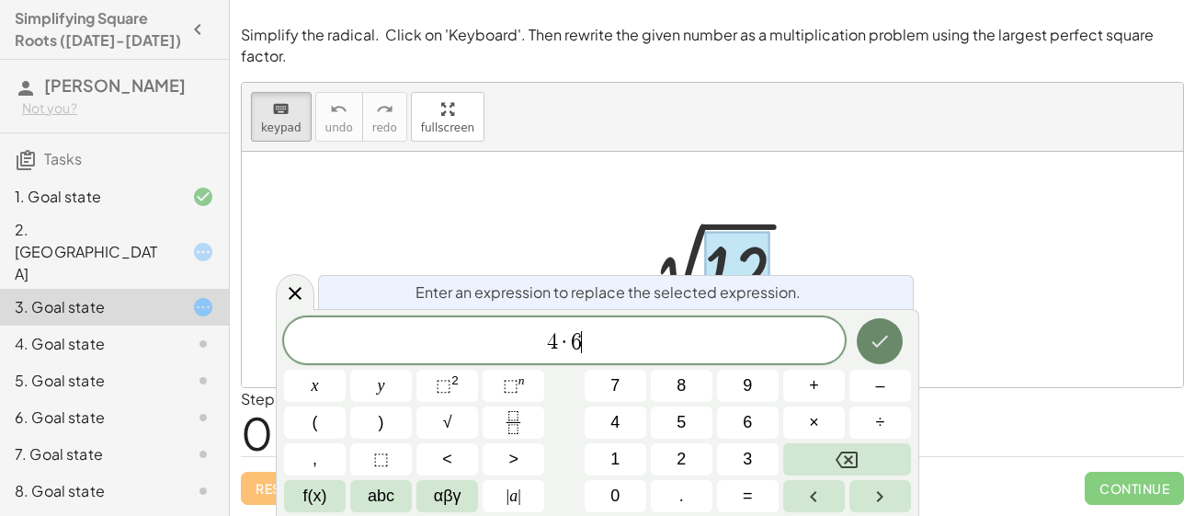
click at [889, 335] on icon "Done" at bounding box center [879, 341] width 22 height 22
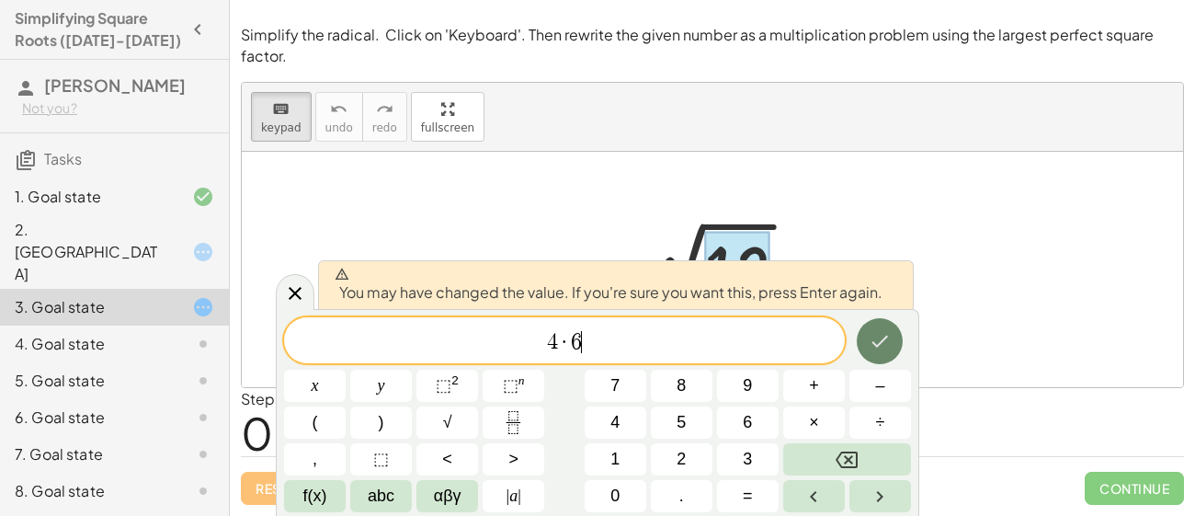
click at [899, 346] on button "Done" at bounding box center [879, 341] width 46 height 46
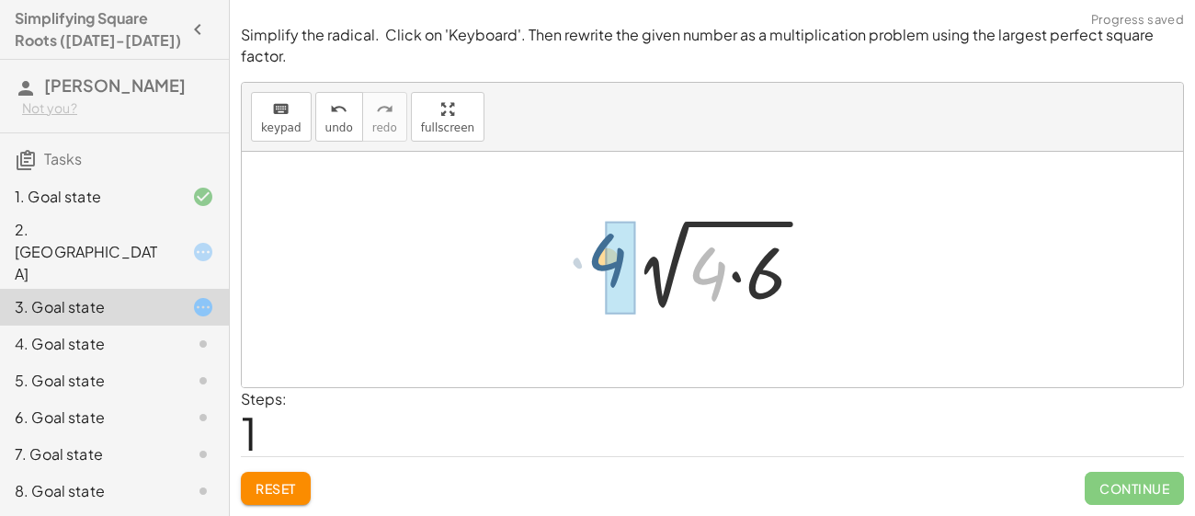
drag, startPoint x: 701, startPoint y: 279, endPoint x: 599, endPoint y: 266, distance: 102.9
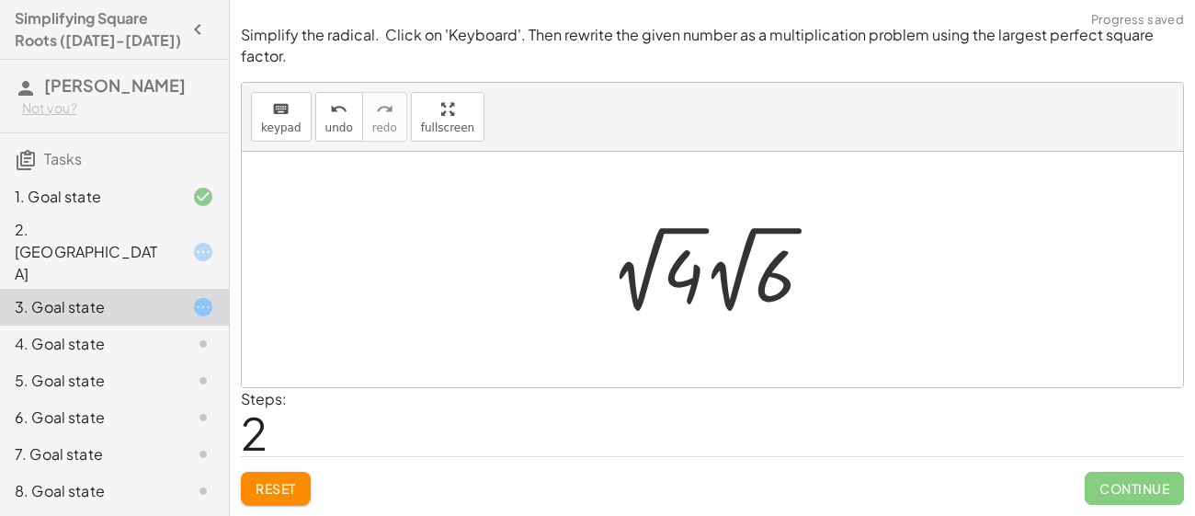
click at [681, 278] on div at bounding box center [719, 269] width 236 height 101
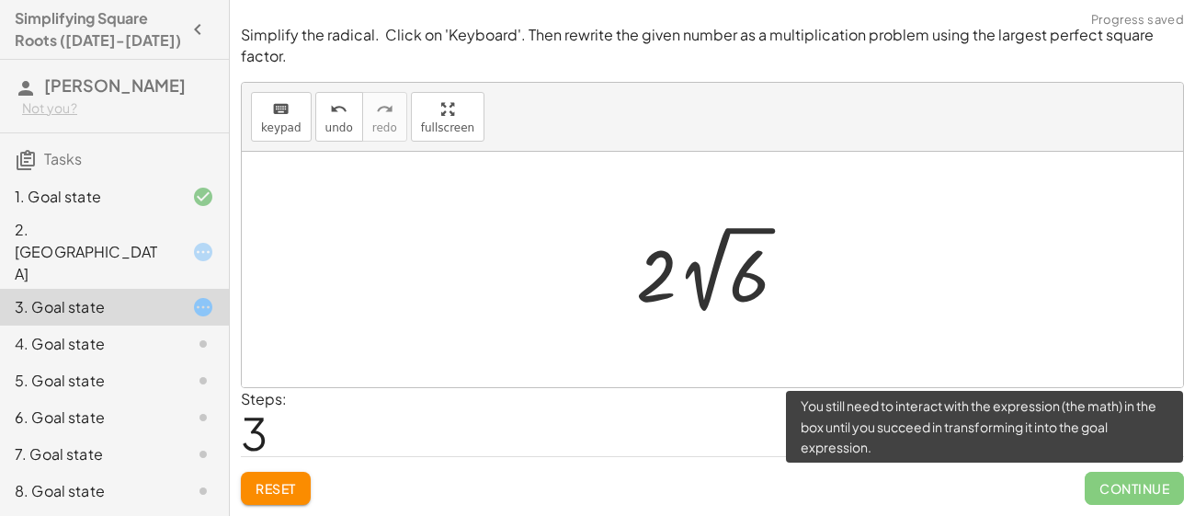
click at [1100, 473] on span "Continue" at bounding box center [1133, 487] width 99 height 33
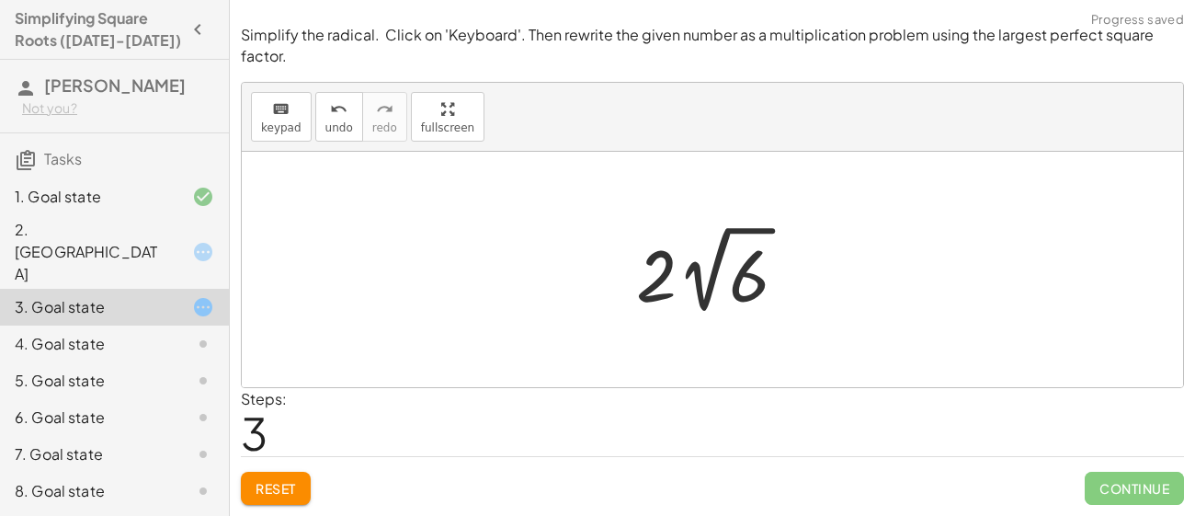
click at [726, 285] on div at bounding box center [719, 269] width 184 height 101
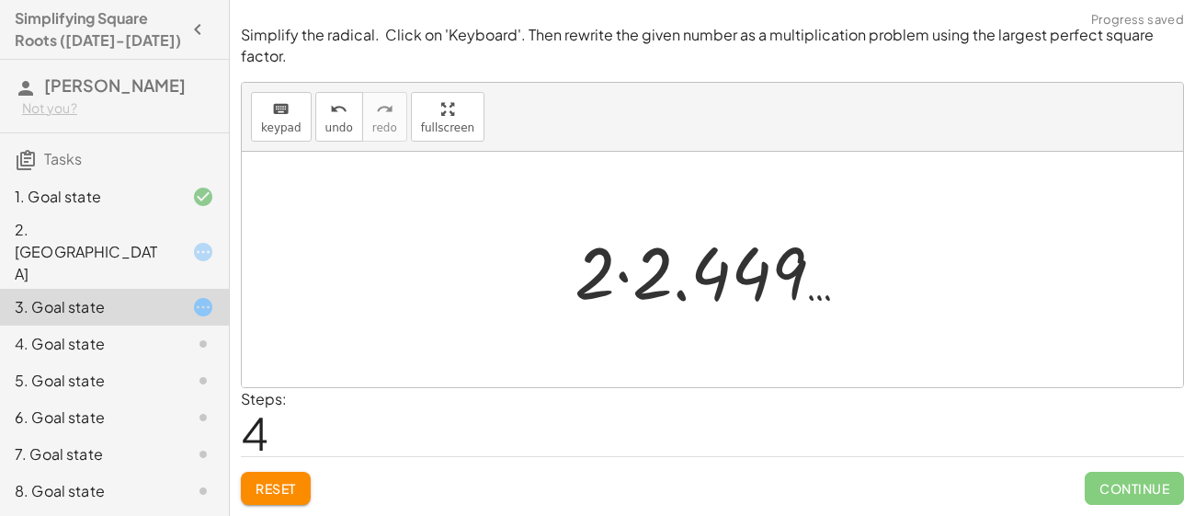
click at [726, 285] on div at bounding box center [719, 269] width 308 height 95
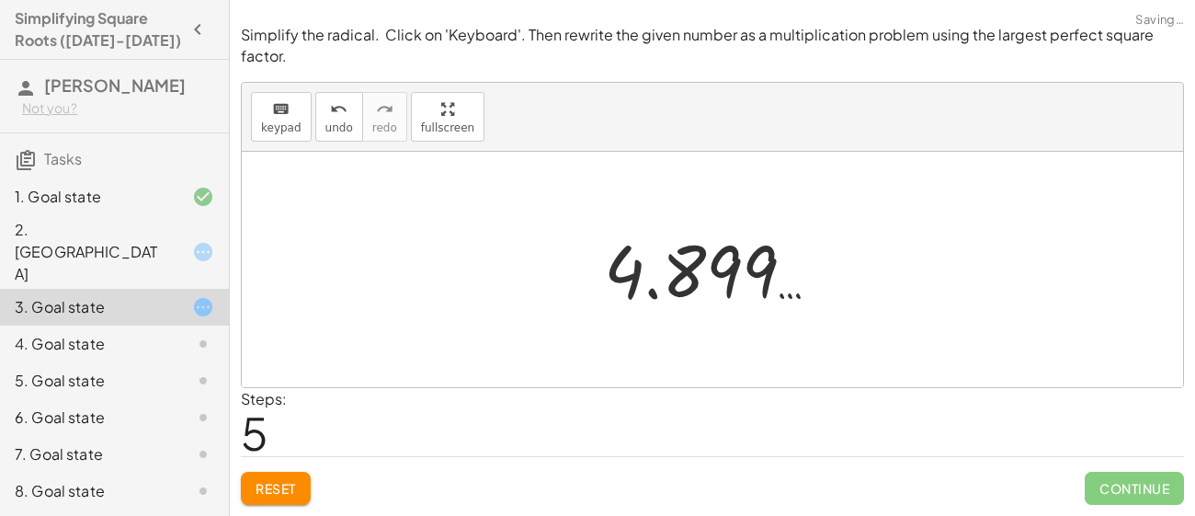
click at [675, 273] on div at bounding box center [719, 269] width 249 height 91
click at [285, 493] on span "Reset" at bounding box center [275, 488] width 40 height 17
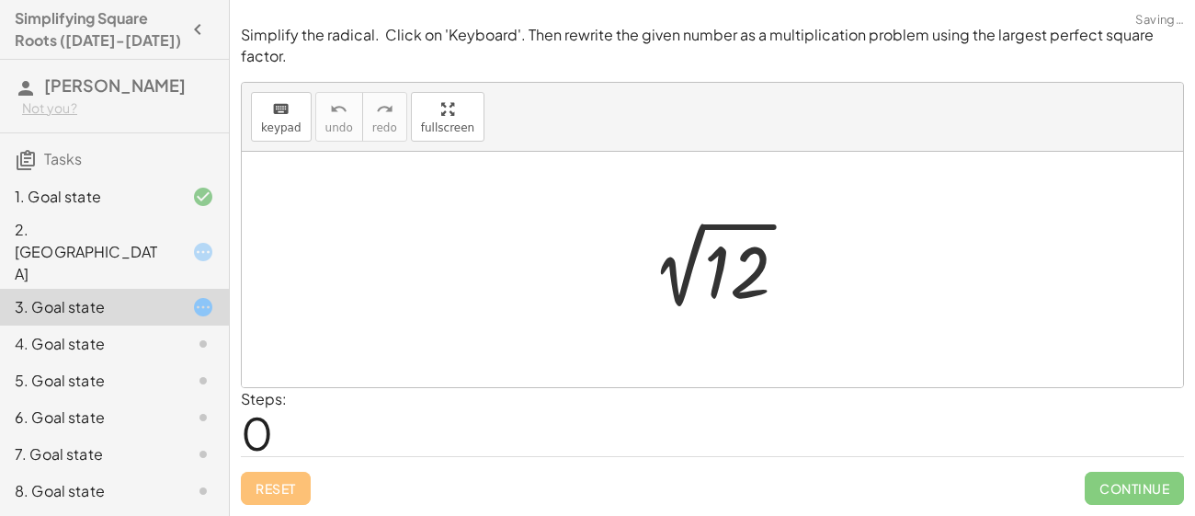
click at [715, 257] on div at bounding box center [719, 269] width 185 height 93
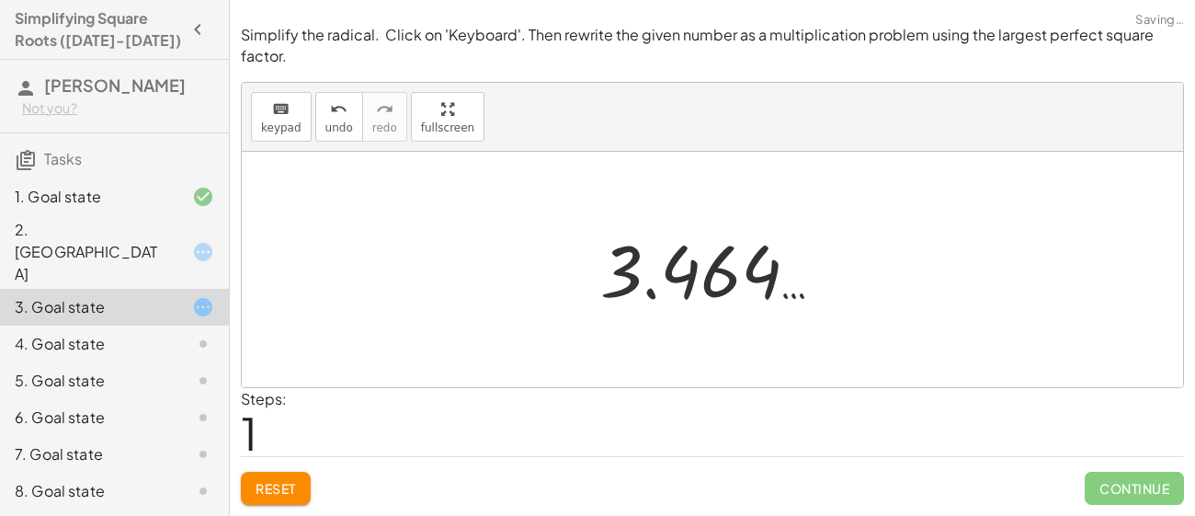
click at [277, 503] on button "Reset" at bounding box center [276, 487] width 70 height 33
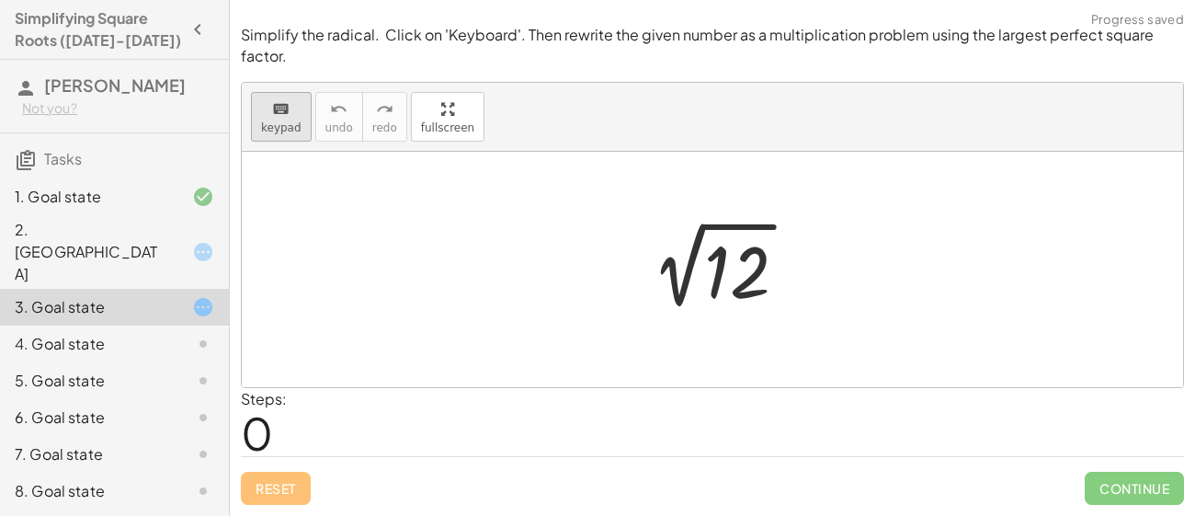
click at [273, 107] on icon "keyboard" at bounding box center [280, 109] width 17 height 22
click at [727, 274] on div at bounding box center [737, 273] width 66 height 82
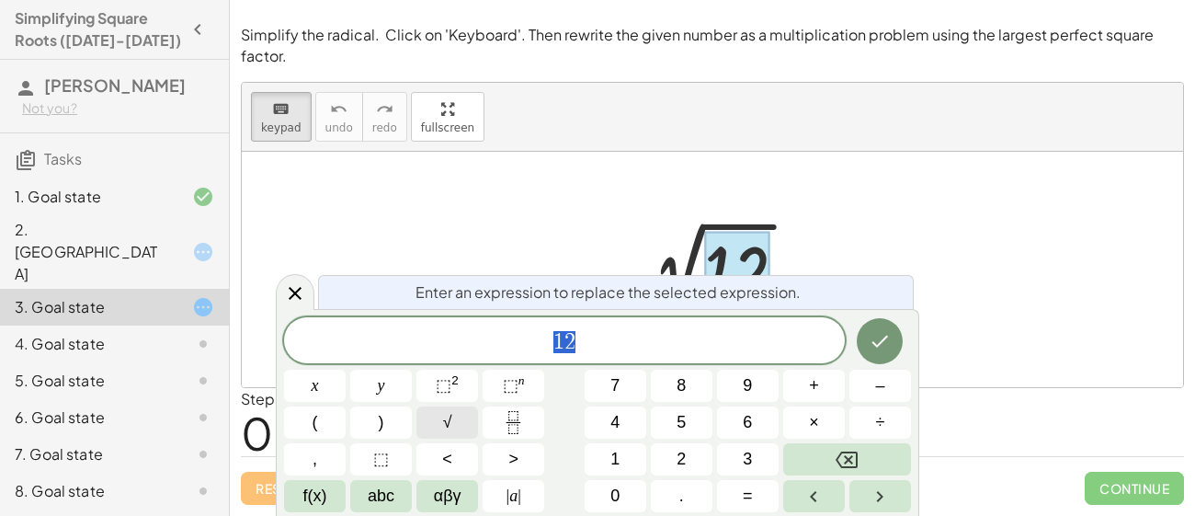
click at [443, 421] on span "√" at bounding box center [447, 422] width 9 height 25
click at [878, 354] on button "Done" at bounding box center [879, 340] width 46 height 46
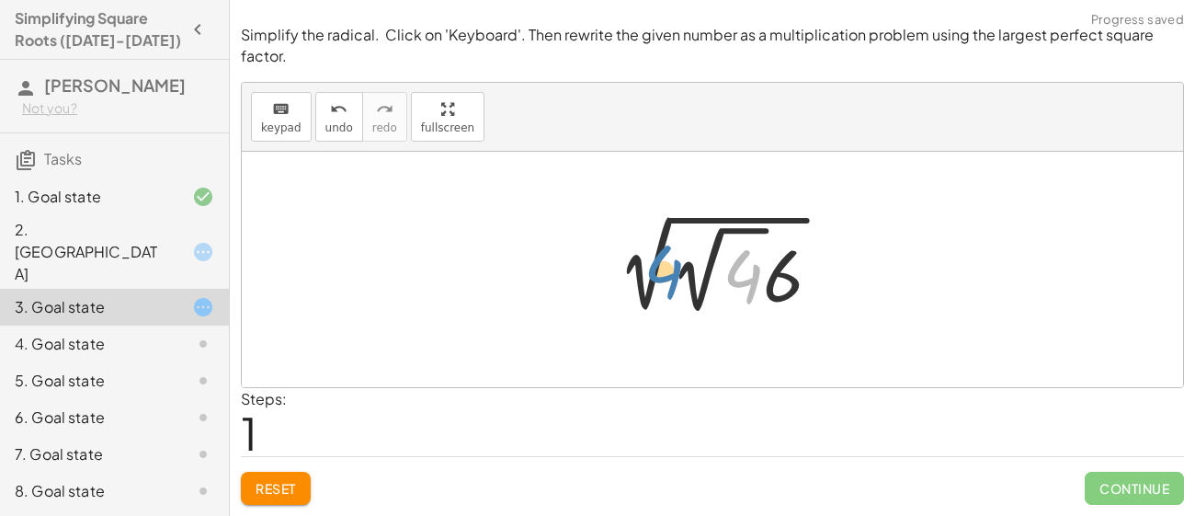
drag, startPoint x: 740, startPoint y: 259, endPoint x: 666, endPoint y: 250, distance: 74.1
click at [666, 250] on div at bounding box center [719, 269] width 252 height 101
click at [275, 499] on button "Reset" at bounding box center [276, 487] width 70 height 33
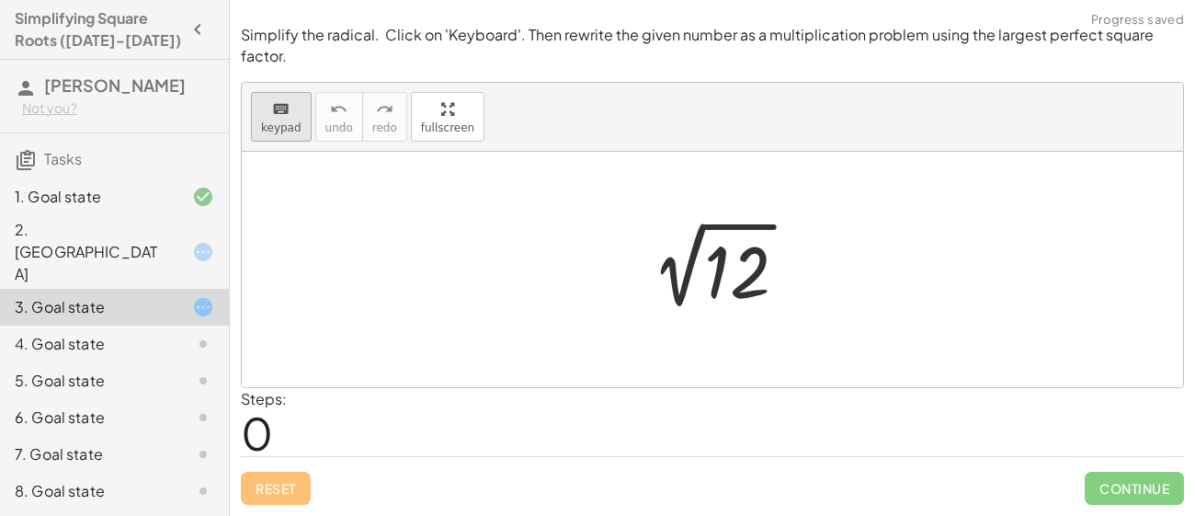
click at [300, 116] on button "keyboard keypad" at bounding box center [281, 117] width 61 height 50
click at [743, 276] on div at bounding box center [737, 273] width 66 height 82
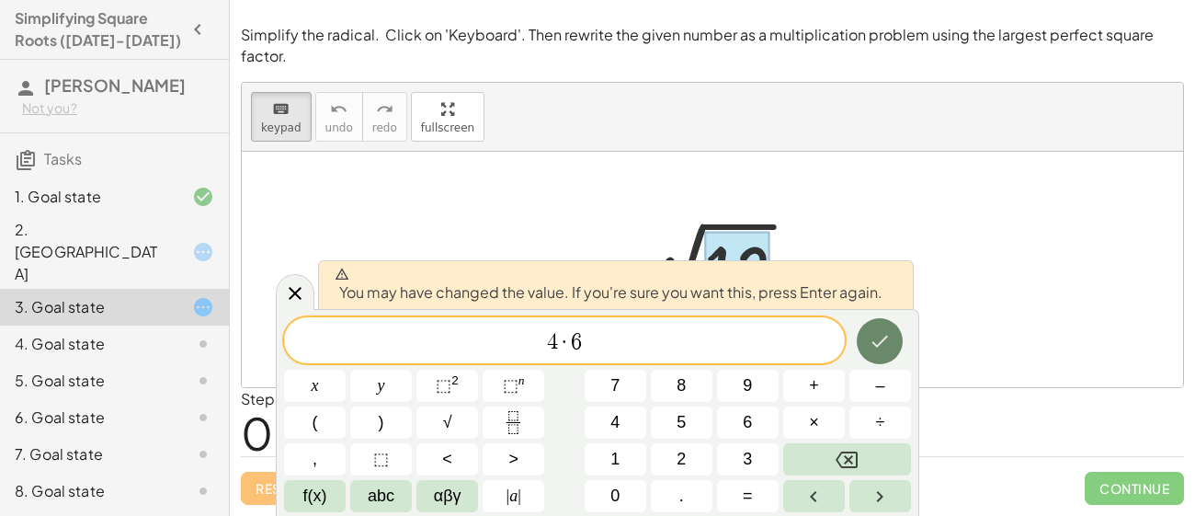
click at [875, 327] on button "Done" at bounding box center [879, 341] width 46 height 46
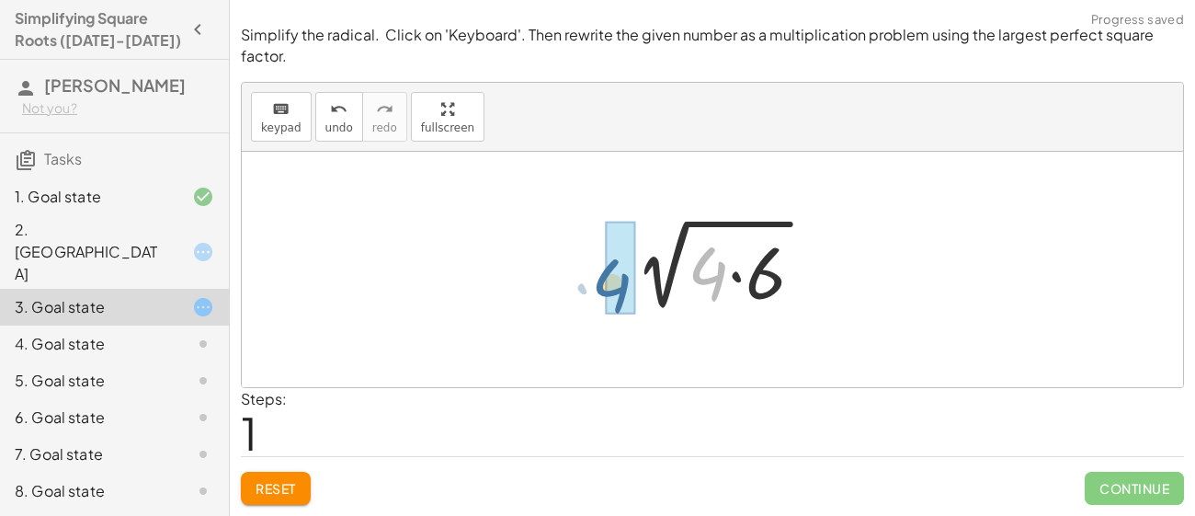
drag, startPoint x: 692, startPoint y: 258, endPoint x: 595, endPoint y: 268, distance: 97.9
click at [595, 268] on div "2 √ 12 · 4 2 √ ( · 4 · 6 )" at bounding box center [712, 270] width 240 height 104
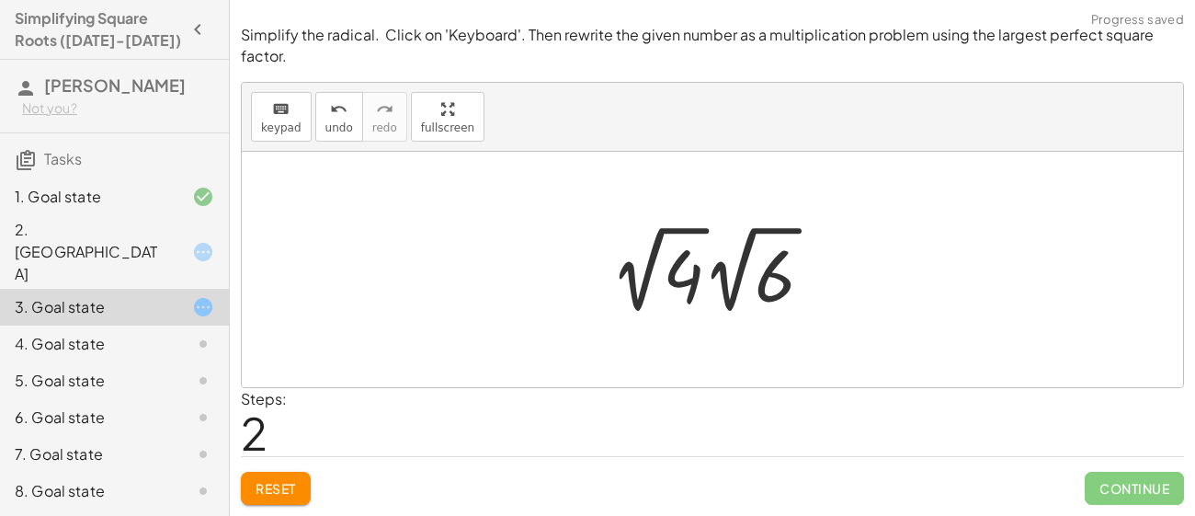
click at [643, 275] on div at bounding box center [719, 269] width 236 height 101
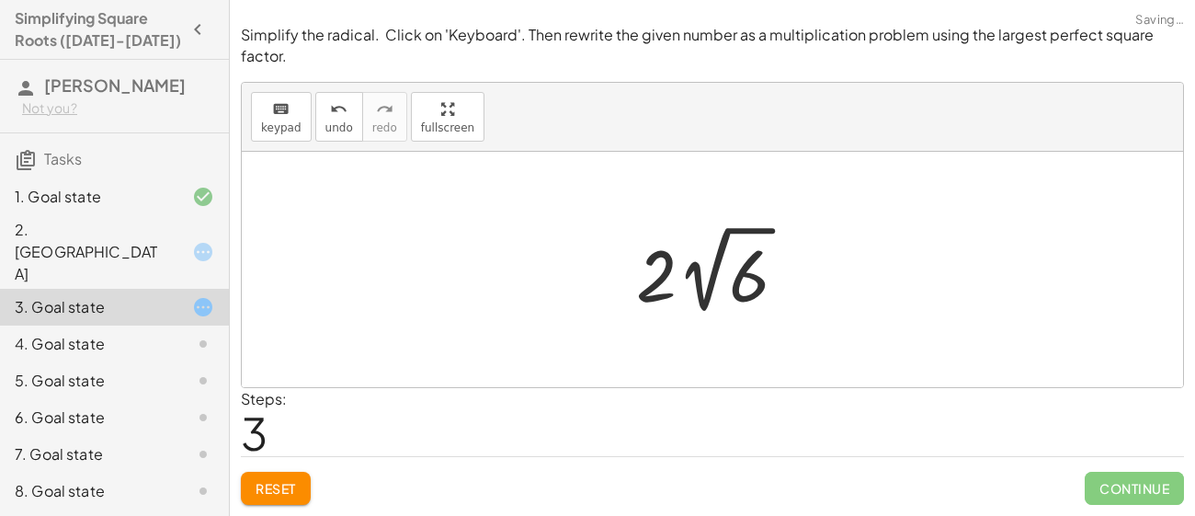
click at [953, 337] on div at bounding box center [712, 269] width 941 height 235
click at [675, 283] on div at bounding box center [719, 269] width 184 height 101
click at [657, 294] on div at bounding box center [719, 269] width 184 height 101
click at [735, 280] on div at bounding box center [719, 269] width 184 height 101
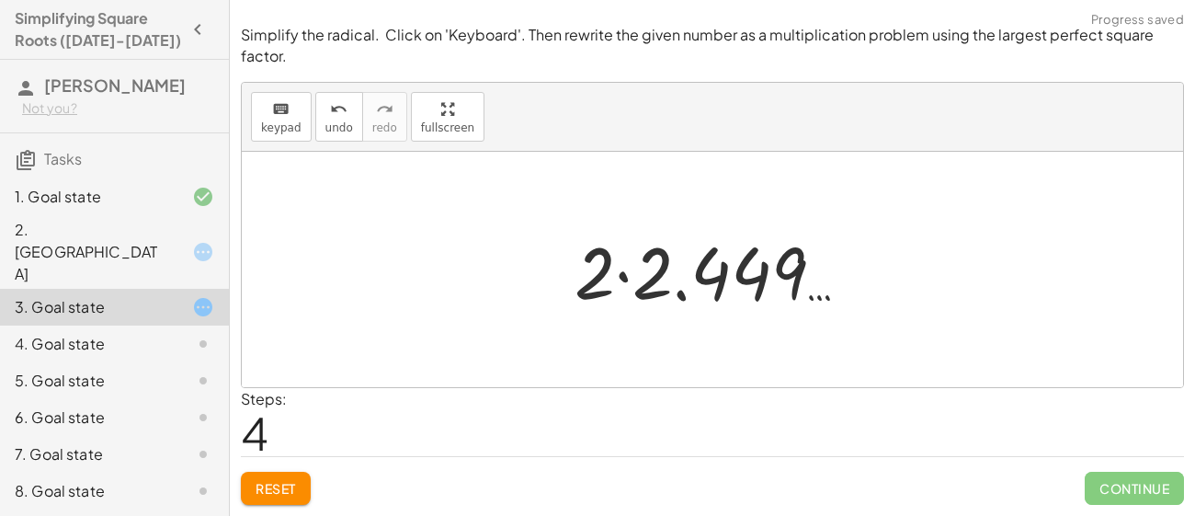
click at [623, 281] on div at bounding box center [719, 269] width 308 height 95
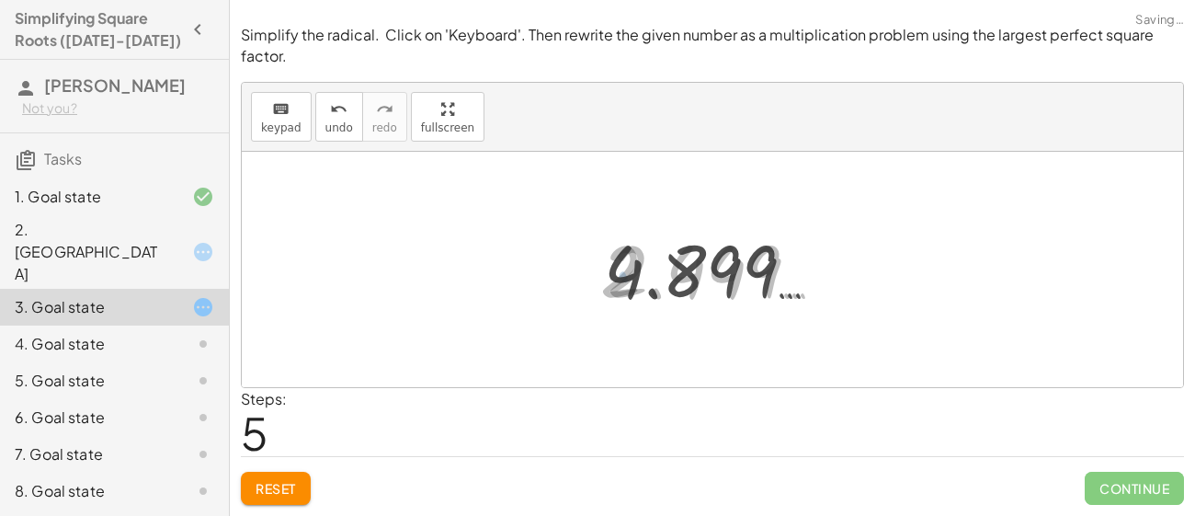
click at [646, 287] on div at bounding box center [719, 269] width 249 height 91
click at [295, 491] on span "Reset" at bounding box center [275, 488] width 40 height 17
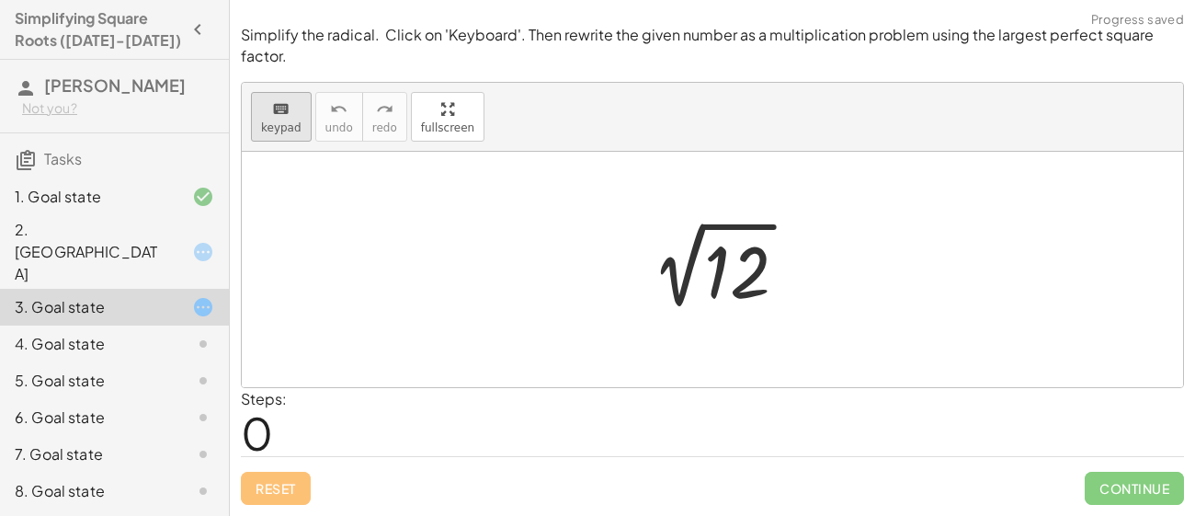
click at [285, 130] on span "keypad" at bounding box center [281, 127] width 40 height 13
click at [712, 273] on div at bounding box center [737, 273] width 66 height 82
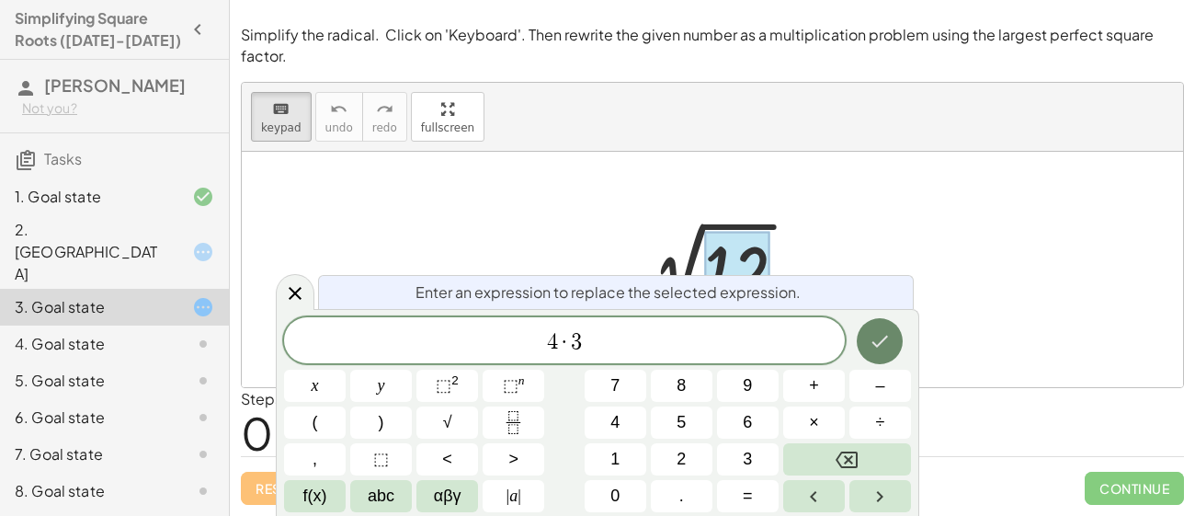
click at [895, 343] on button "Done" at bounding box center [879, 341] width 46 height 46
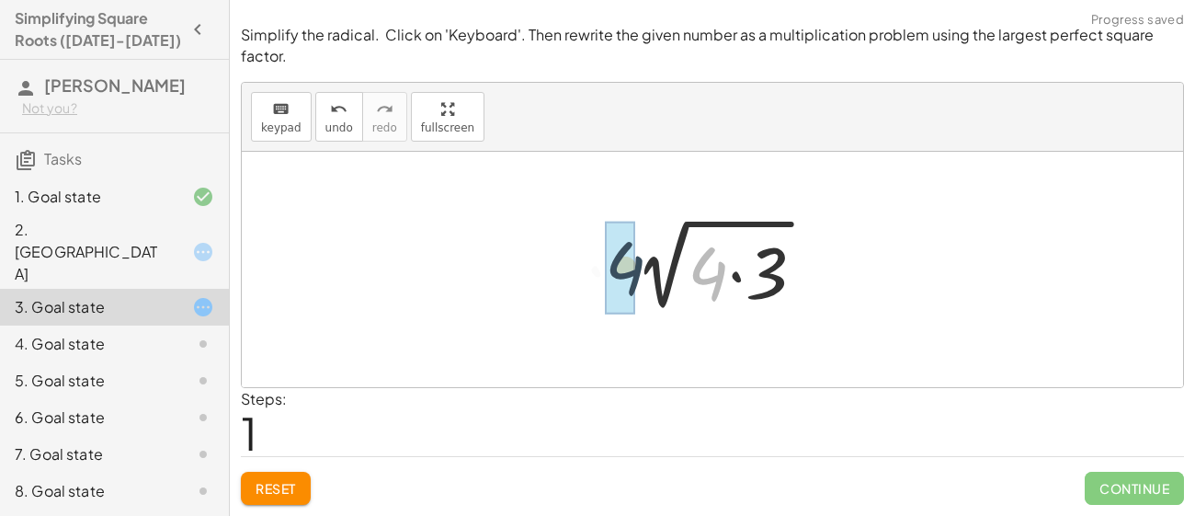
drag, startPoint x: 718, startPoint y: 282, endPoint x: 614, endPoint y: 272, distance: 104.3
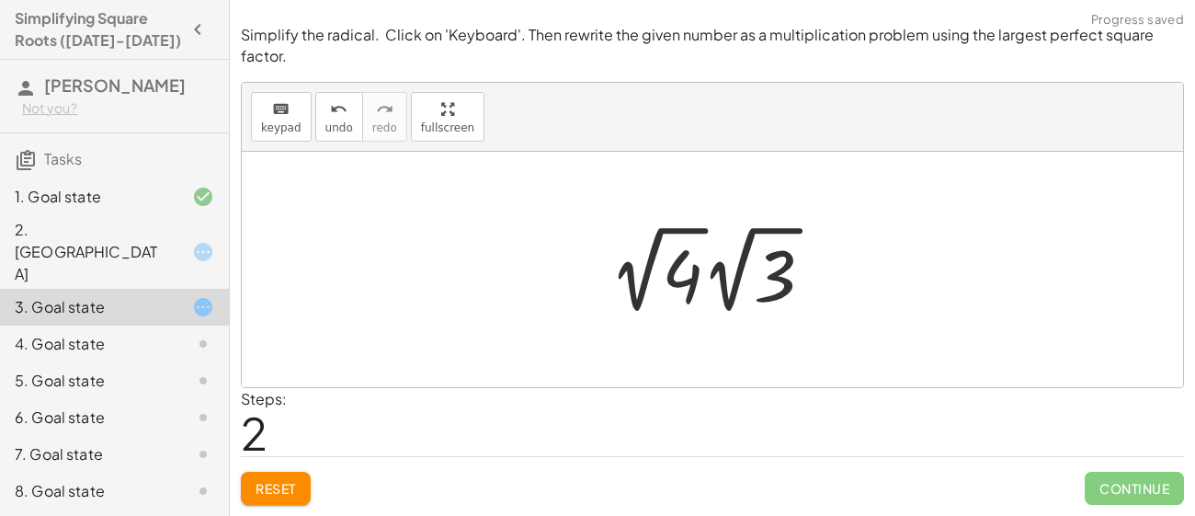
click at [634, 286] on div at bounding box center [718, 269] width 237 height 101
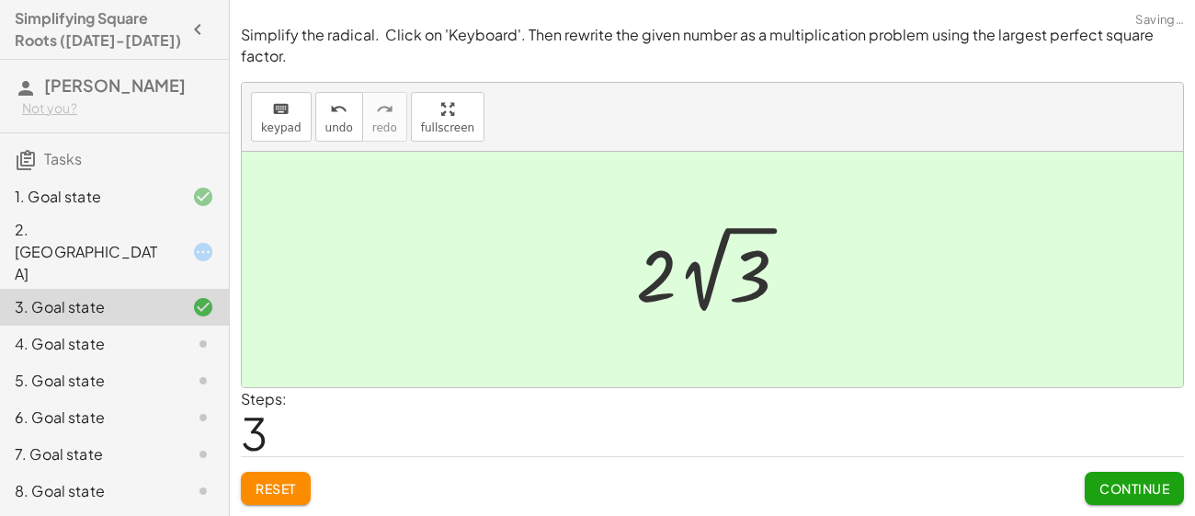
click at [740, 342] on div at bounding box center [712, 269] width 941 height 235
click at [1165, 493] on span "Continue" at bounding box center [1134, 488] width 70 height 17
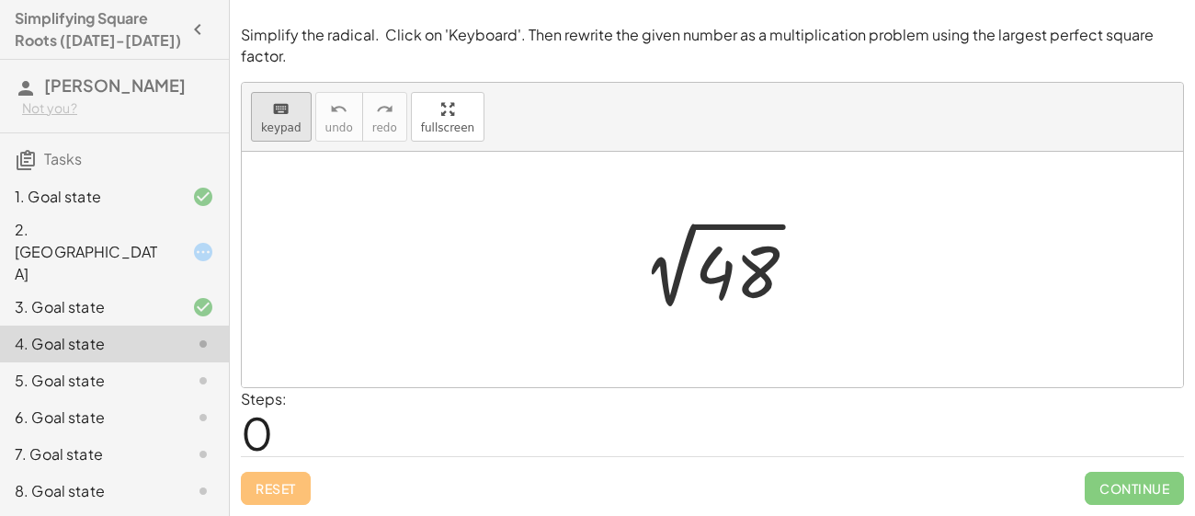
click at [275, 112] on icon "keyboard" at bounding box center [280, 109] width 17 height 22
click at [732, 304] on div at bounding box center [737, 273] width 85 height 82
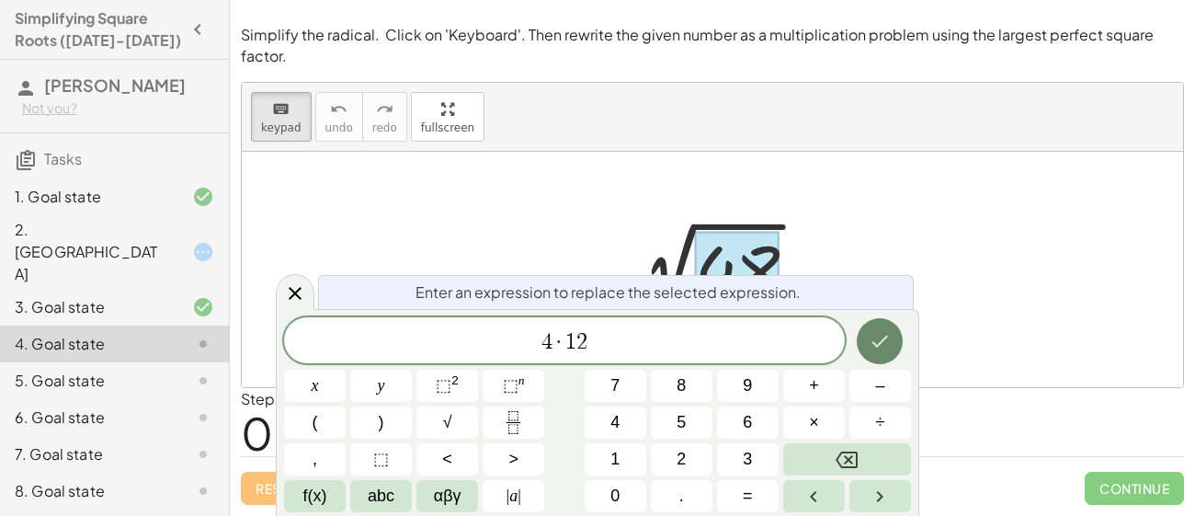
click at [868, 331] on icon "Done" at bounding box center [879, 341] width 22 height 22
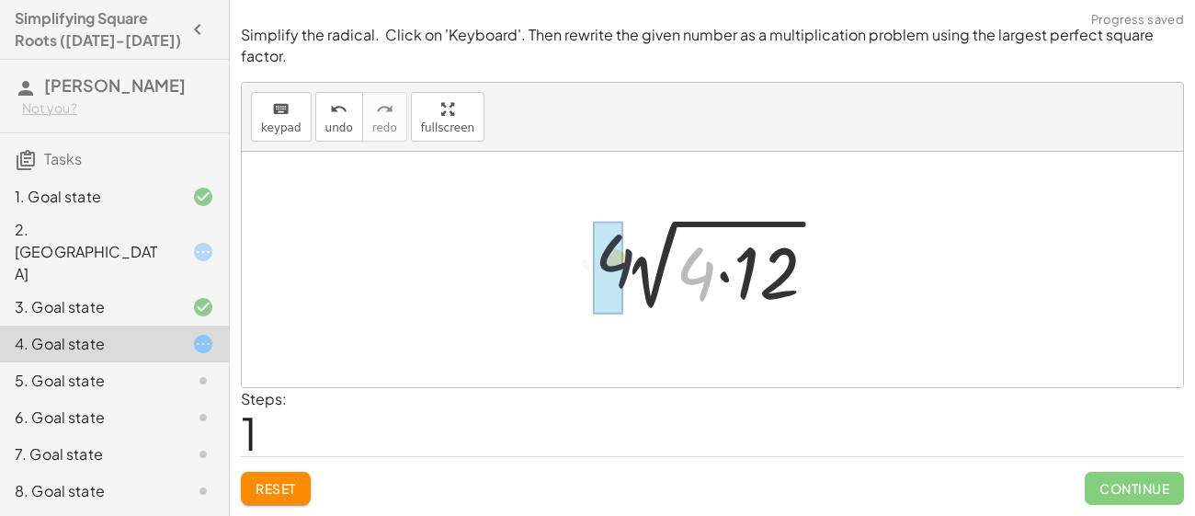
drag, startPoint x: 698, startPoint y: 277, endPoint x: 596, endPoint y: 262, distance: 102.2
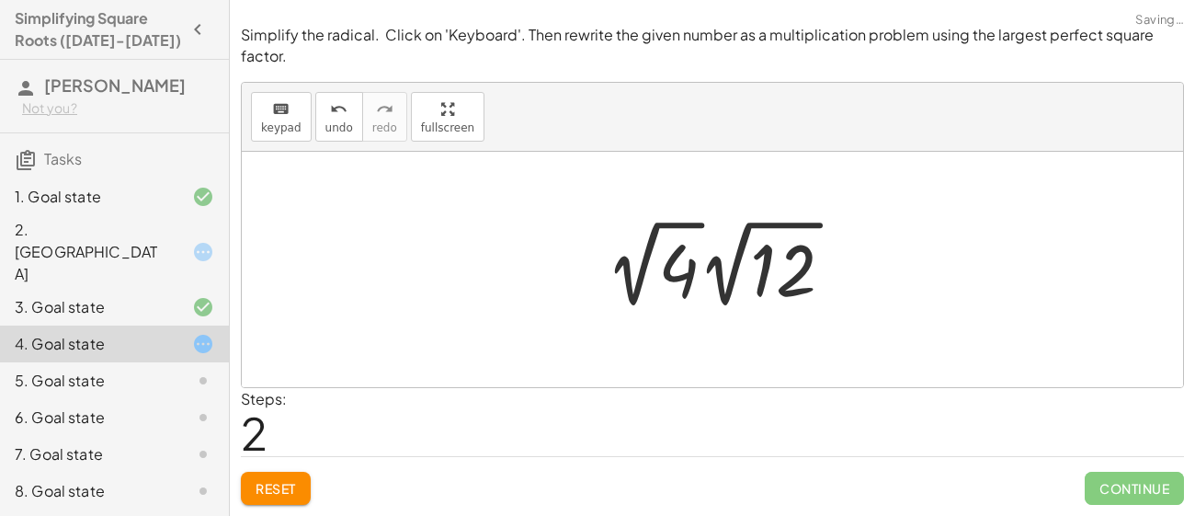
click at [632, 261] on div at bounding box center [726, 263] width 261 height 101
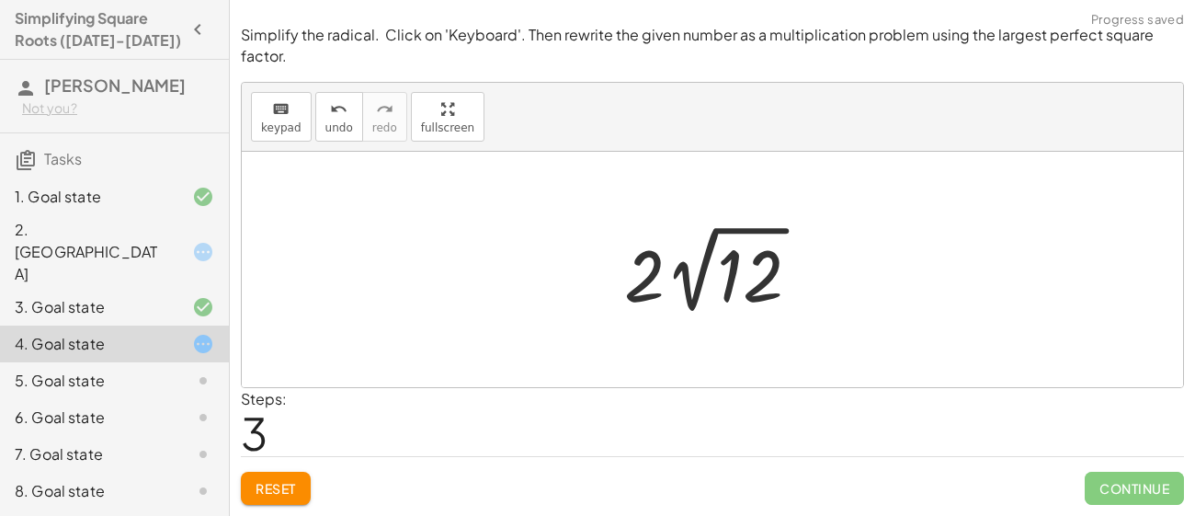
click at [716, 355] on div at bounding box center [712, 269] width 941 height 235
click at [694, 311] on div at bounding box center [719, 269] width 209 height 101
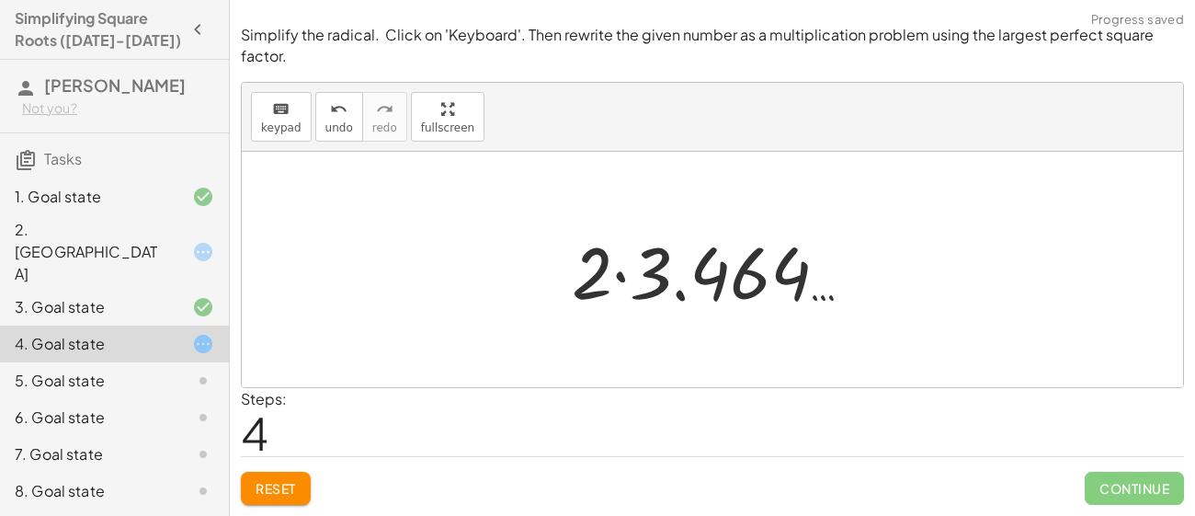
click at [268, 485] on span "Reset" at bounding box center [275, 488] width 40 height 17
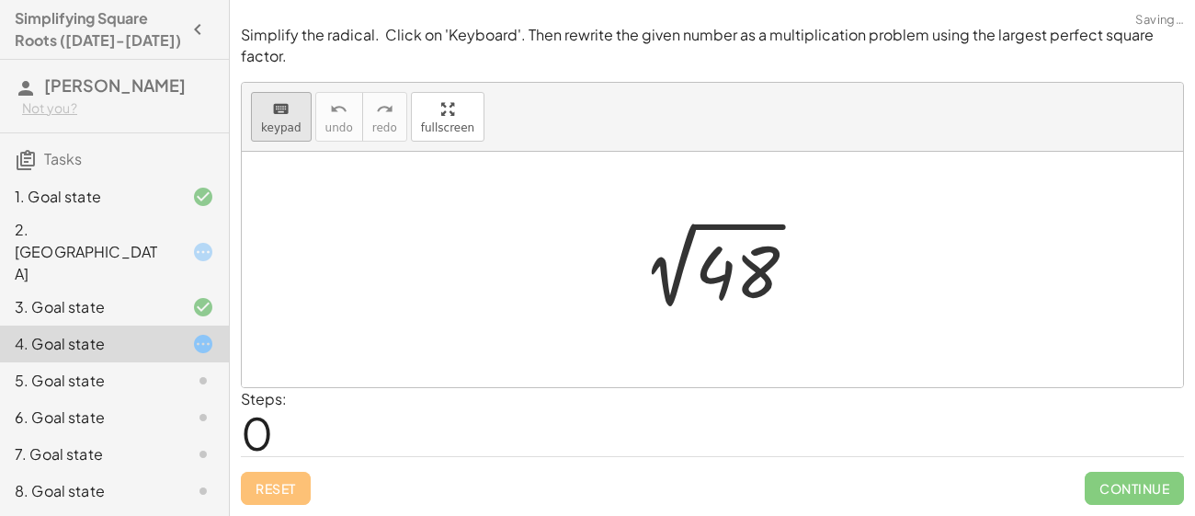
click at [290, 115] on div "keyboard" at bounding box center [281, 108] width 40 height 22
click at [739, 272] on div at bounding box center [737, 273] width 85 height 82
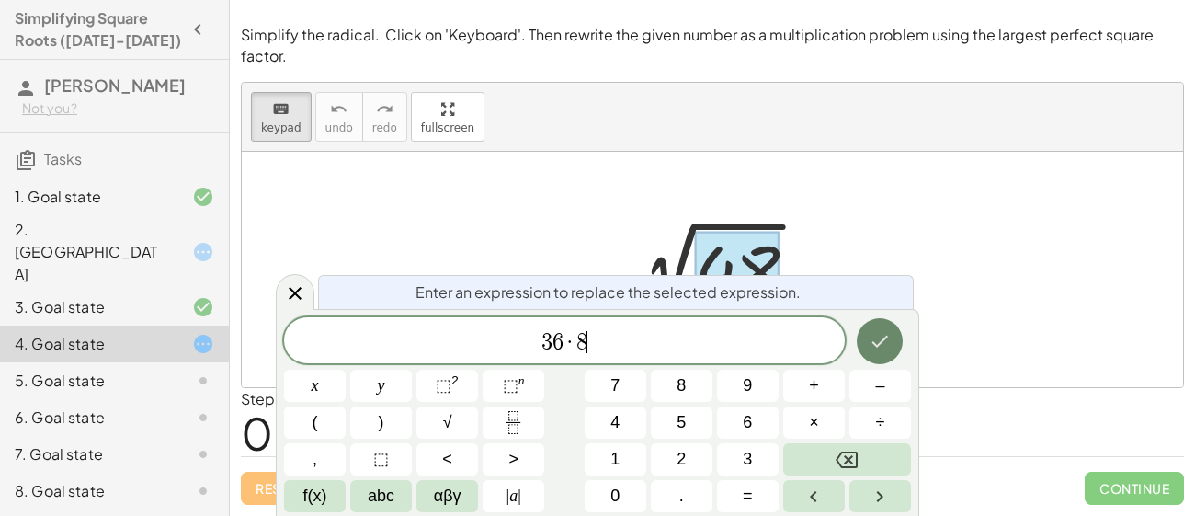
click at [891, 344] on button "Done" at bounding box center [879, 341] width 46 height 46
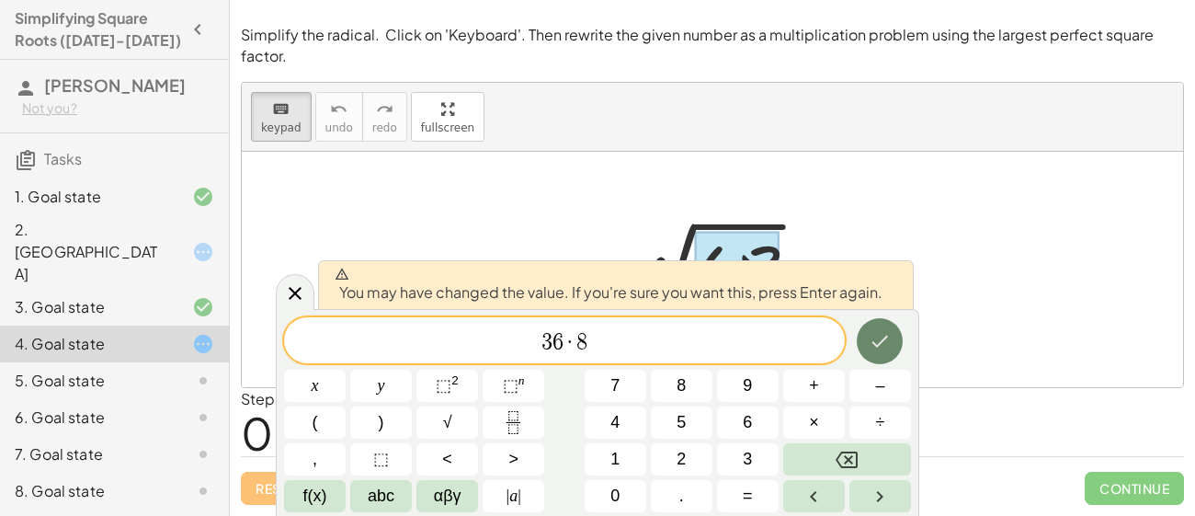
click at [873, 341] on icon "Done" at bounding box center [879, 341] width 22 height 22
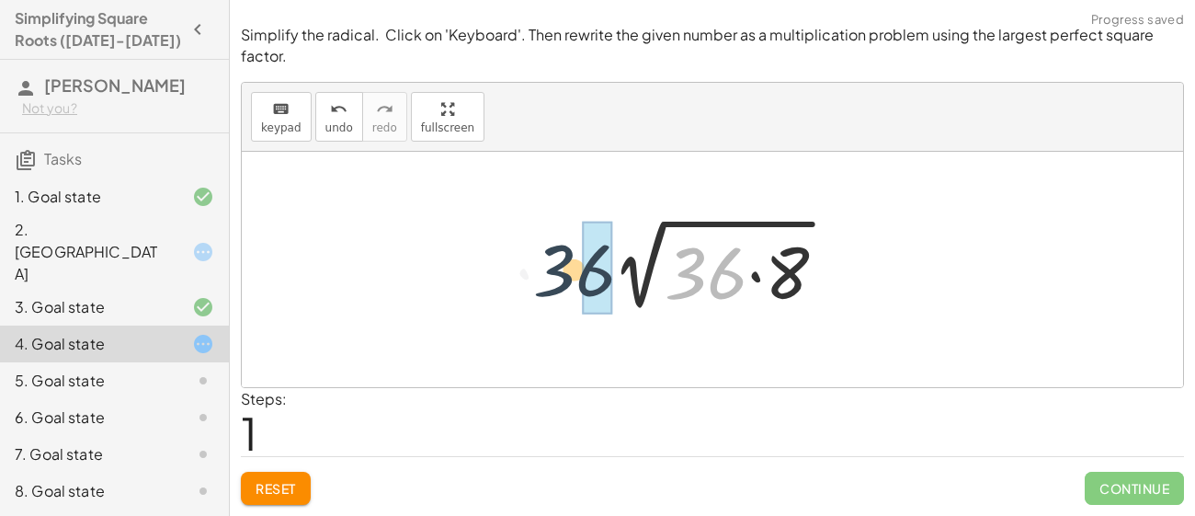
drag, startPoint x: 733, startPoint y: 289, endPoint x: 590, endPoint y: 284, distance: 143.4
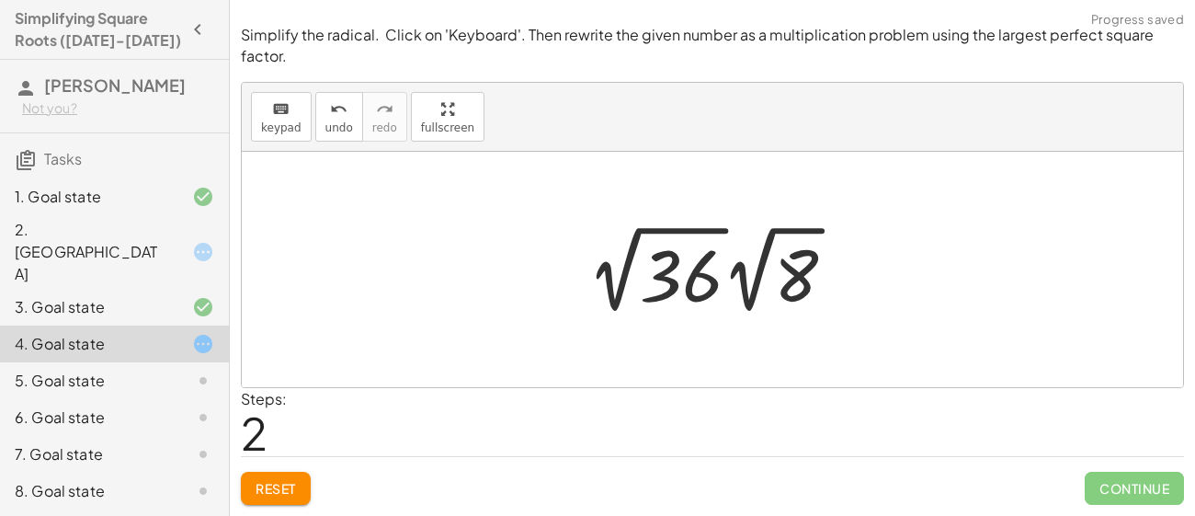
click at [621, 266] on div at bounding box center [719, 269] width 282 height 101
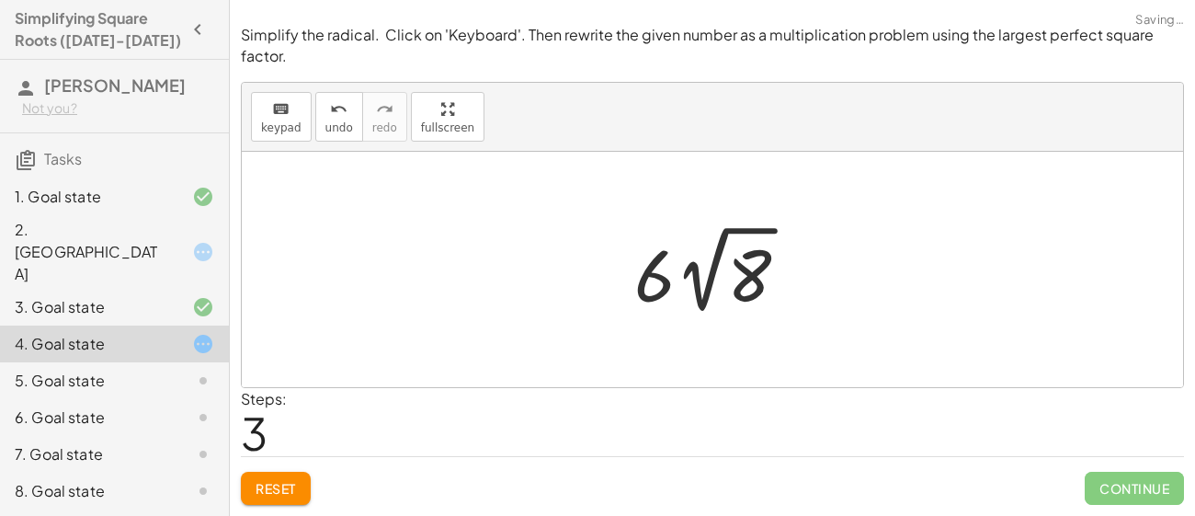
click at [691, 283] on div at bounding box center [718, 269] width 187 height 101
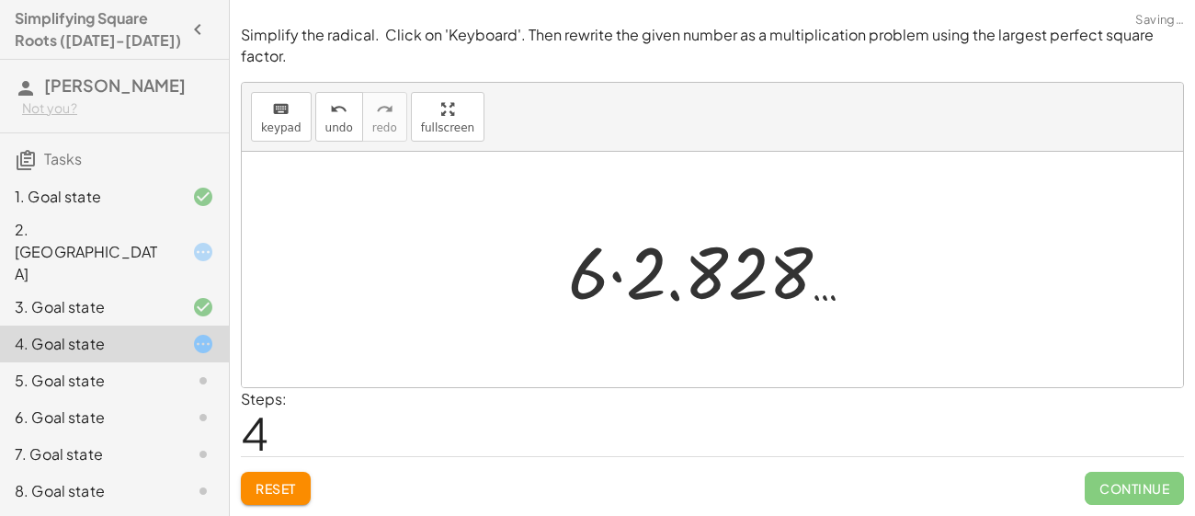
click at [595, 281] on div at bounding box center [719, 269] width 320 height 95
click at [282, 499] on button "Reset" at bounding box center [276, 487] width 70 height 33
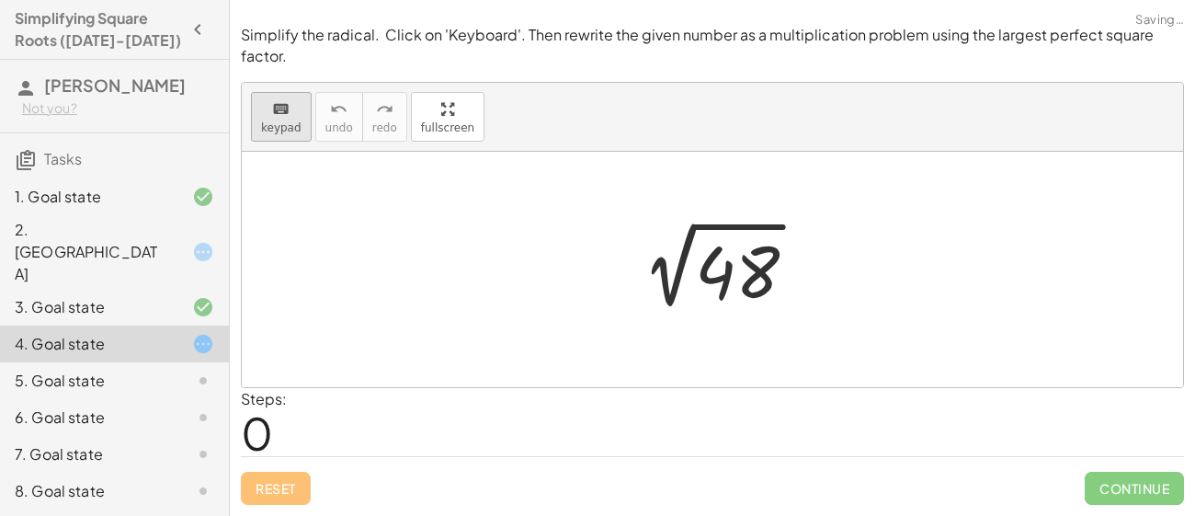
click at [264, 108] on div "keyboard" at bounding box center [281, 108] width 40 height 22
click at [755, 244] on div at bounding box center [737, 273] width 85 height 82
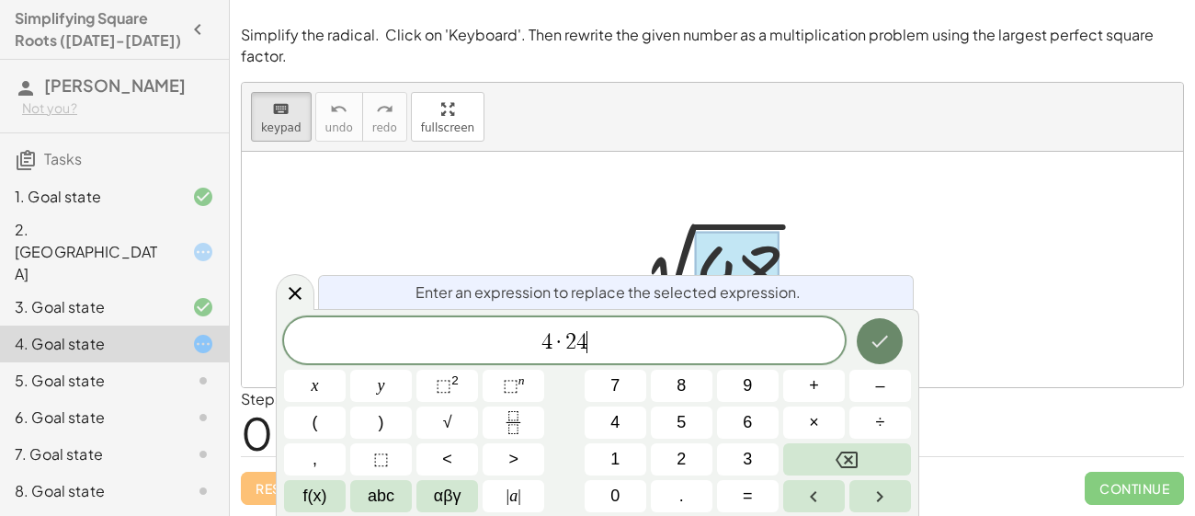
click at [883, 355] on button "Done" at bounding box center [879, 341] width 46 height 46
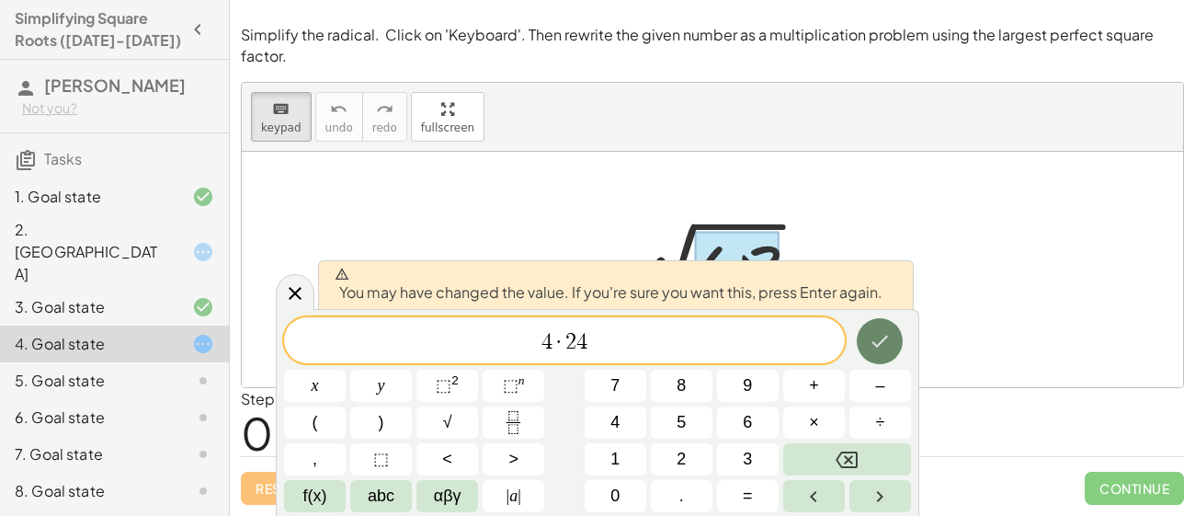
click at [860, 341] on button "Done" at bounding box center [879, 341] width 46 height 46
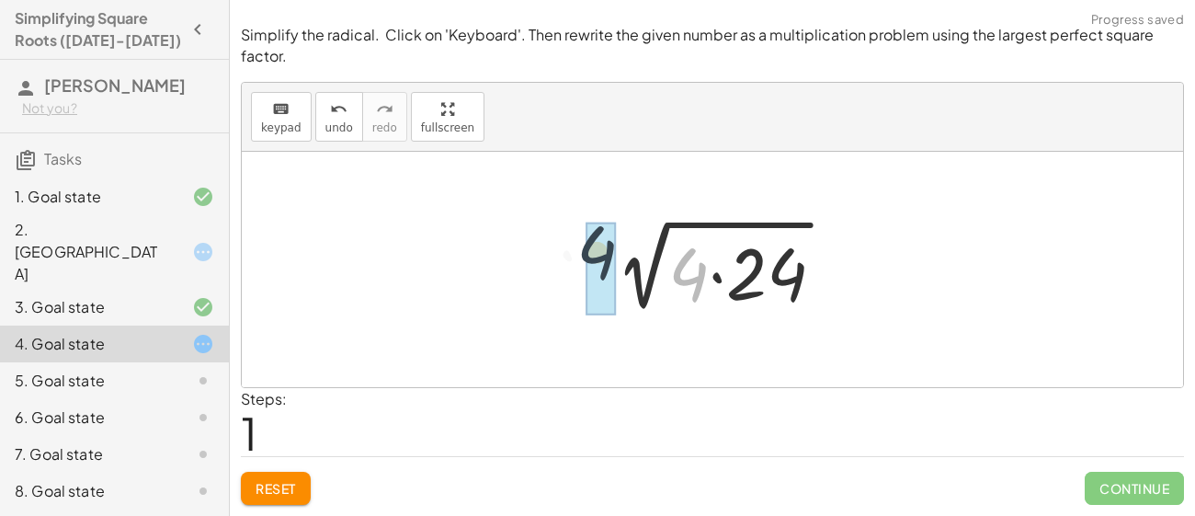
drag, startPoint x: 668, startPoint y: 269, endPoint x: 568, endPoint y: 246, distance: 102.8
click at [568, 246] on div "2 √ 48 · 4 2 √ ( · 4 · 24 )" at bounding box center [712, 269] width 941 height 235
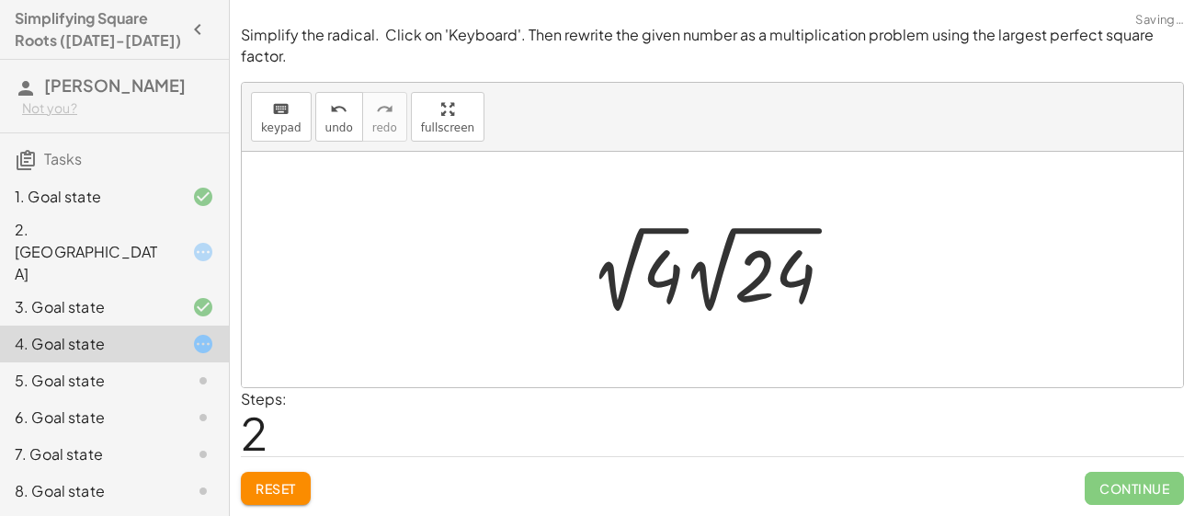
click at [628, 265] on div at bounding box center [719, 269] width 276 height 101
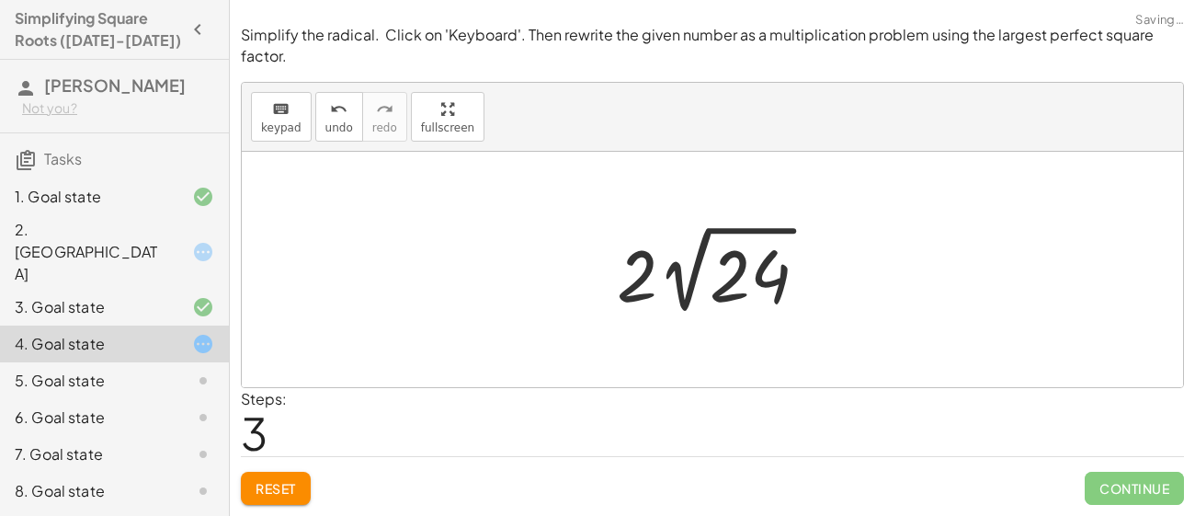
click at [667, 294] on div at bounding box center [719, 269] width 224 height 101
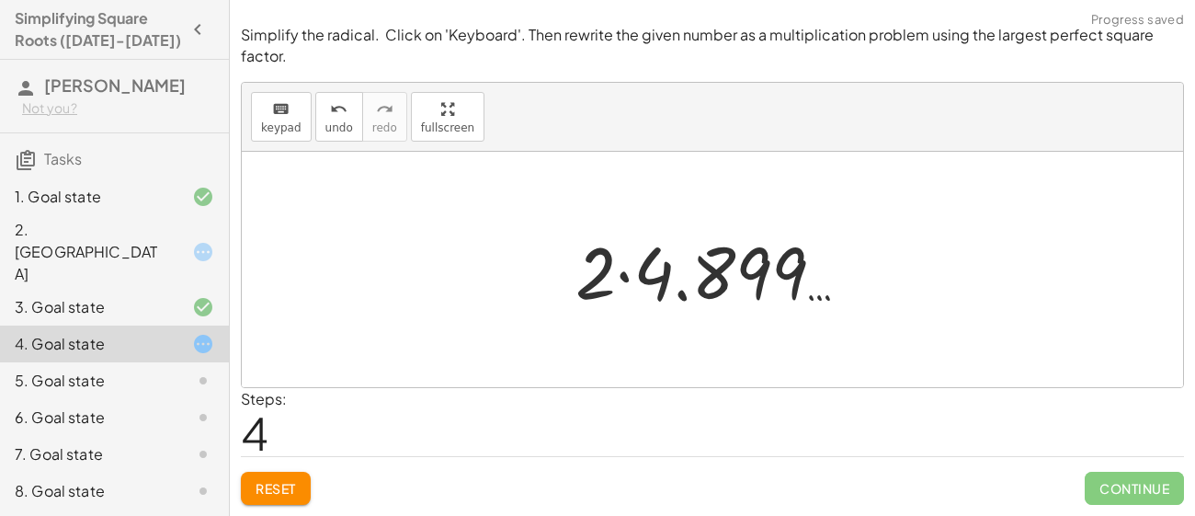
click at [622, 284] on div at bounding box center [719, 269] width 307 height 95
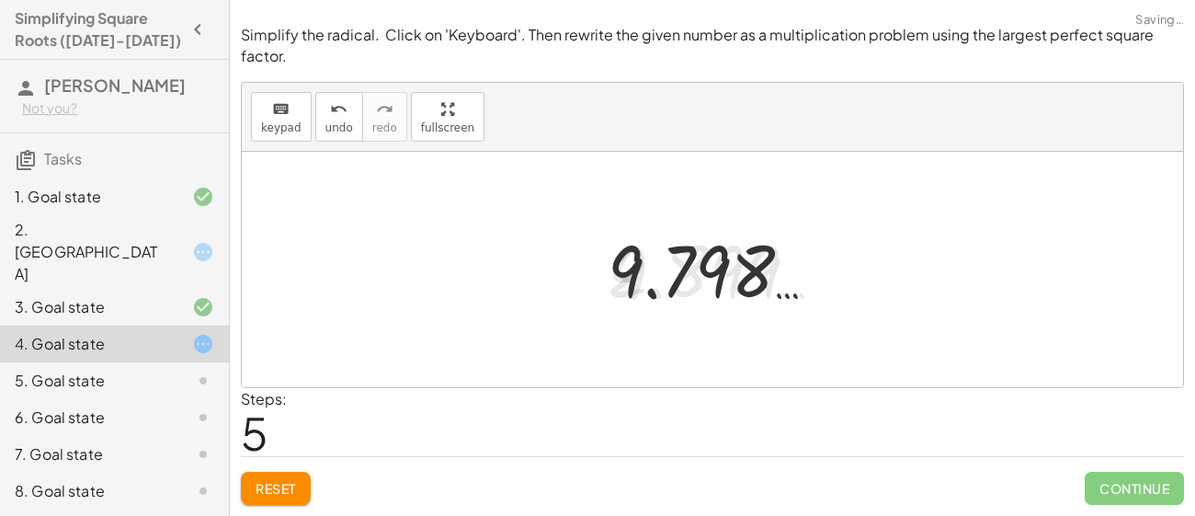
click at [629, 300] on div at bounding box center [719, 269] width 243 height 91
click at [0, 0] on div "Simplify the radical. Click on 'Keyboard'. Then rewrite the given number as a m…" at bounding box center [0, 0] width 0 height 0
click at [273, 494] on span "Reset" at bounding box center [275, 488] width 40 height 17
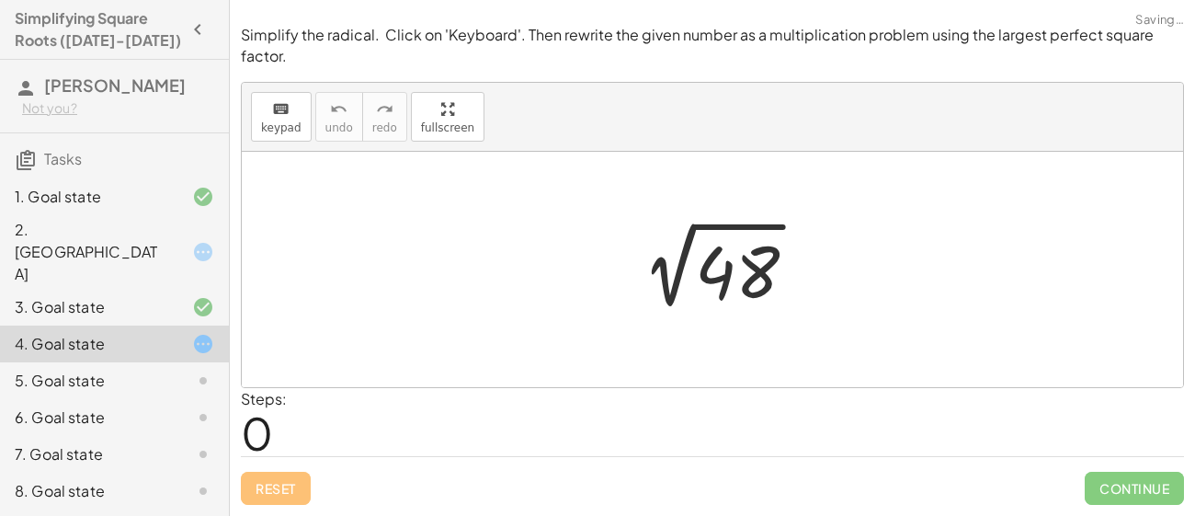
click at [684, 227] on div at bounding box center [719, 269] width 203 height 93
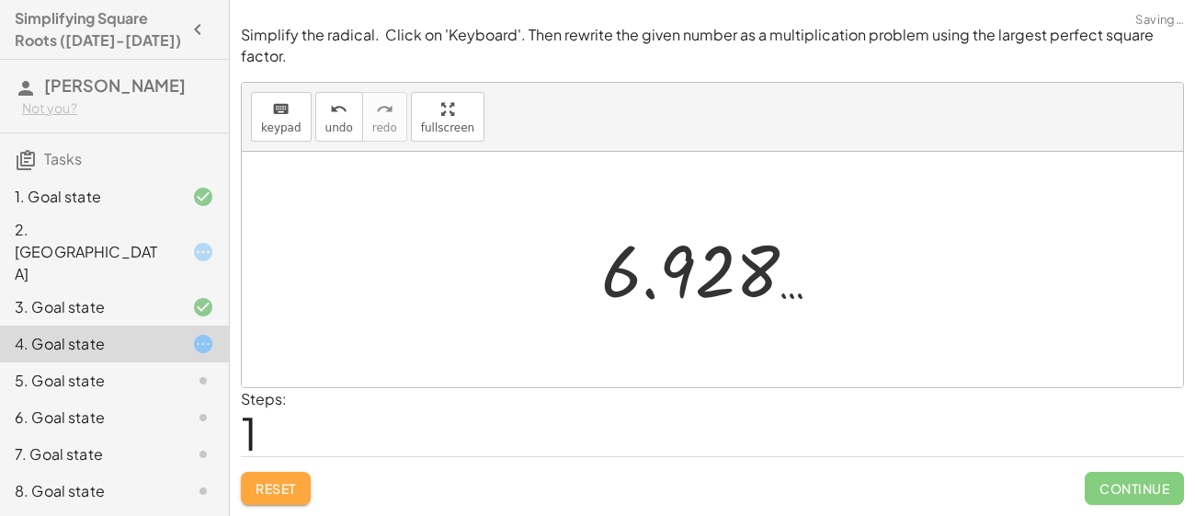
click at [276, 502] on button "Reset" at bounding box center [276, 487] width 70 height 33
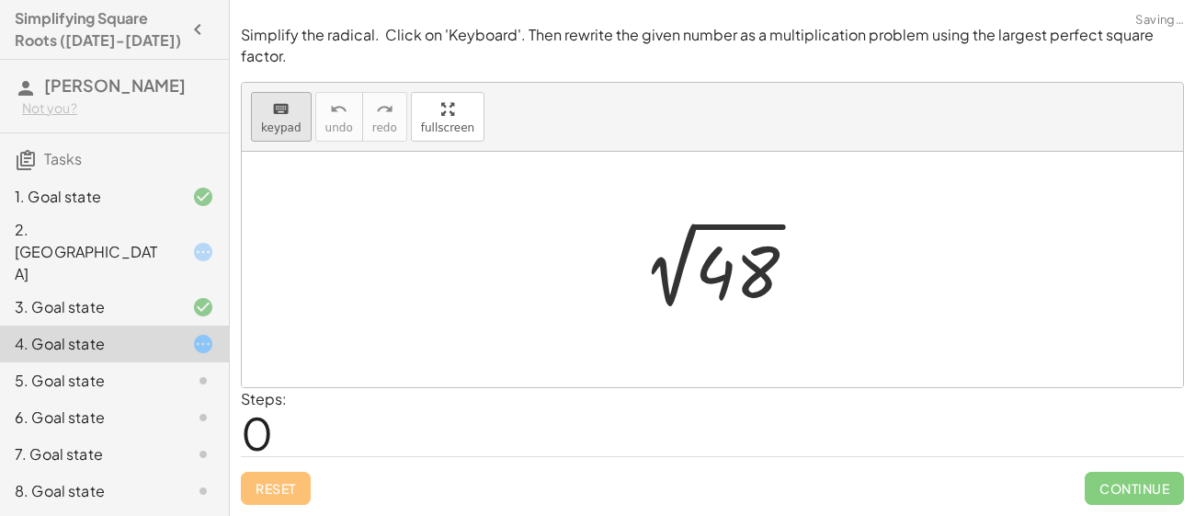
click at [292, 119] on button "keyboard keypad" at bounding box center [281, 117] width 61 height 50
click at [725, 255] on div at bounding box center [737, 273] width 85 height 82
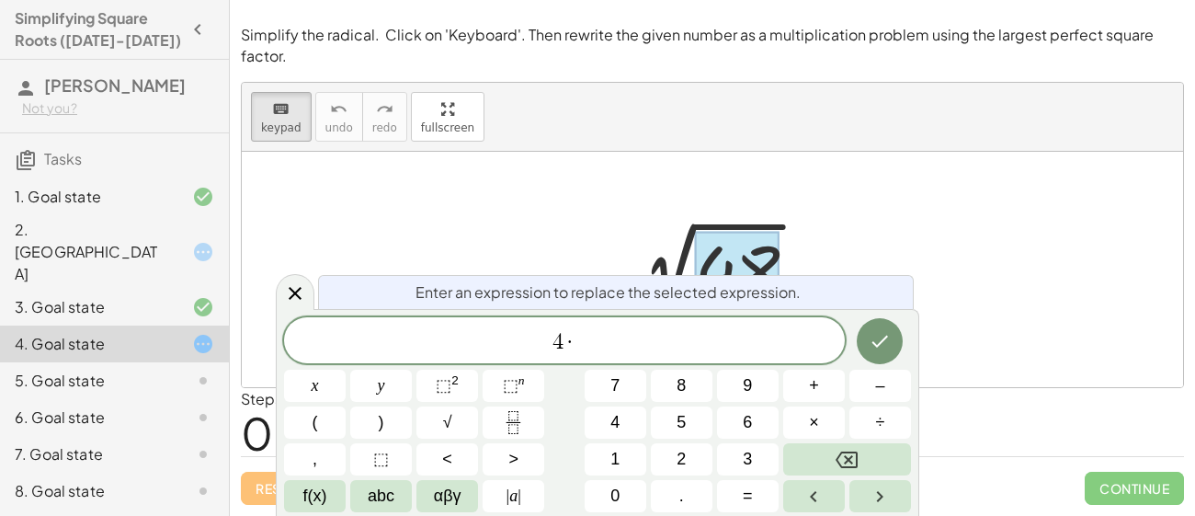
click at [827, 302] on div "Enter an expression to replace the selected expression." at bounding box center [616, 292] width 596 height 34
click at [745, 346] on span "4 ·" at bounding box center [564, 342] width 561 height 26
click at [873, 327] on button "Done" at bounding box center [879, 341] width 46 height 46
click at [867, 345] on button "Done" at bounding box center [879, 341] width 46 height 46
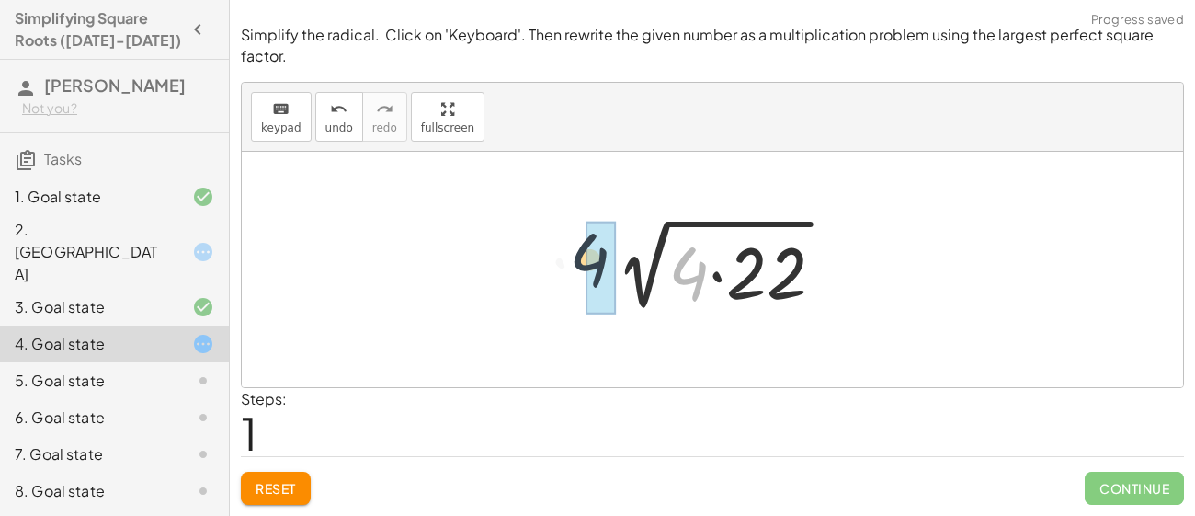
drag, startPoint x: 700, startPoint y: 281, endPoint x: 601, endPoint y: 267, distance: 100.2
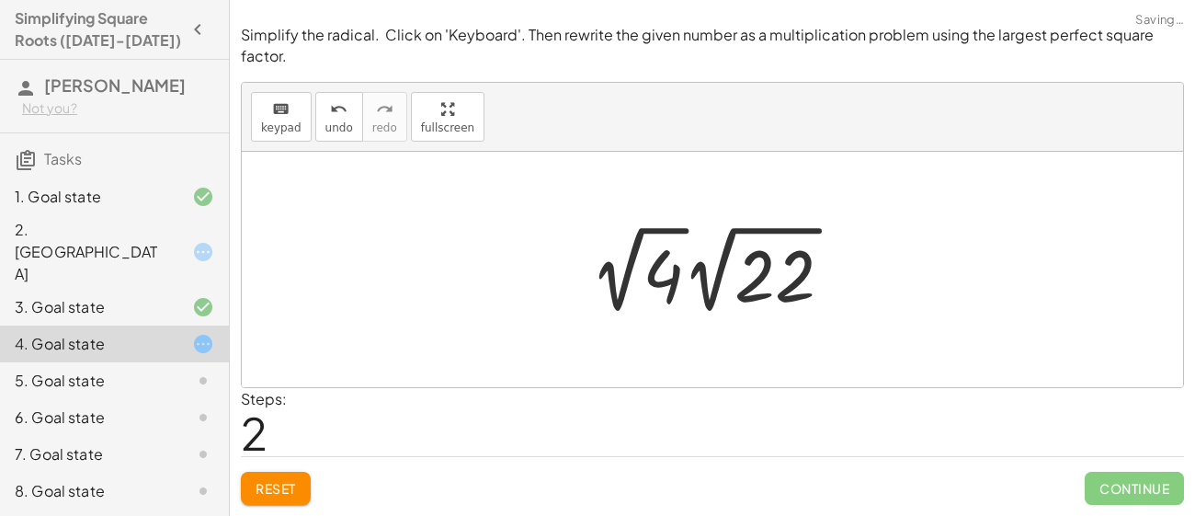
click at [525, 312] on div at bounding box center [712, 269] width 941 height 235
click at [634, 276] on div at bounding box center [719, 269] width 276 height 101
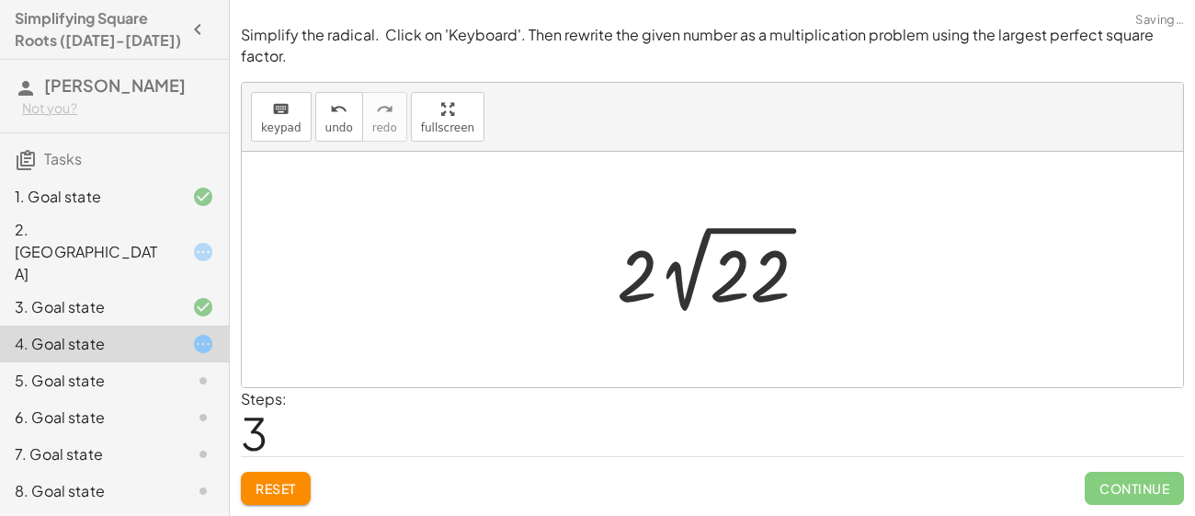
click at [622, 357] on div at bounding box center [712, 269] width 941 height 235
click at [664, 258] on div at bounding box center [718, 269] width 223 height 101
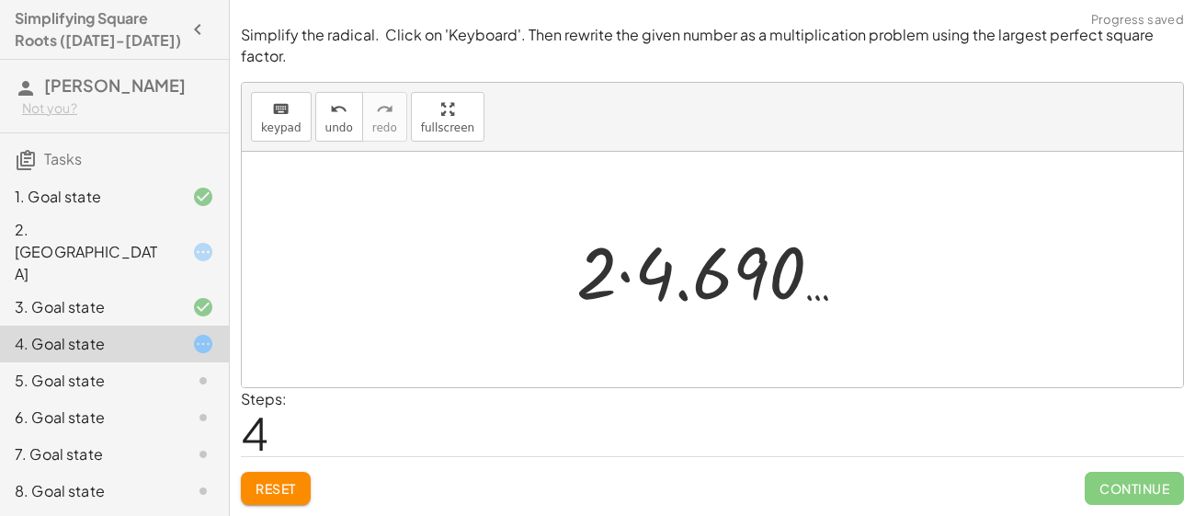
click at [665, 270] on div at bounding box center [719, 269] width 304 height 95
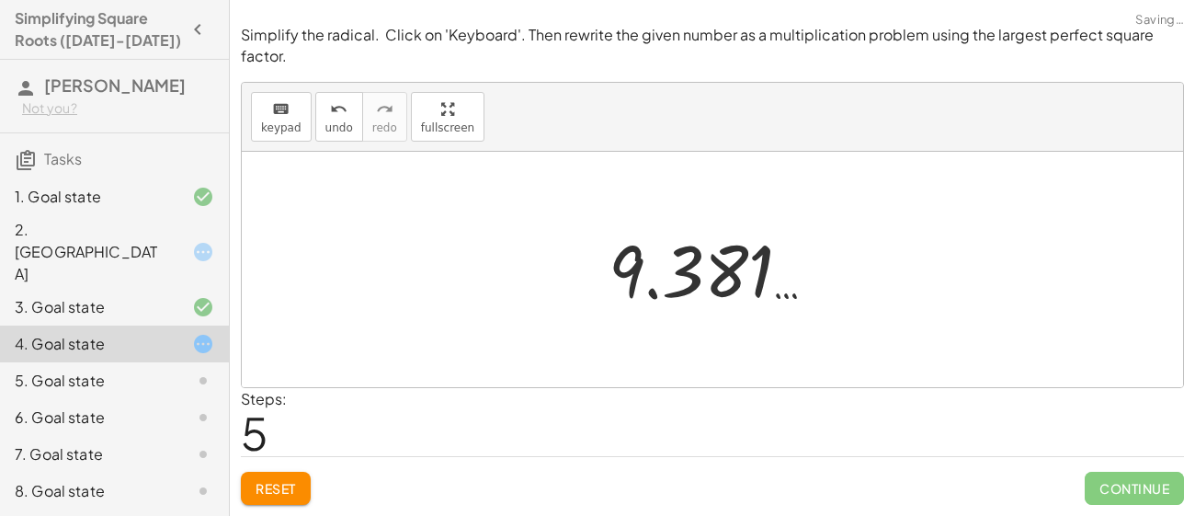
click at [275, 499] on button "Reset" at bounding box center [276, 487] width 70 height 33
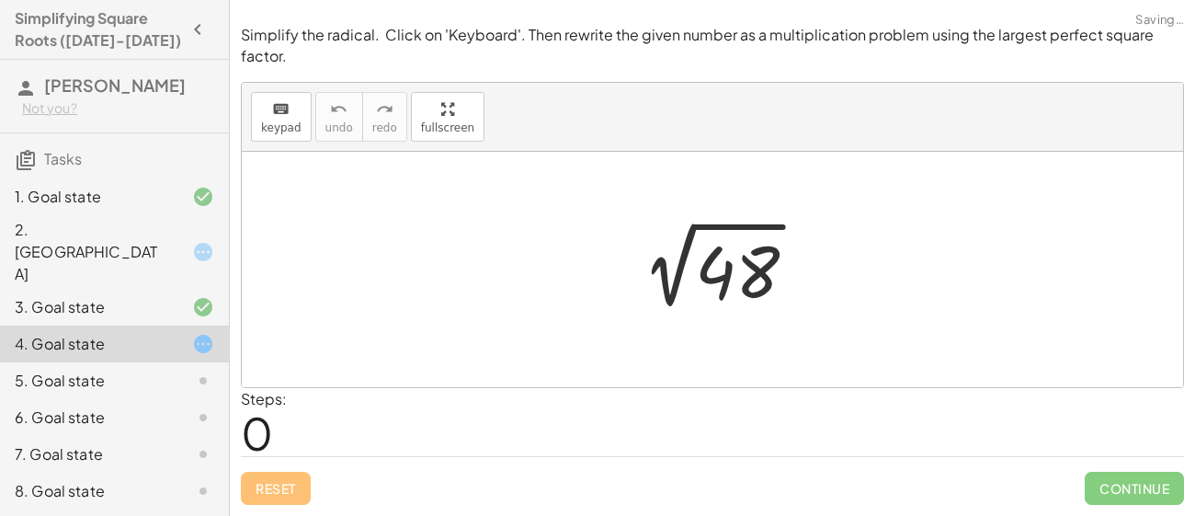
click at [275, 499] on div "Reset Continue" at bounding box center [712, 480] width 943 height 49
click at [288, 137] on button "keyboard keypad" at bounding box center [281, 117] width 61 height 50
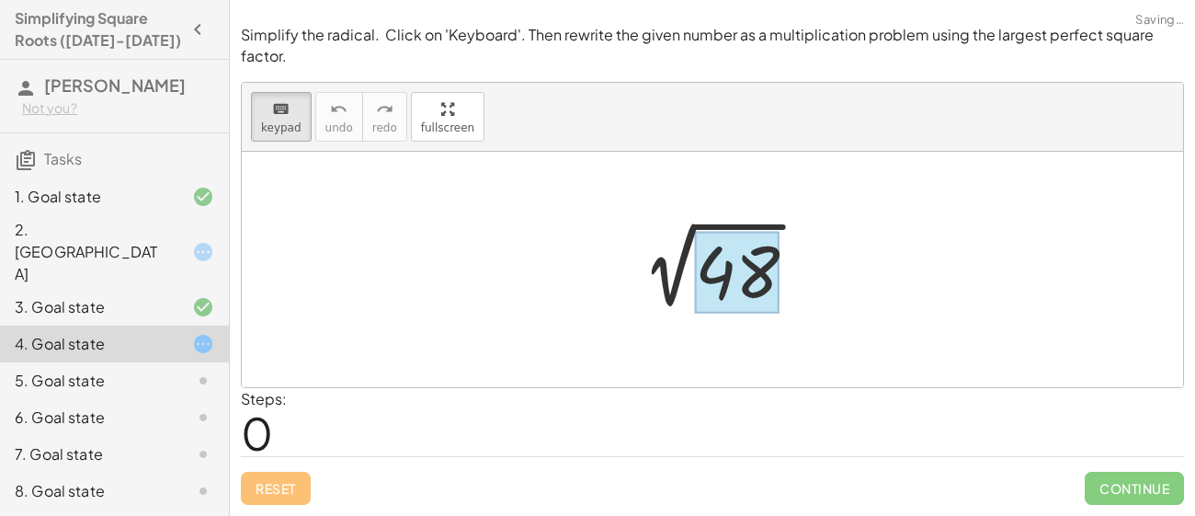
click at [723, 275] on div at bounding box center [737, 273] width 85 height 82
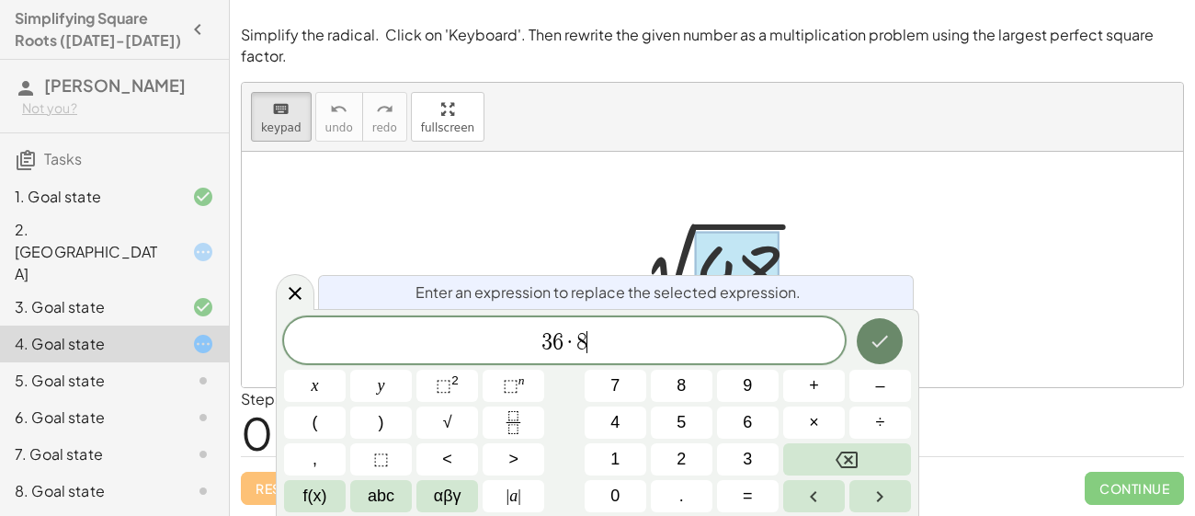
click at [869, 348] on icon "Done" at bounding box center [879, 341] width 22 height 22
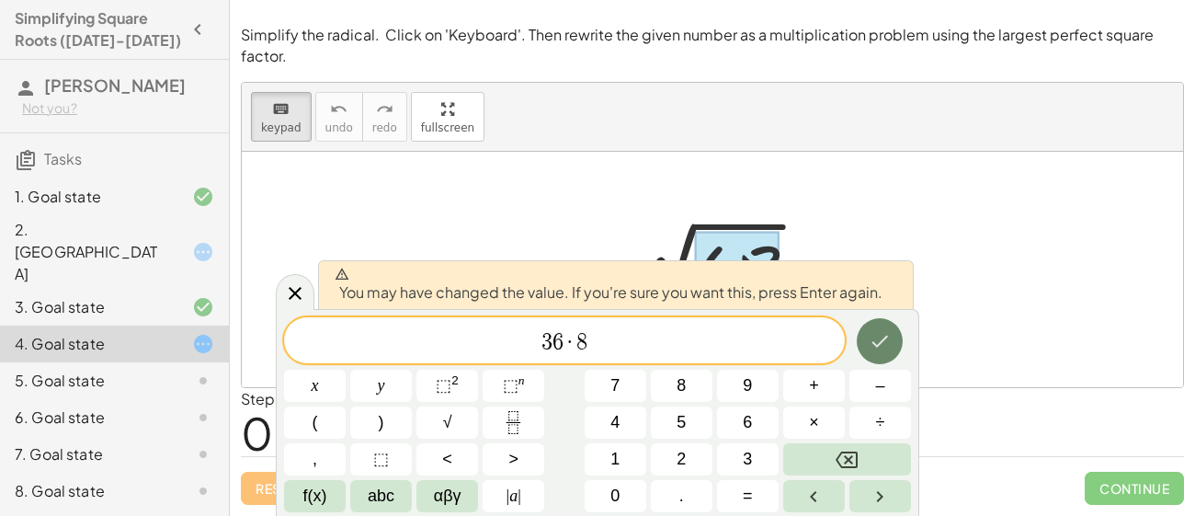
click at [868, 349] on icon "Done" at bounding box center [879, 341] width 22 height 22
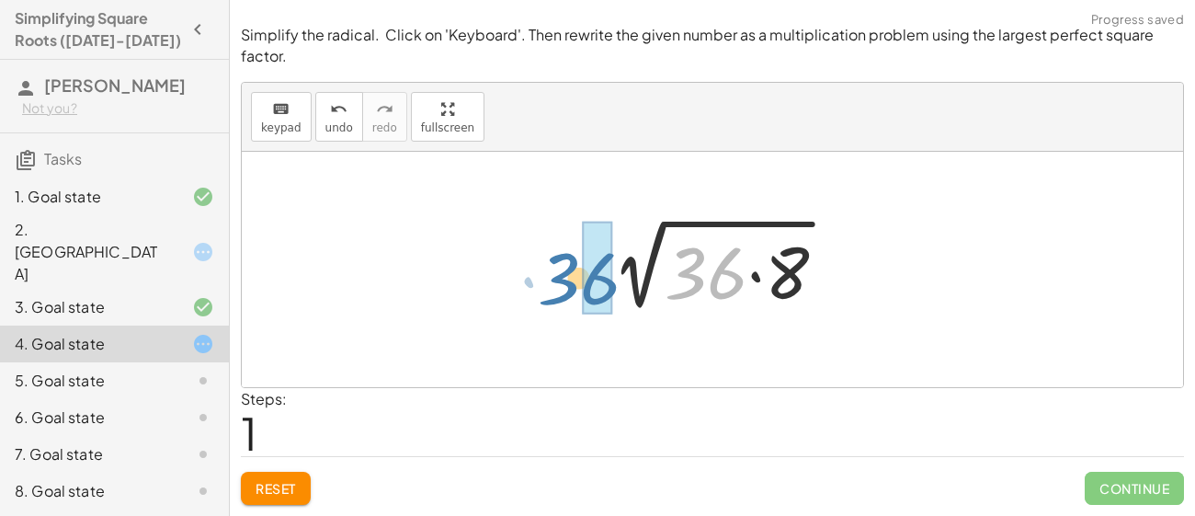
drag, startPoint x: 673, startPoint y: 255, endPoint x: 545, endPoint y: 260, distance: 127.9
click at [545, 260] on div "2 √ 48 · 36 2 √ ( · 36 · 8 )" at bounding box center [712, 269] width 941 height 235
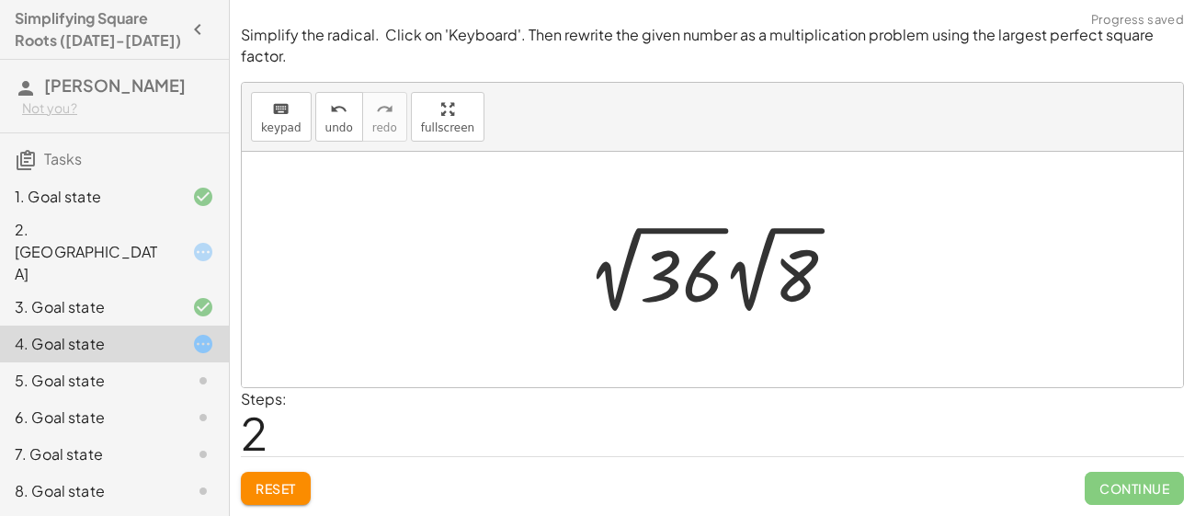
click at [663, 274] on div at bounding box center [719, 269] width 282 height 101
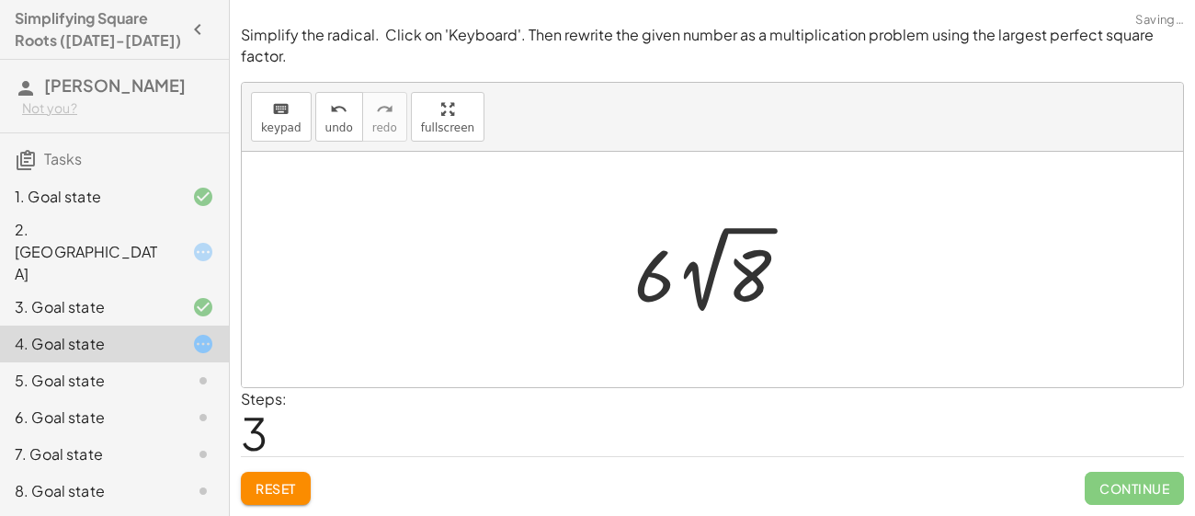
click at [694, 339] on div at bounding box center [712, 269] width 941 height 235
click at [700, 305] on div at bounding box center [718, 269] width 187 height 101
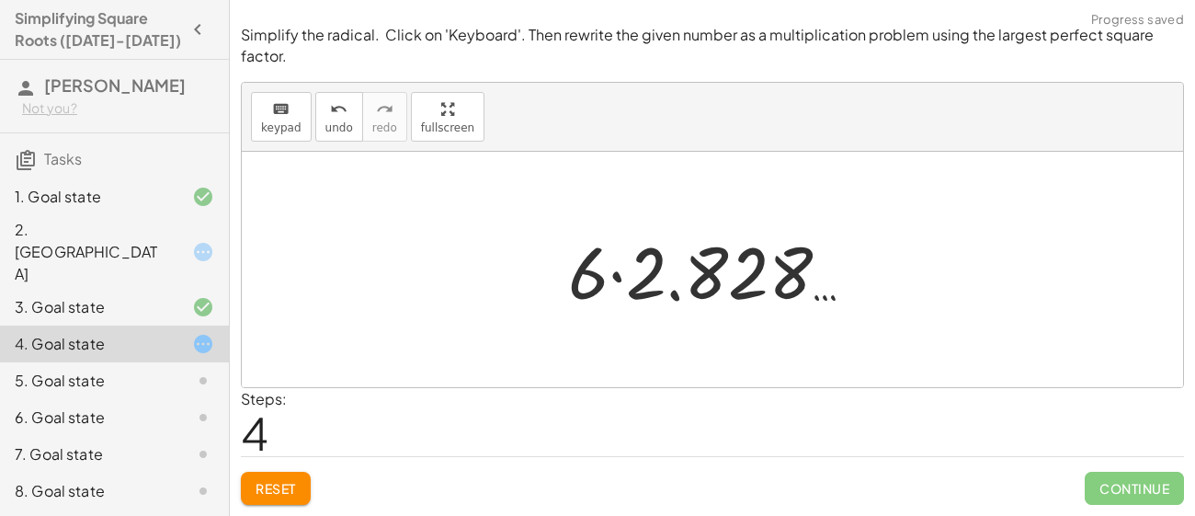
click at [550, 285] on div "2 √ 48 2 √ ( · 36 · 8 ) · 2 √ 36 · 2 √ 8 · 6 · 2 √ 8 · · 6 2.828 …" at bounding box center [711, 270] width 343 height 104
click at [611, 287] on div at bounding box center [719, 269] width 320 height 95
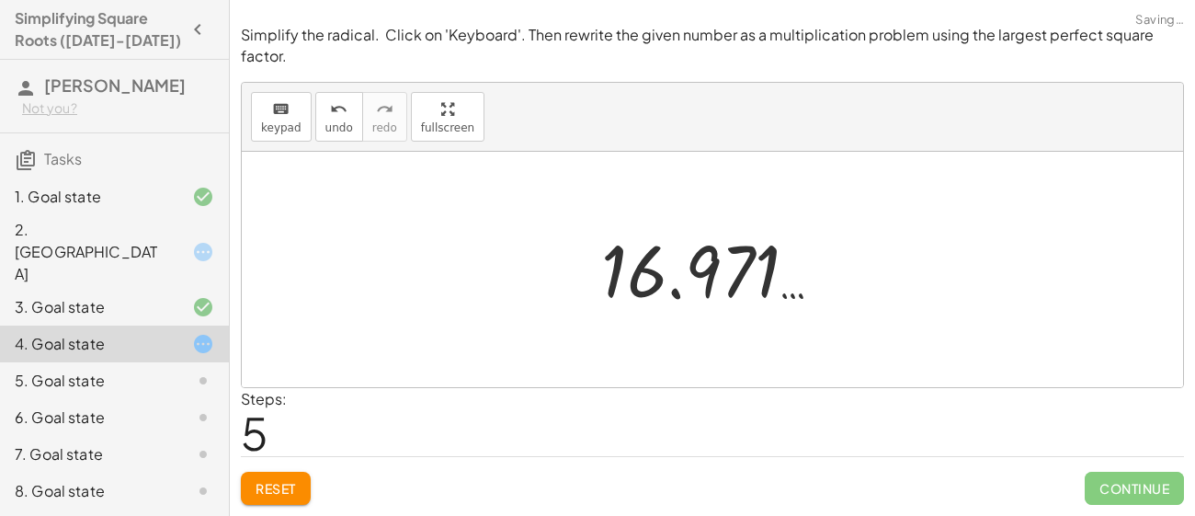
click at [295, 473] on button "Reset" at bounding box center [276, 487] width 70 height 33
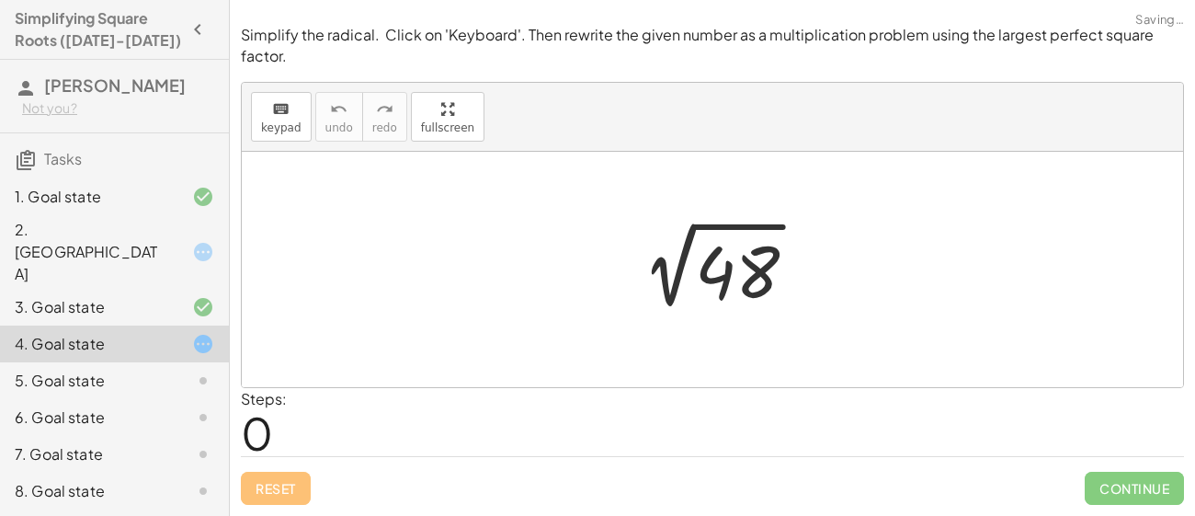
click at [664, 284] on div at bounding box center [719, 269] width 203 height 93
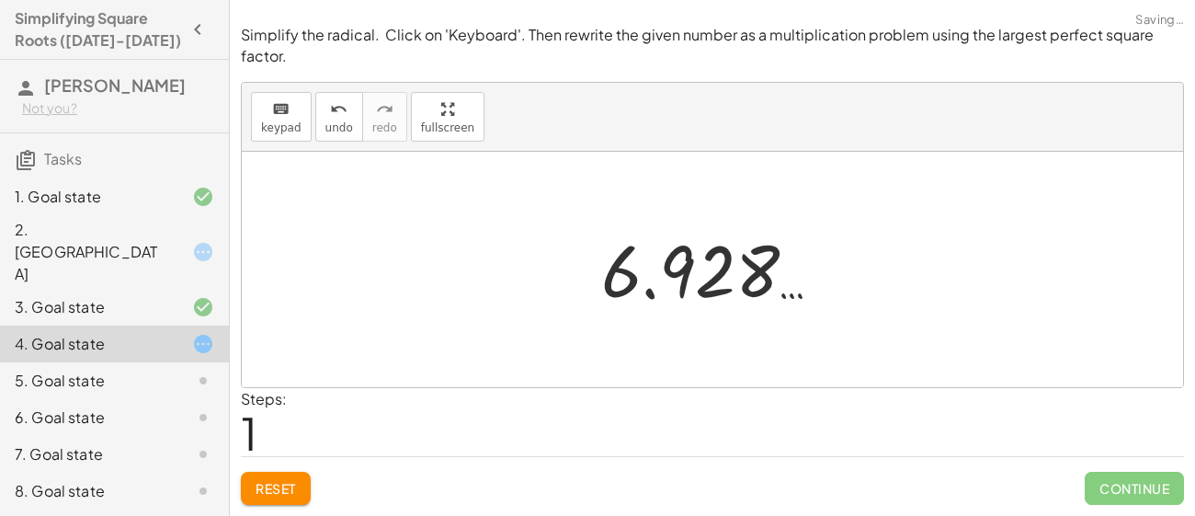
click at [287, 494] on span "Reset" at bounding box center [275, 488] width 40 height 17
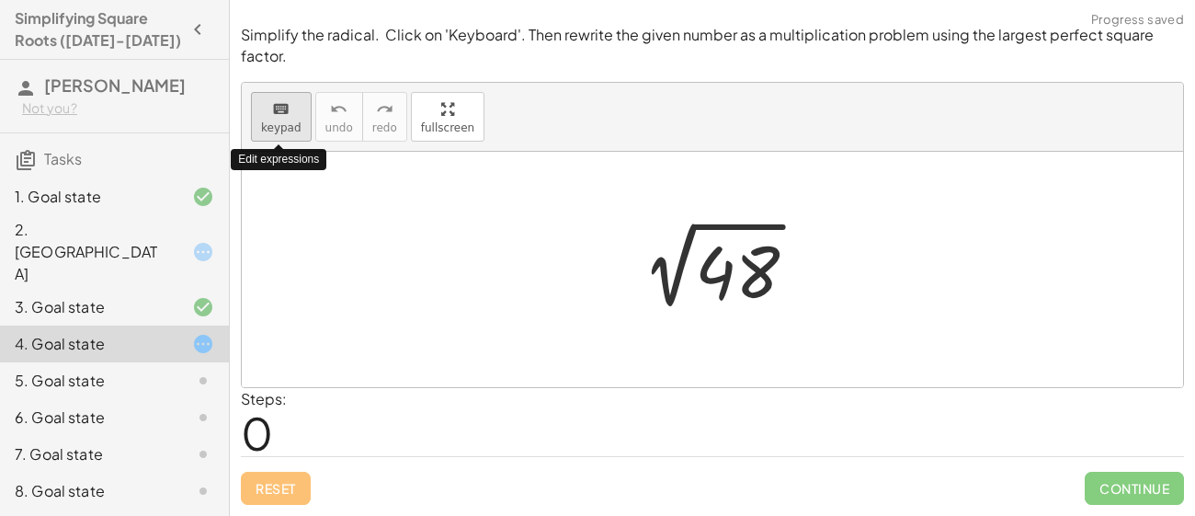
click at [280, 123] on span "keypad" at bounding box center [281, 127] width 40 height 13
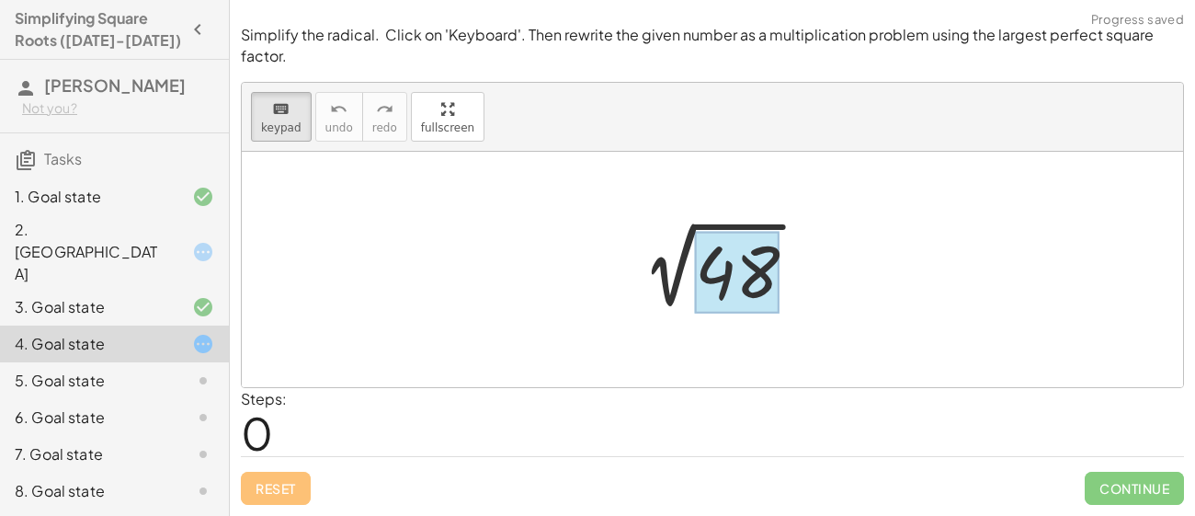
click at [747, 278] on div at bounding box center [737, 273] width 85 height 82
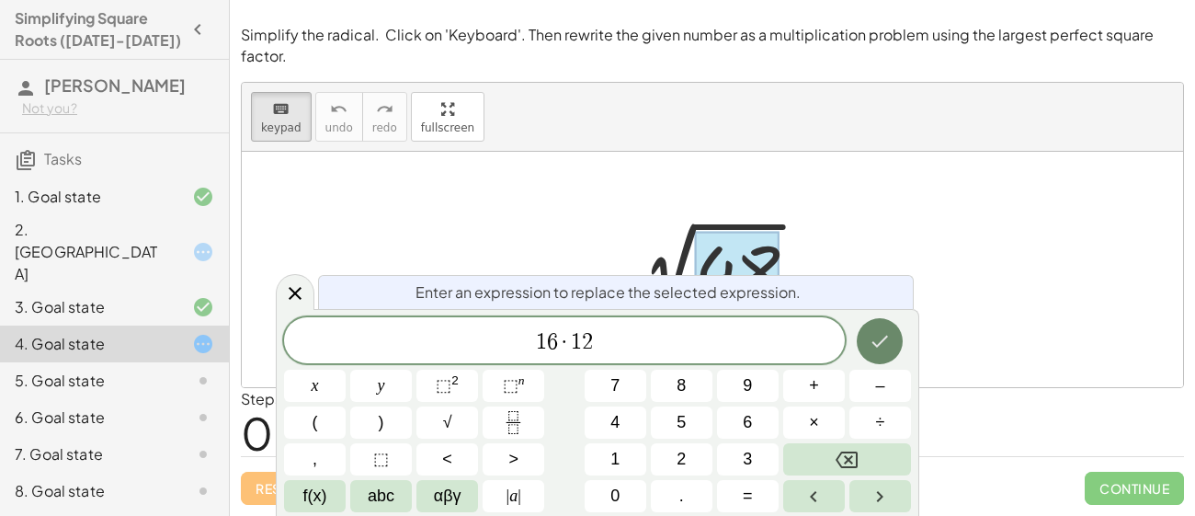
click at [892, 349] on button "Done" at bounding box center [879, 341] width 46 height 46
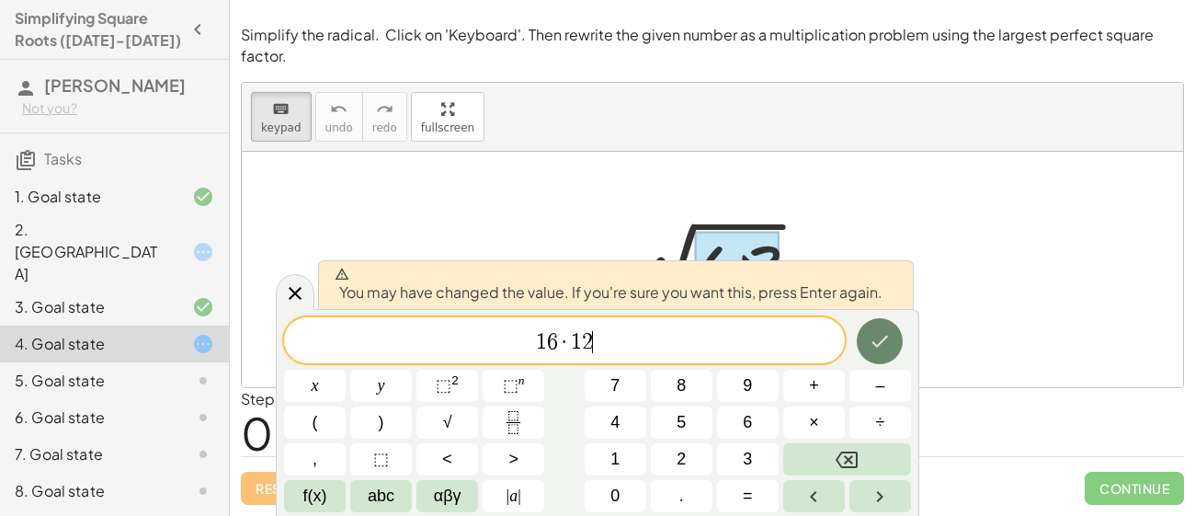
click at [892, 349] on button "Done" at bounding box center [879, 341] width 46 height 46
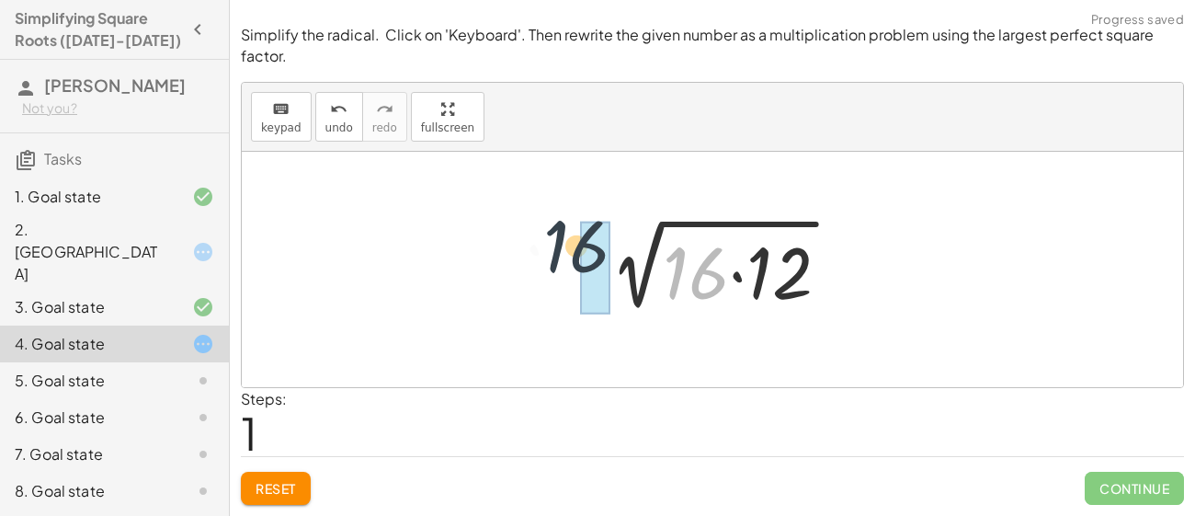
drag, startPoint x: 712, startPoint y: 285, endPoint x: 578, endPoint y: 256, distance: 137.2
click at [578, 256] on div "2 √ 48 · 16 2 √ ( · 16 · 12 )" at bounding box center [712, 270] width 291 height 104
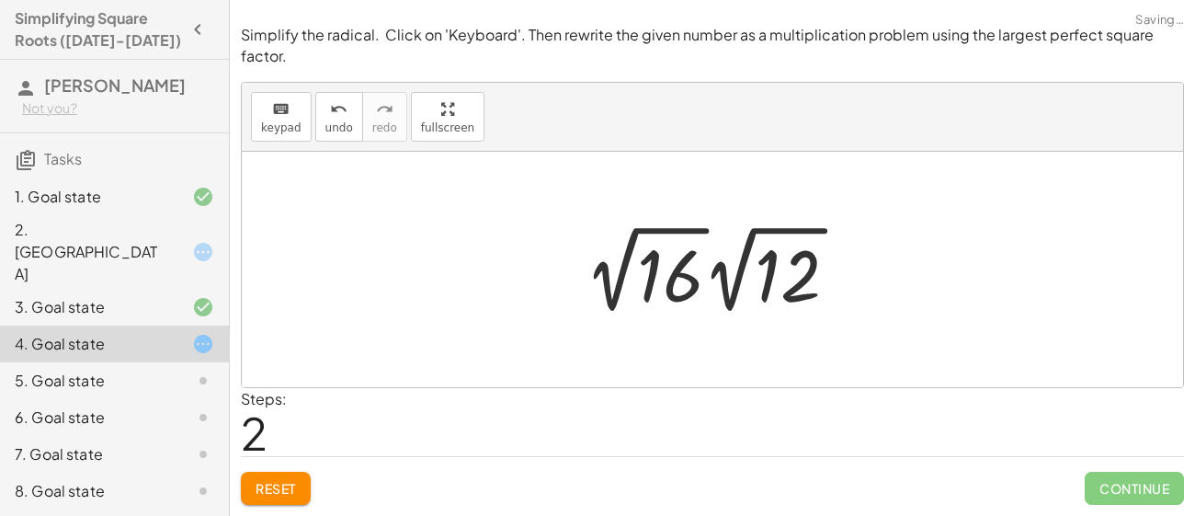
click at [618, 284] on div at bounding box center [718, 269] width 287 height 101
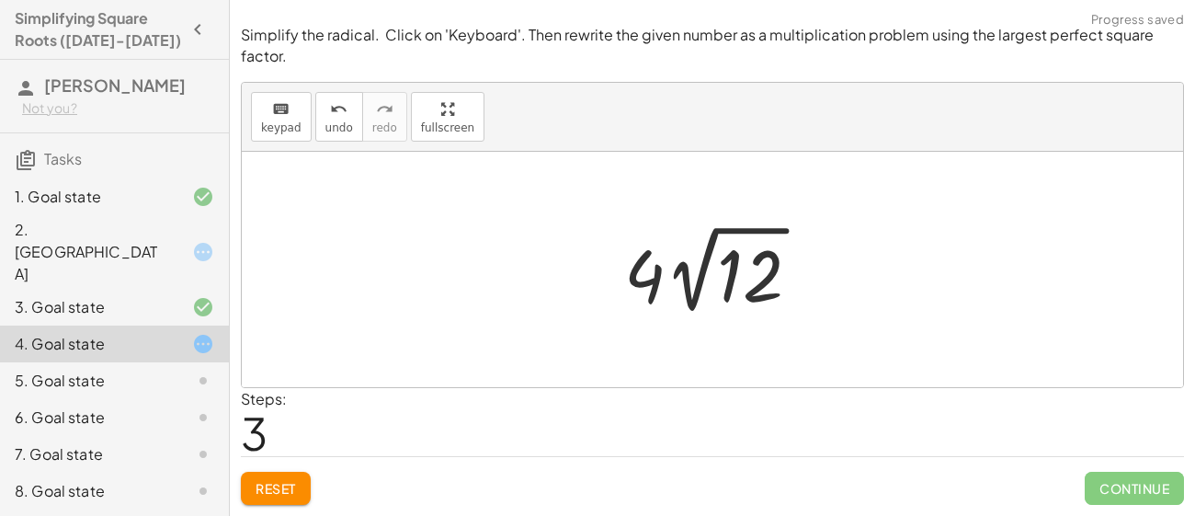
click at [687, 345] on div at bounding box center [712, 269] width 941 height 235
click at [682, 287] on div at bounding box center [719, 269] width 209 height 101
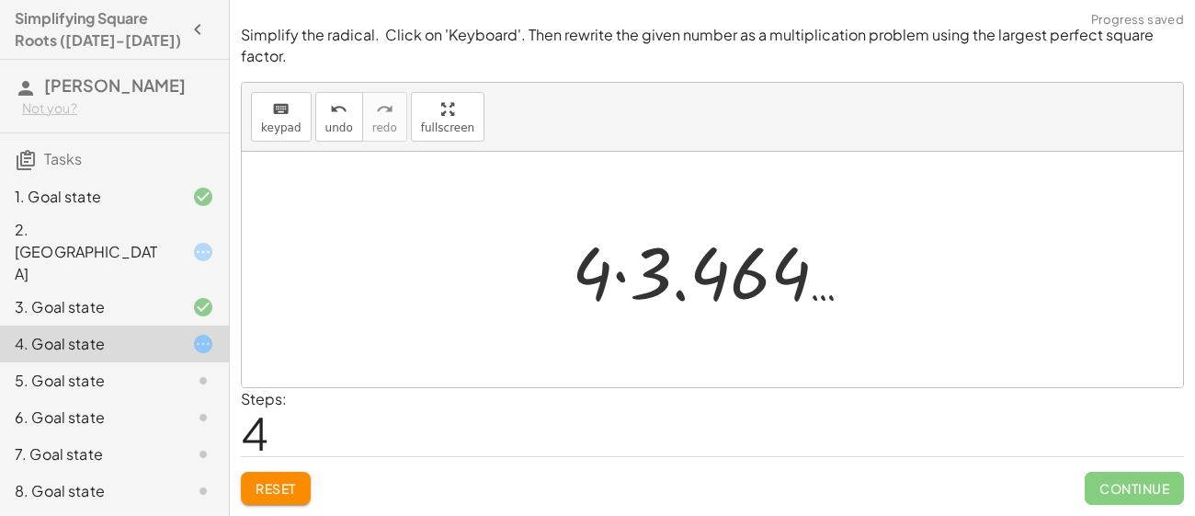
click at [629, 303] on div at bounding box center [719, 269] width 314 height 95
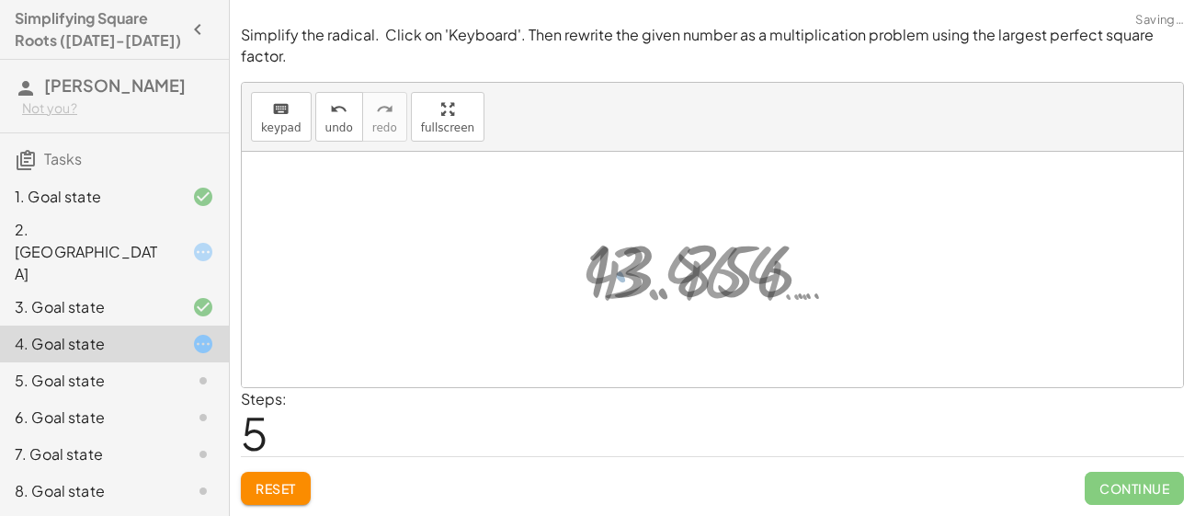
click at [615, 288] on div at bounding box center [719, 269] width 285 height 91
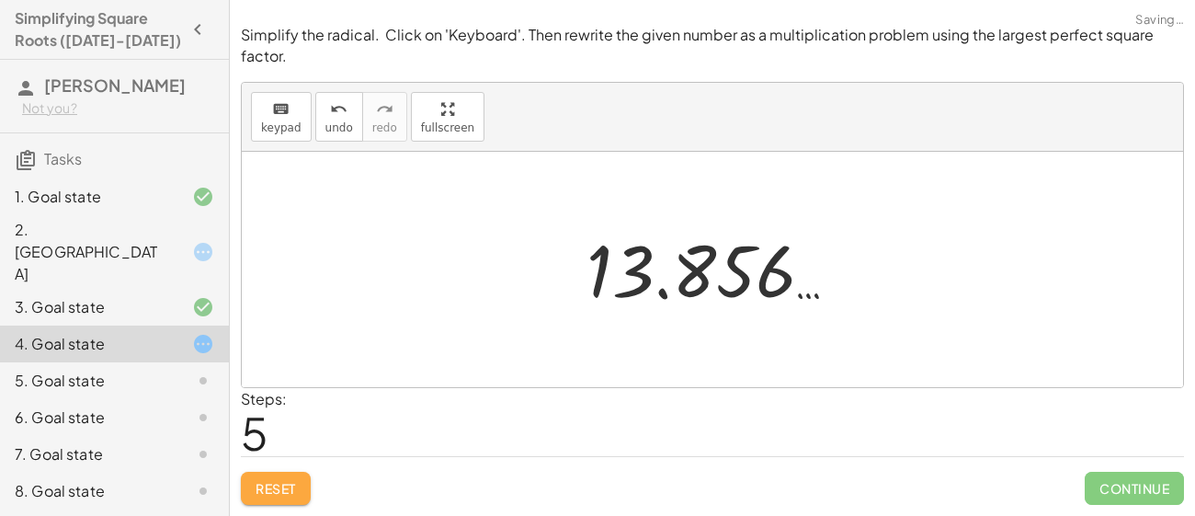
click at [263, 485] on span "Reset" at bounding box center [275, 488] width 40 height 17
